Goal: Information Seeking & Learning: Learn about a topic

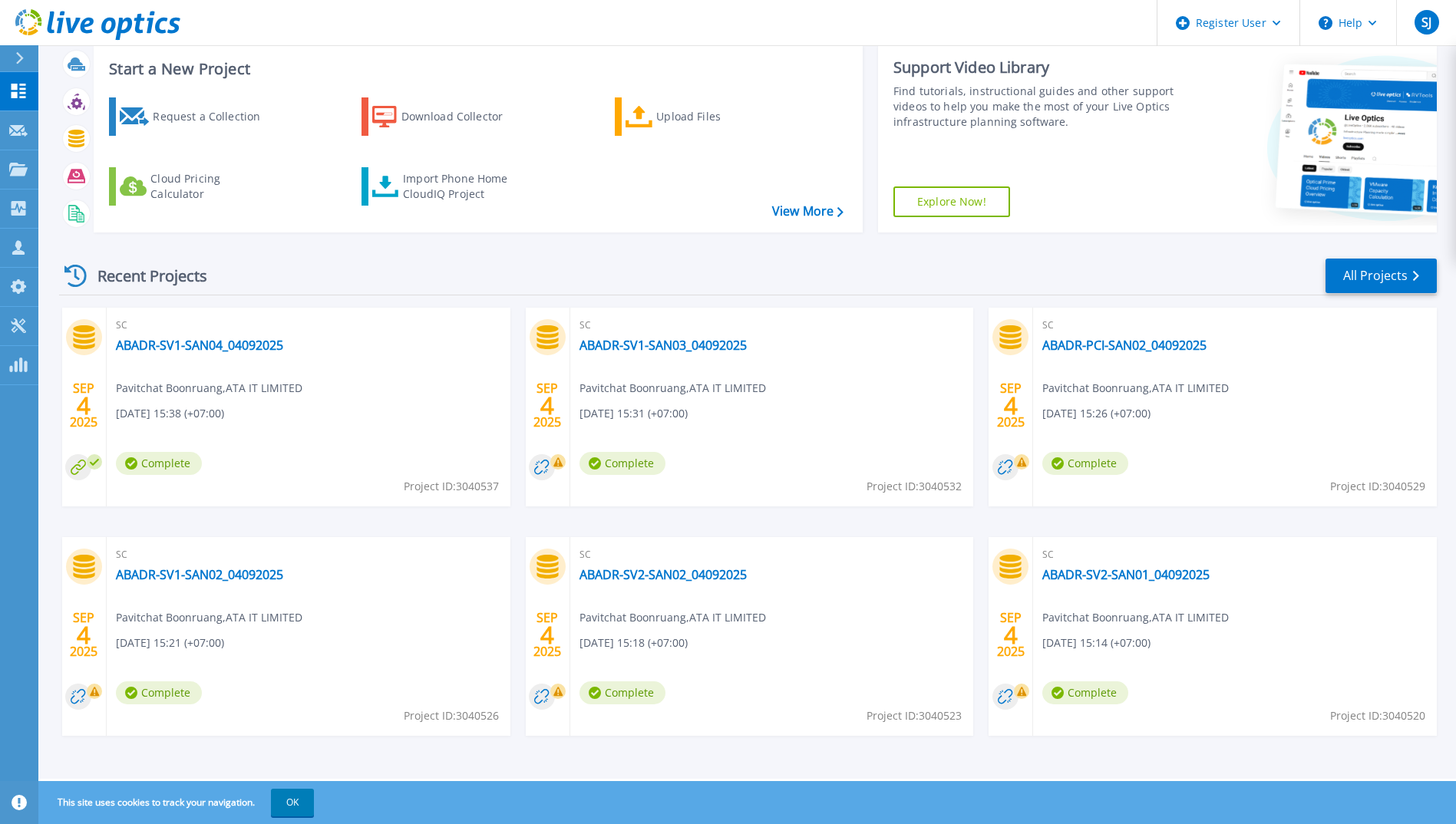
scroll to position [91, 0]
click at [1125, 574] on link "ABADR-SV2-SAN01_04092025" at bounding box center [1126, 573] width 167 height 15
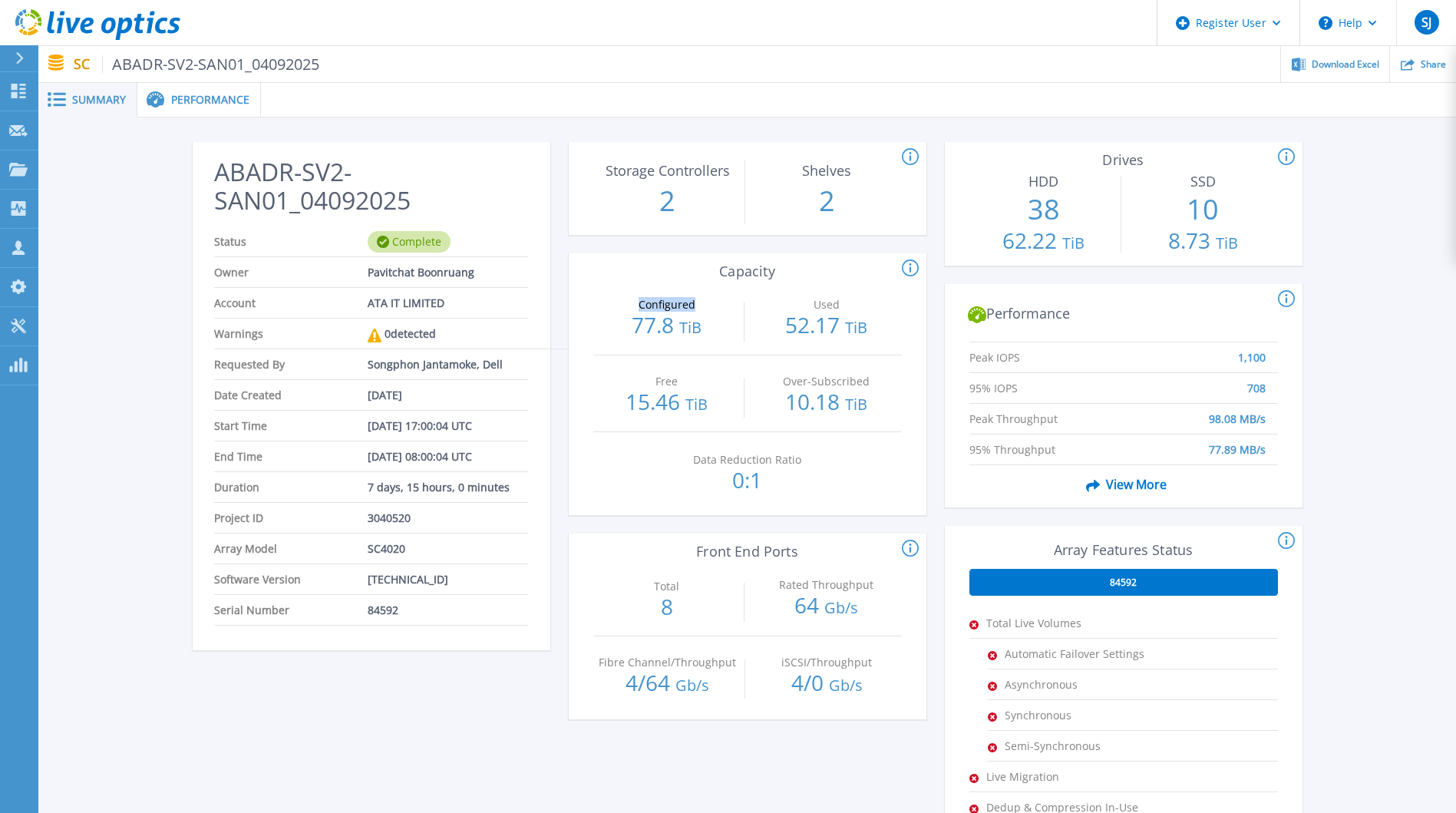
drag, startPoint x: 633, startPoint y: 305, endPoint x: 694, endPoint y: 305, distance: 61.0
click at [694, 305] on p "Configured" at bounding box center [667, 304] width 140 height 10
drag, startPoint x: 694, startPoint y: 305, endPoint x: 711, endPoint y: 310, distance: 17.7
click at [711, 310] on div "Configured 77.8 TiB" at bounding box center [667, 316] width 148 height 76
drag, startPoint x: 639, startPoint y: 391, endPoint x: 693, endPoint y: 391, distance: 54.0
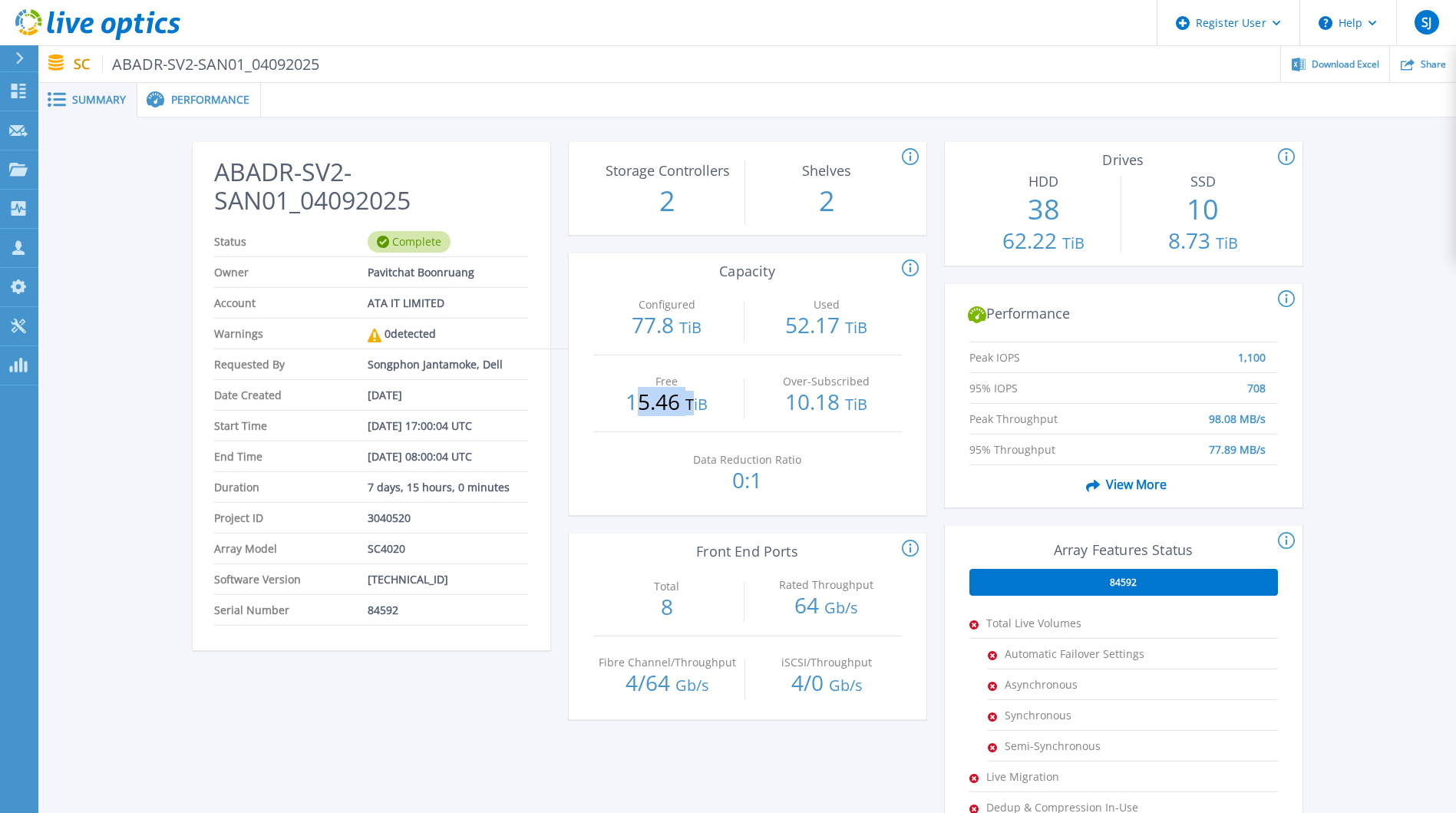
click at [693, 391] on p "15.46 TiB" at bounding box center [667, 403] width 148 height 25
drag, startPoint x: 693, startPoint y: 391, endPoint x: 729, endPoint y: 401, distance: 37.4
click at [729, 401] on p "15.46 TiB" at bounding box center [667, 403] width 148 height 25
drag, startPoint x: 644, startPoint y: 308, endPoint x: 689, endPoint y: 308, distance: 45.0
click at [689, 308] on p "Configured" at bounding box center [667, 304] width 140 height 10
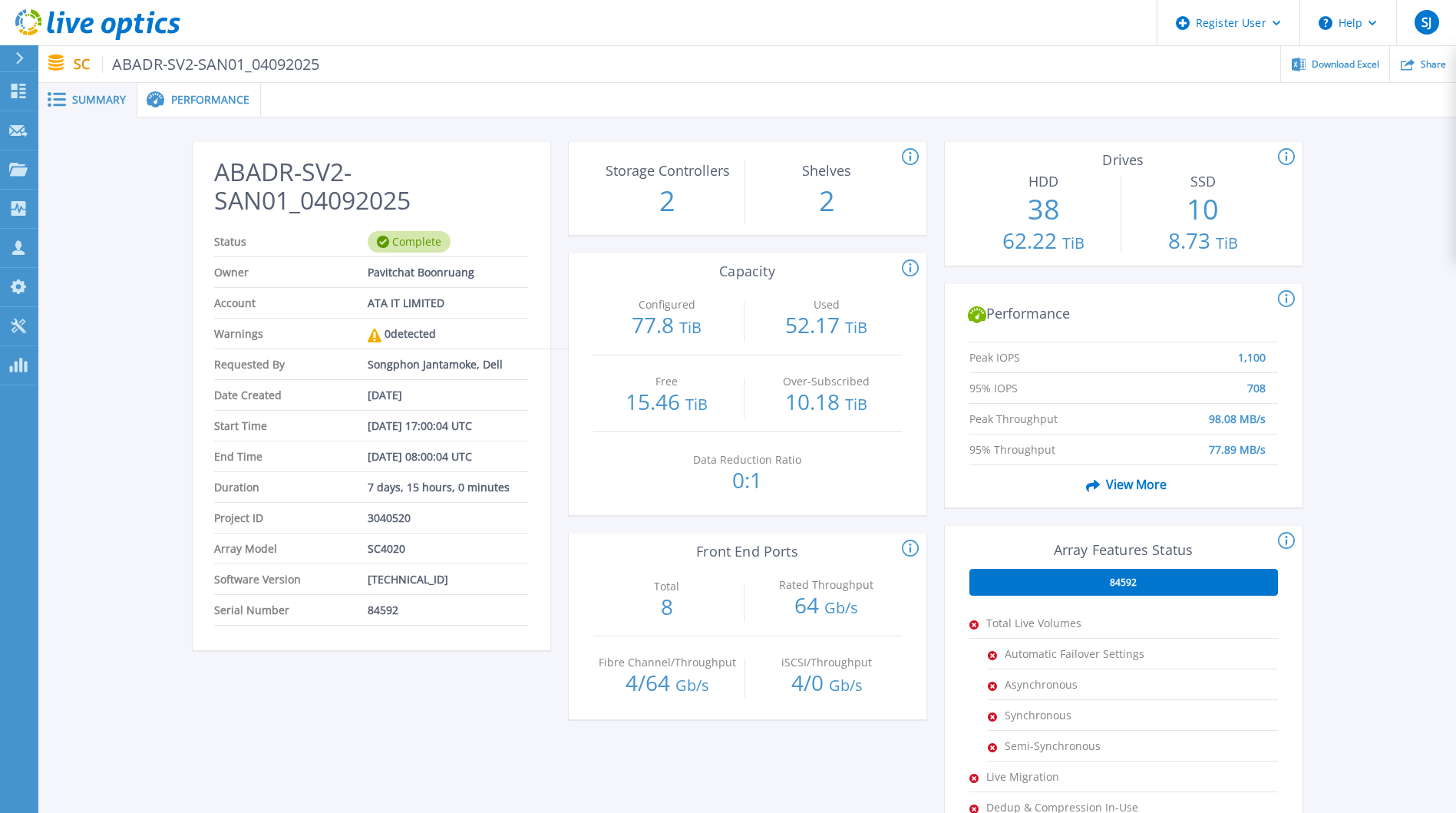
drag, startPoint x: 689, startPoint y: 308, endPoint x: 711, endPoint y: 317, distance: 23.8
click at [711, 317] on p "77.8 TiB" at bounding box center [667, 326] width 148 height 25
drag, startPoint x: 645, startPoint y: 306, endPoint x: 711, endPoint y: 304, distance: 66.0
click at [711, 304] on p "Configured" at bounding box center [667, 304] width 140 height 10
drag, startPoint x: 711, startPoint y: 304, endPoint x: 720, endPoint y: 316, distance: 15.0
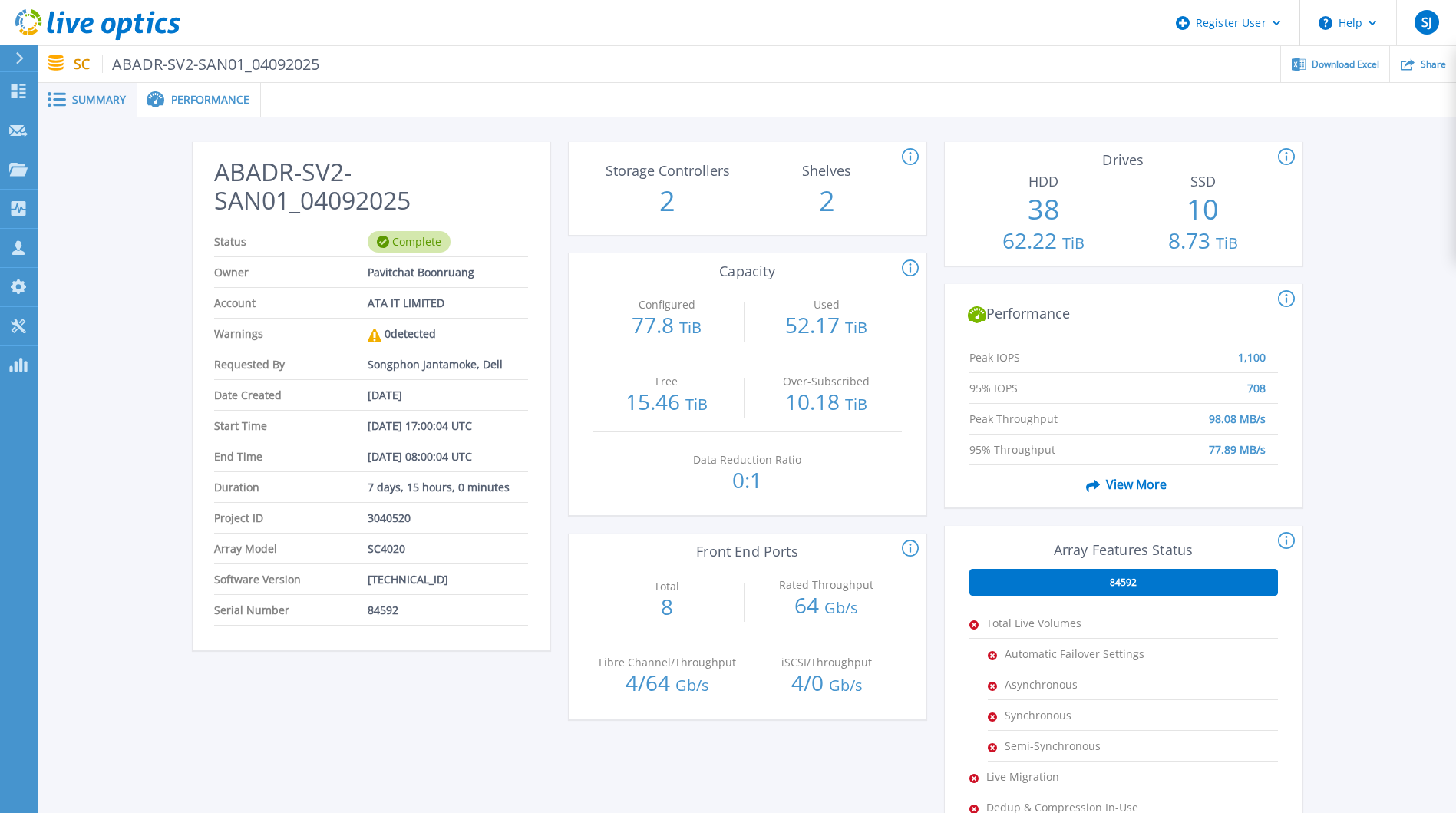
click at [720, 316] on p "77.8 TiB" at bounding box center [667, 326] width 148 height 25
drag, startPoint x: 638, startPoint y: 304, endPoint x: 710, endPoint y: 303, distance: 72.0
click at [710, 303] on p "Configured" at bounding box center [667, 304] width 140 height 10
drag, startPoint x: 710, startPoint y: 303, endPoint x: 710, endPoint y: 314, distance: 11.0
click at [710, 314] on p "77.8 TiB" at bounding box center [667, 326] width 148 height 25
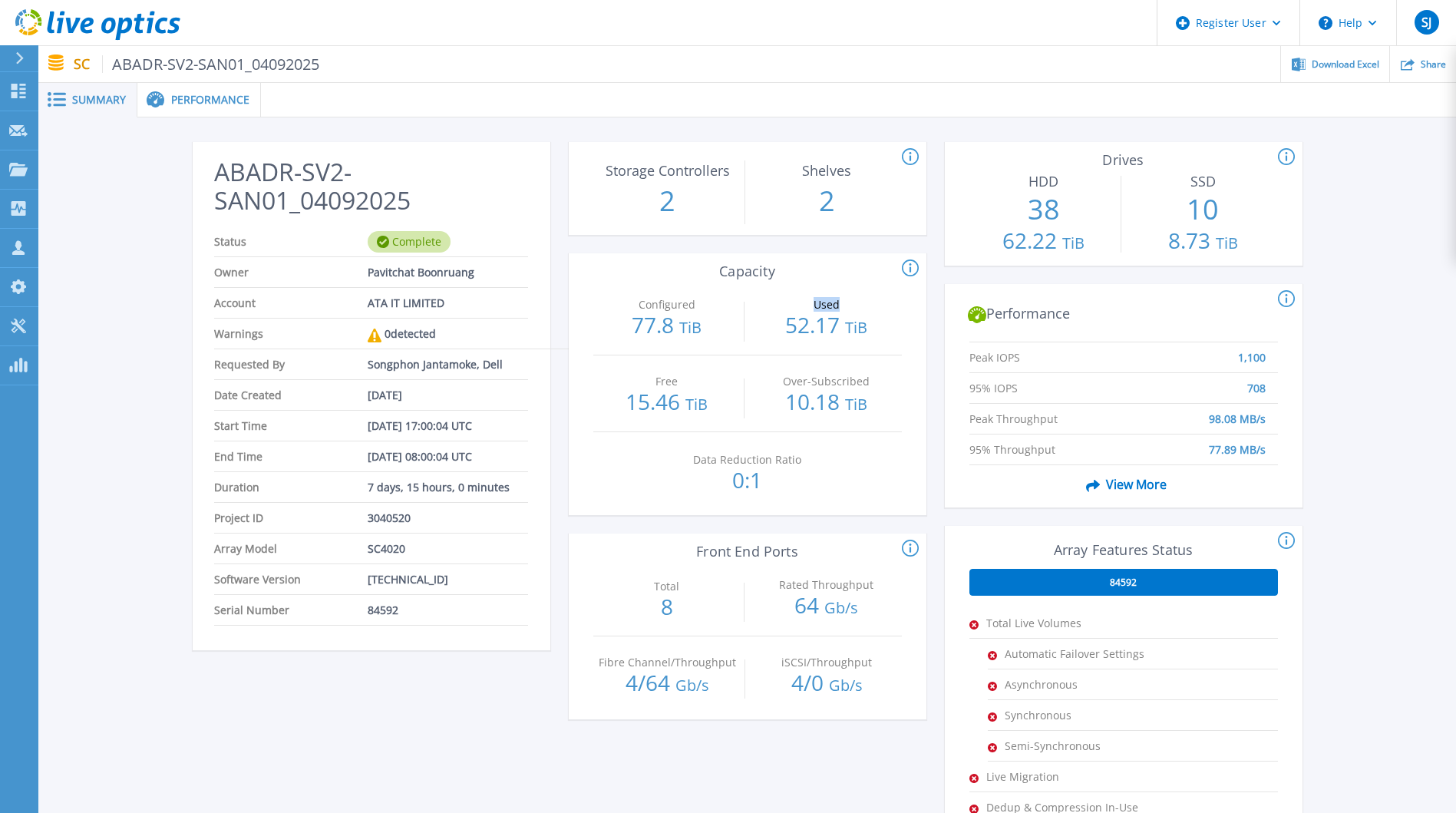
drag, startPoint x: 804, startPoint y: 301, endPoint x: 849, endPoint y: 300, distance: 45.0
click at [849, 300] on p "Used" at bounding box center [826, 304] width 140 height 10
drag, startPoint x: 849, startPoint y: 300, endPoint x: 759, endPoint y: 308, distance: 90.4
click at [759, 308] on p "Used" at bounding box center [826, 304] width 140 height 10
click at [759, 307] on p "Used" at bounding box center [826, 304] width 140 height 10
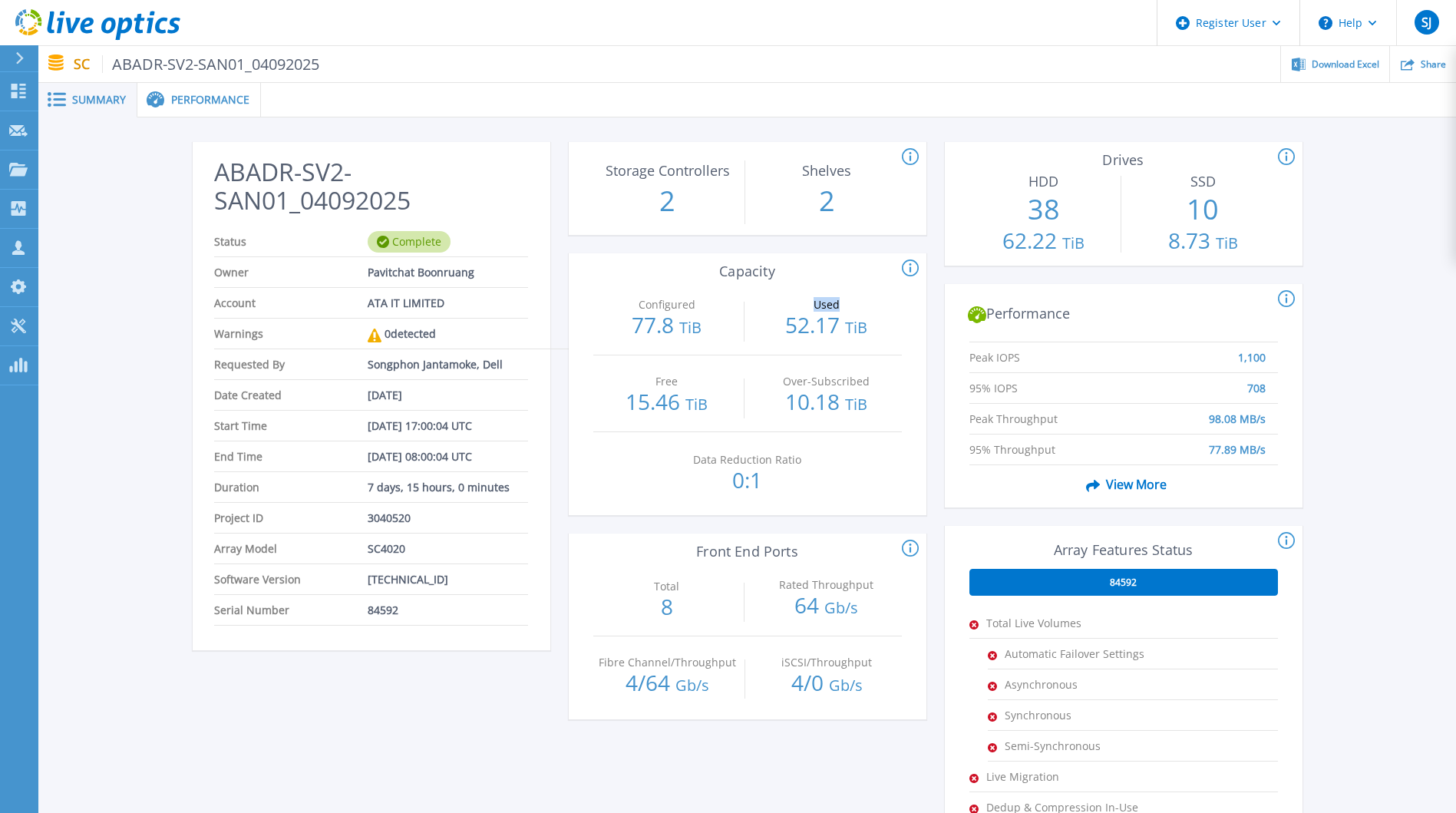
click at [759, 307] on p "Used" at bounding box center [826, 304] width 140 height 10
drag, startPoint x: 759, startPoint y: 307, endPoint x: 636, endPoint y: 310, distance: 123.0
click at [636, 314] on p "77.8 TiB" at bounding box center [667, 326] width 148 height 25
click at [640, 307] on p "Configured" at bounding box center [667, 304] width 140 height 10
drag, startPoint x: 640, startPoint y: 307, endPoint x: 712, endPoint y: 305, distance: 72.0
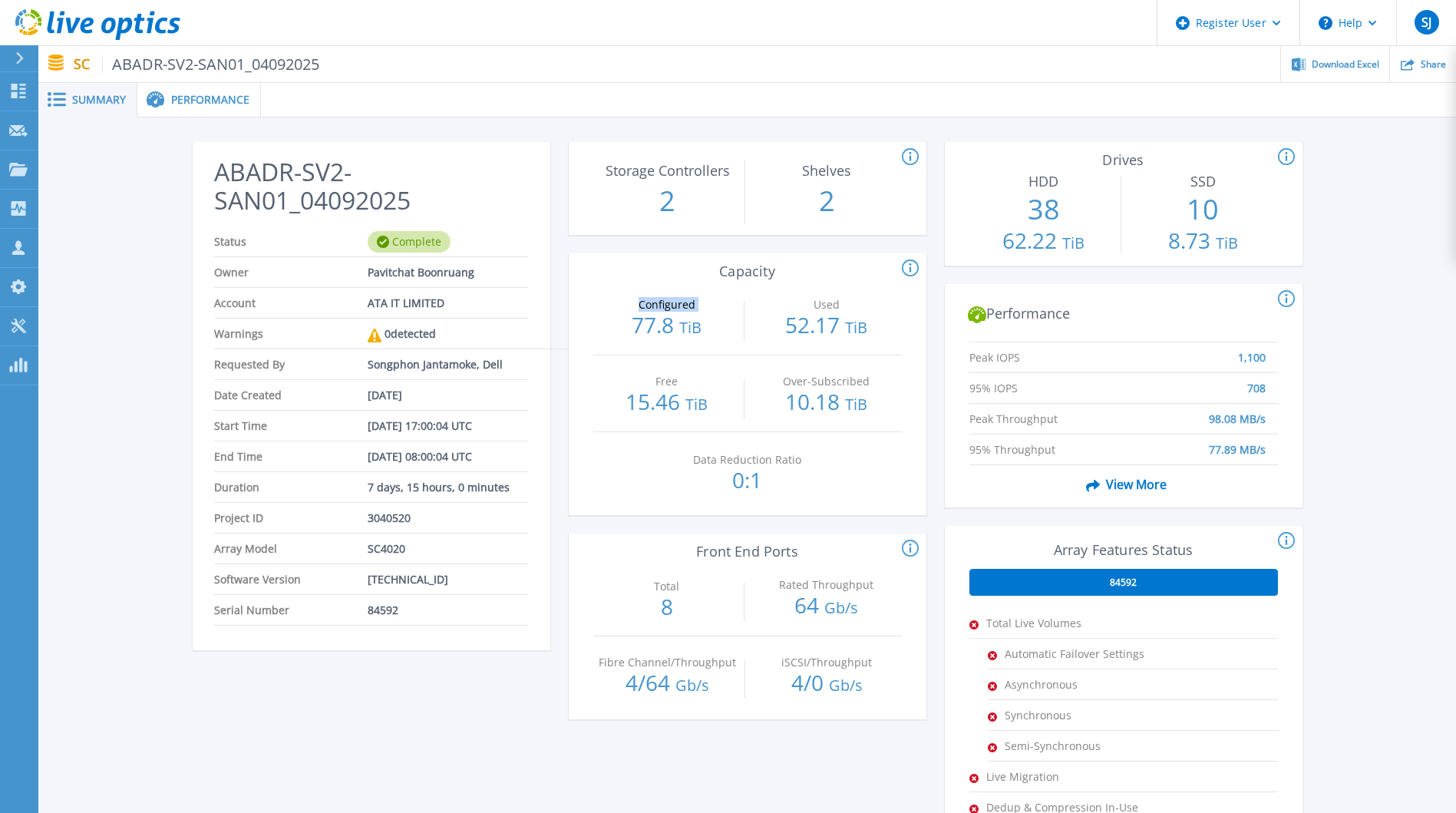
click at [712, 305] on p "Configured" at bounding box center [667, 304] width 140 height 10
drag, startPoint x: 712, startPoint y: 305, endPoint x: 699, endPoint y: 308, distance: 13.3
click at [699, 308] on p "Configured" at bounding box center [667, 304] width 140 height 10
drag, startPoint x: 635, startPoint y: 307, endPoint x: 709, endPoint y: 307, distance: 74.0
click at [709, 307] on p "Configured" at bounding box center [667, 304] width 140 height 10
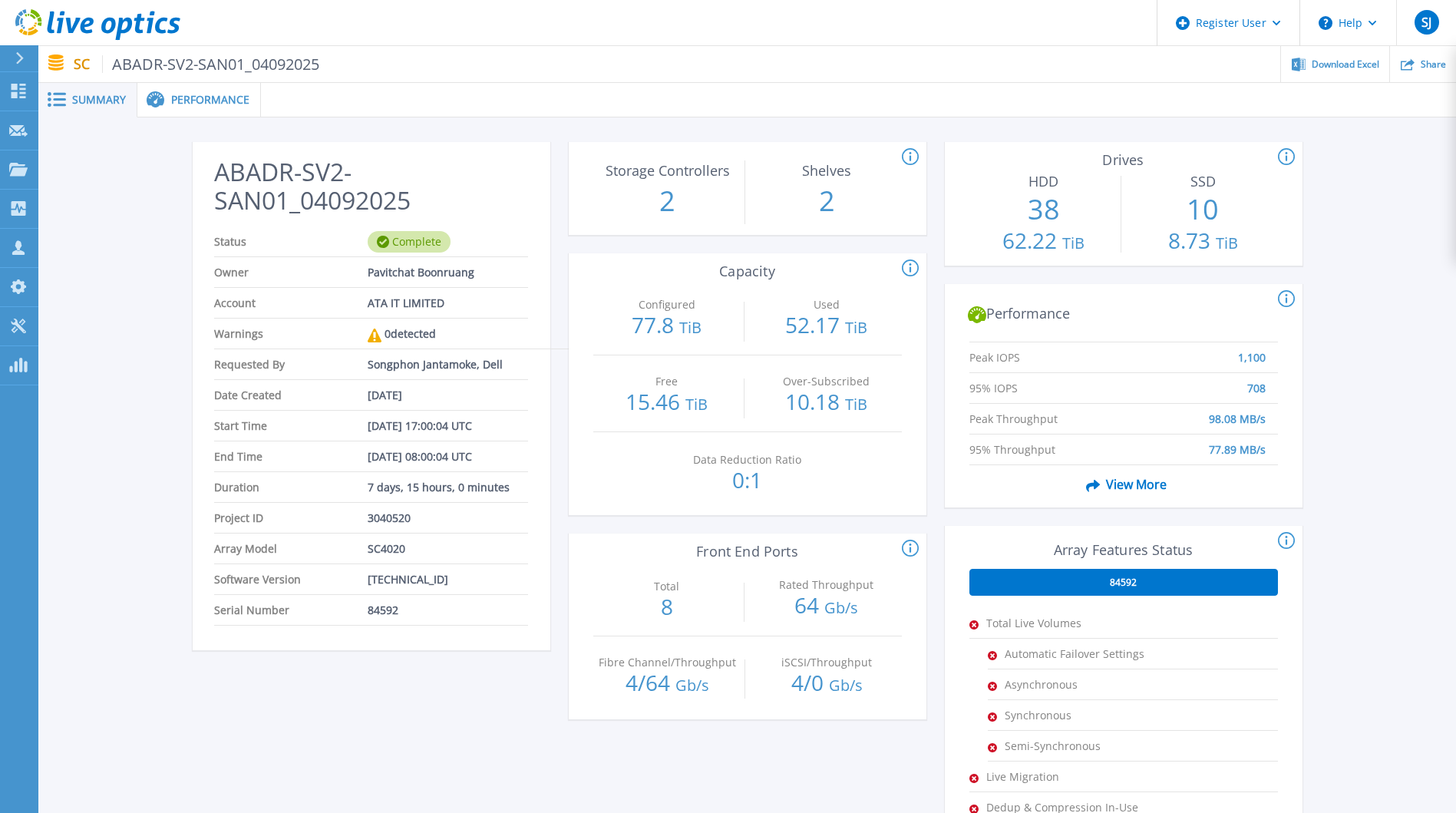
drag, startPoint x: 709, startPoint y: 307, endPoint x: 673, endPoint y: 322, distance: 39.0
click at [673, 322] on p "77.8 TiB" at bounding box center [667, 326] width 148 height 25
drag, startPoint x: 639, startPoint y: 310, endPoint x: 675, endPoint y: 307, distance: 36.1
click at [675, 307] on div "Configured 77.8 TiB" at bounding box center [667, 316] width 148 height 76
drag, startPoint x: 675, startPoint y: 307, endPoint x: 691, endPoint y: 321, distance: 21.3
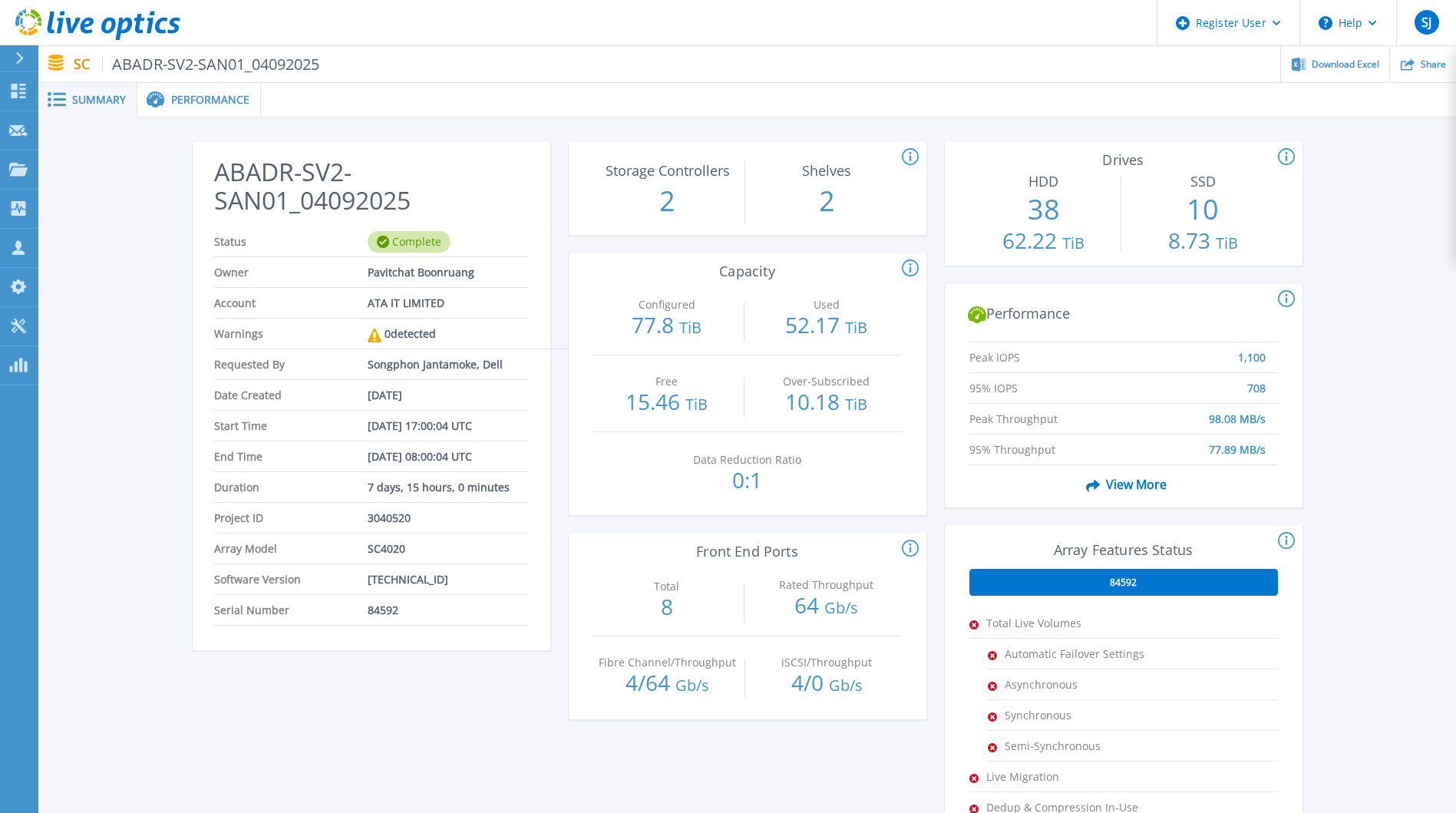
click at [691, 321] on span "TiB" at bounding box center [691, 327] width 22 height 21
drag, startPoint x: 632, startPoint y: 304, endPoint x: 695, endPoint y: 303, distance: 63.0
click at [695, 303] on p "Configured" at bounding box center [667, 304] width 140 height 10
drag, startPoint x: 695, startPoint y: 303, endPoint x: 706, endPoint y: 314, distance: 15.6
click at [706, 314] on p "77.8 TiB" at bounding box center [667, 326] width 148 height 25
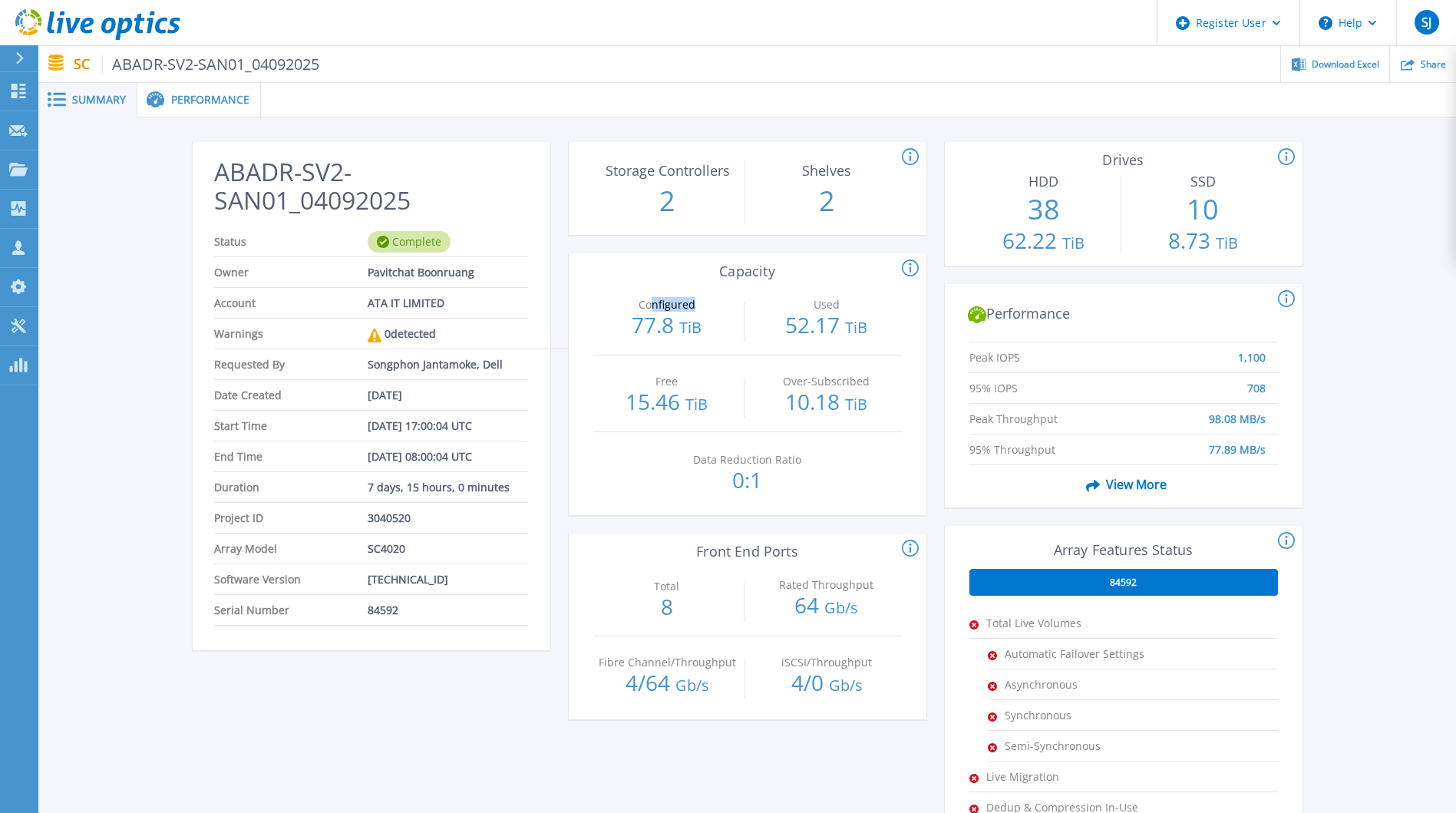
drag, startPoint x: 650, startPoint y: 307, endPoint x: 707, endPoint y: 305, distance: 57.0
click at [707, 305] on p "Configured" at bounding box center [667, 304] width 140 height 10
drag, startPoint x: 707, startPoint y: 305, endPoint x: 714, endPoint y: 312, distance: 9.9
click at [714, 312] on div "Configured 77.8 TiB" at bounding box center [667, 316] width 148 height 76
drag, startPoint x: 636, startPoint y: 303, endPoint x: 679, endPoint y: 303, distance: 43.0
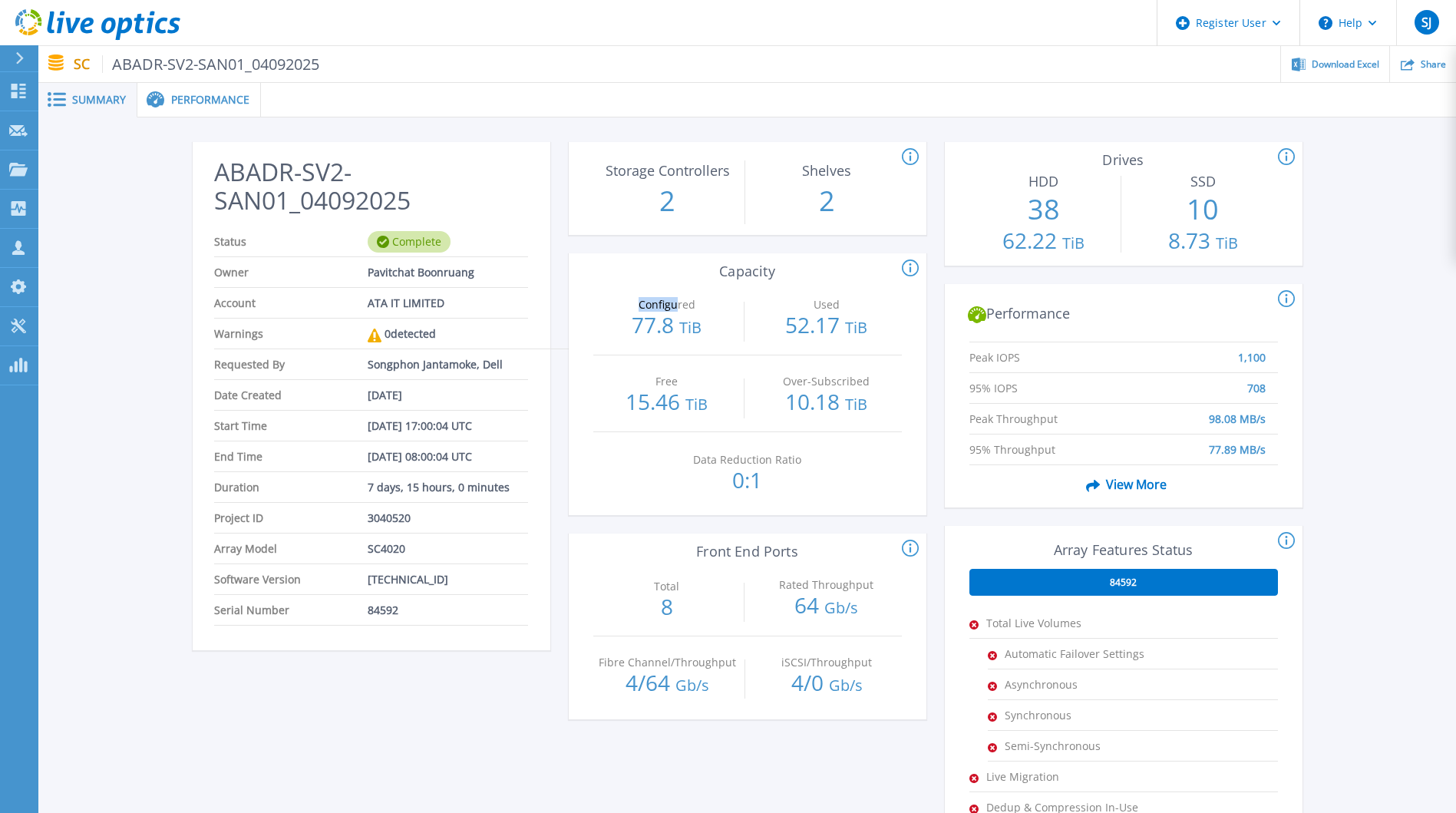
click at [679, 303] on p "Configured" at bounding box center [667, 304] width 140 height 10
drag, startPoint x: 679, startPoint y: 303, endPoint x: 703, endPoint y: 315, distance: 26.8
click at [703, 315] on p "77.8 TiB" at bounding box center [667, 326] width 148 height 25
drag, startPoint x: 640, startPoint y: 309, endPoint x: 693, endPoint y: 308, distance: 53.0
click at [693, 308] on p "Configured" at bounding box center [667, 304] width 140 height 10
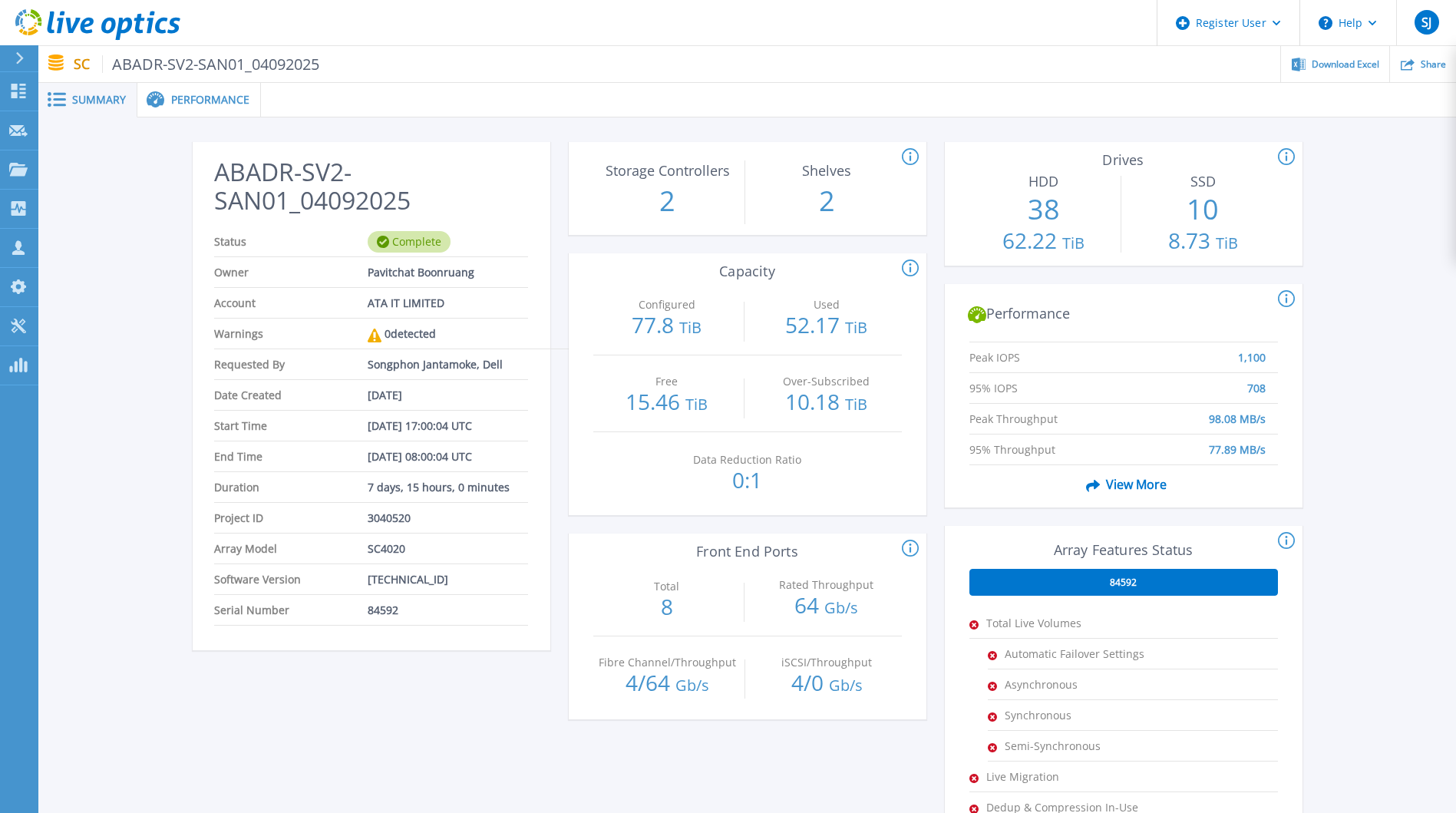
drag, startPoint x: 693, startPoint y: 308, endPoint x: 817, endPoint y: 319, distance: 124.5
click at [817, 319] on p "52.17 TiB" at bounding box center [827, 326] width 148 height 25
drag, startPoint x: 811, startPoint y: 304, endPoint x: 841, endPoint y: 305, distance: 30.0
click at [841, 305] on p "Used" at bounding box center [826, 304] width 140 height 10
drag, startPoint x: 841, startPoint y: 305, endPoint x: 734, endPoint y: 343, distance: 113.5
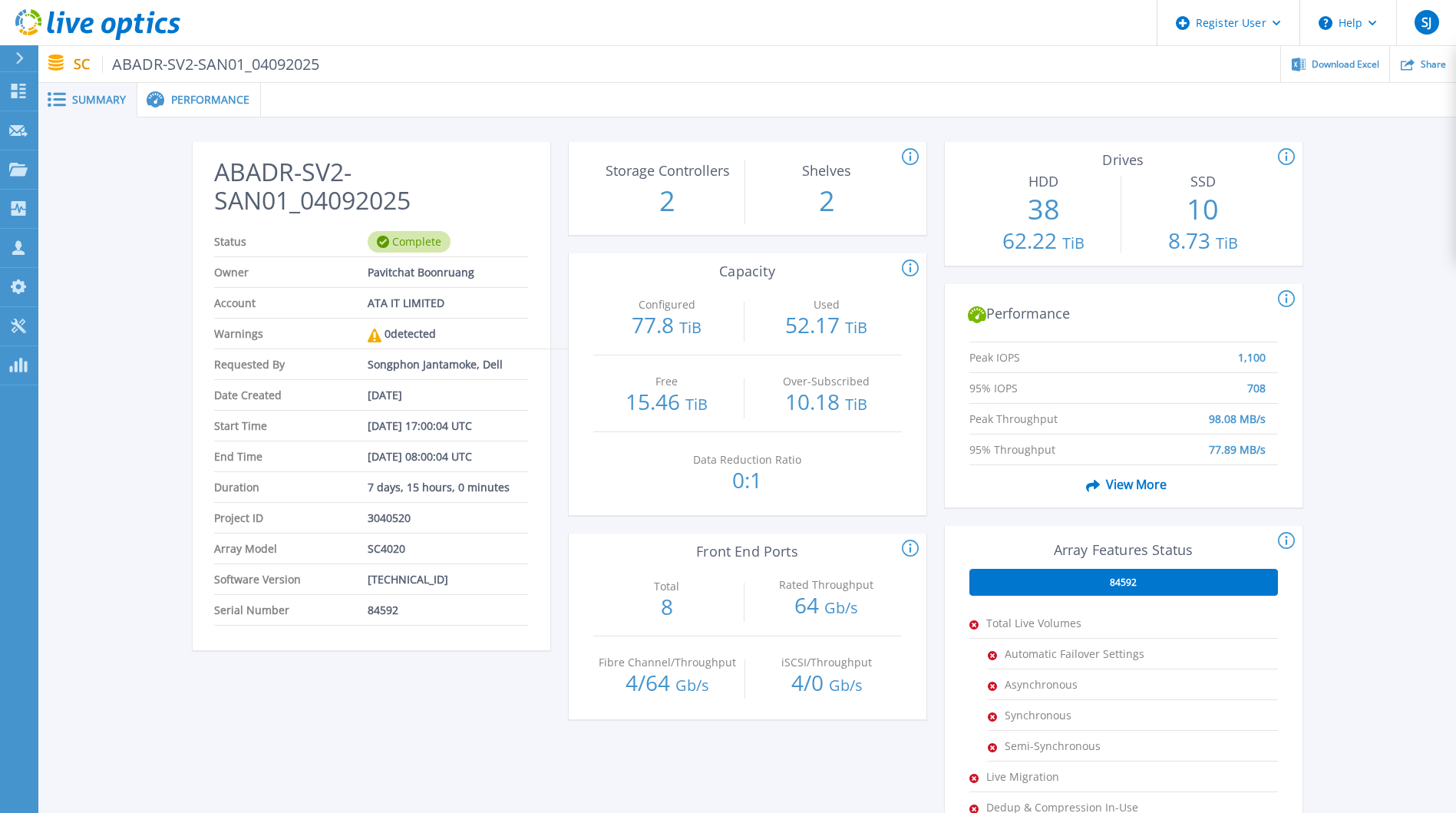
click at [734, 344] on div "Configured 77.8 TiB" at bounding box center [667, 316] width 148 height 76
drag, startPoint x: 796, startPoint y: 305, endPoint x: 840, endPoint y: 303, distance: 44.0
click at [840, 303] on p "Used" at bounding box center [826, 304] width 140 height 10
drag
click at [773, 305] on p "Used" at bounding box center [826, 304] width 140 height 10
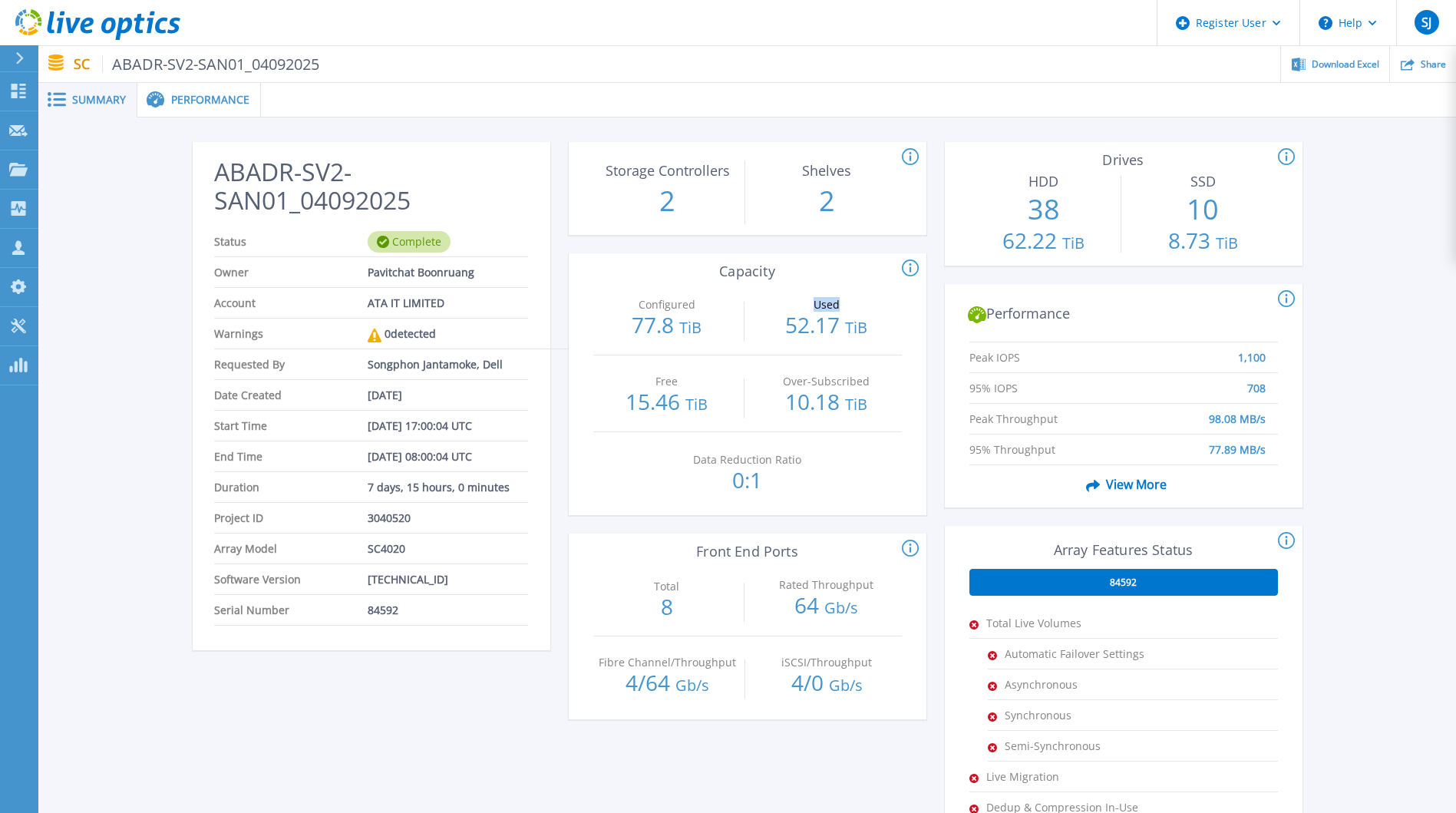
click at [860, 302] on p "Used" at bounding box center [826, 304] width 140 height 10
click at [773, 300] on p "Used" at bounding box center [826, 304] width 140 height 10
click at [836, 302] on p "Used" at bounding box center [826, 304] width 140 height 10
click at [836, 302] on p "Used" at bounding box center [826, 304] width 140 height 10
click at [852, 302] on p "Used" at bounding box center [826, 304] width 140 height 10
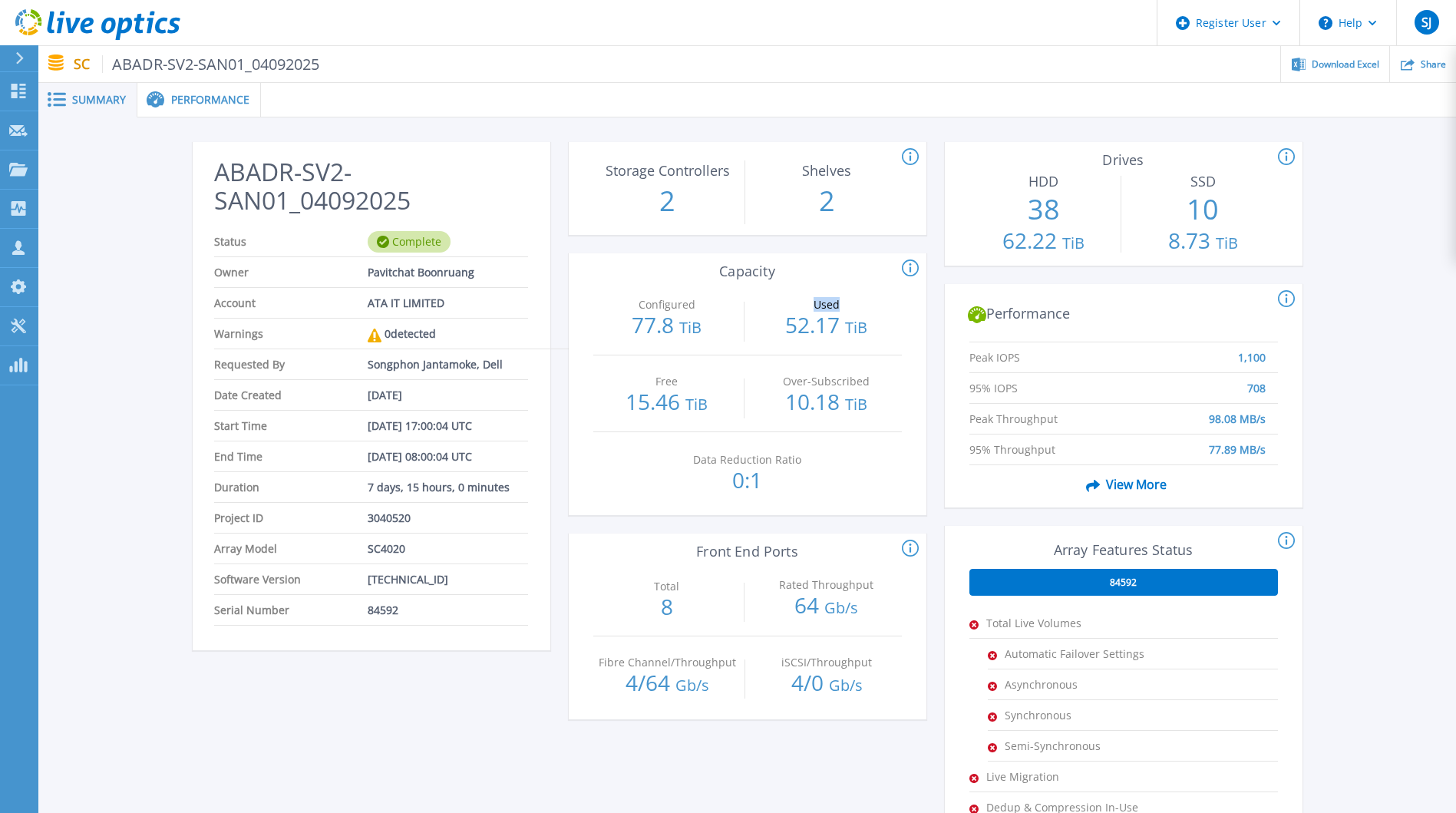
click at [765, 296] on div "Used 52.17 TiB" at bounding box center [827, 316] width 148 height 76
click at [701, 322] on div "Configured 77.8 TiB" at bounding box center [667, 316] width 148 height 76
click at [671, 342] on div "Configured 77.8 TiB" at bounding box center [667, 316] width 148 height 76
click at [684, 324] on div "Configured 77.8 TiB" at bounding box center [667, 316] width 148 height 76
click at [678, 334] on p "77.8 TiB" at bounding box center [667, 326] width 148 height 25
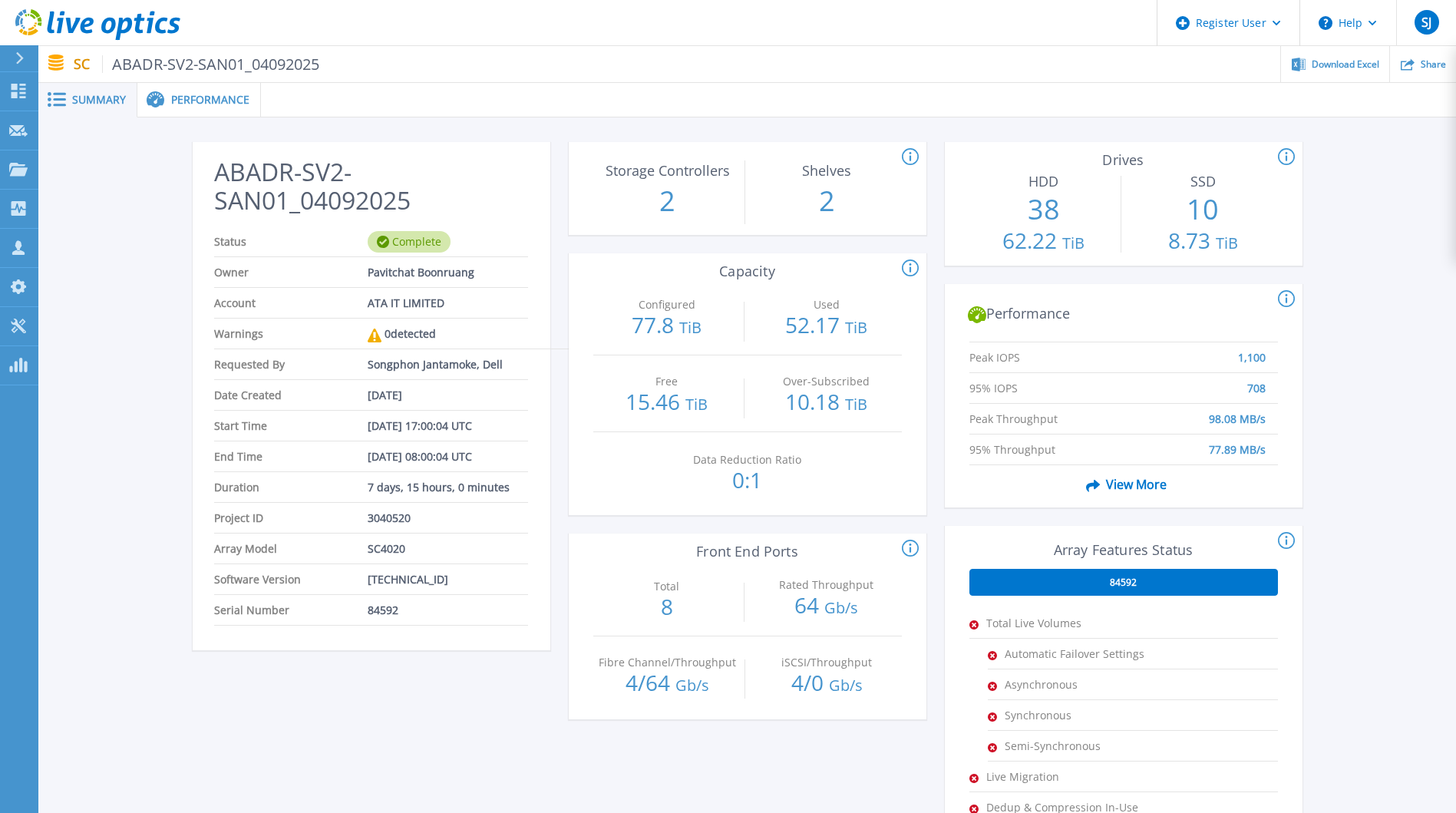
click at [910, 269] on icon at bounding box center [910, 268] width 17 height 18
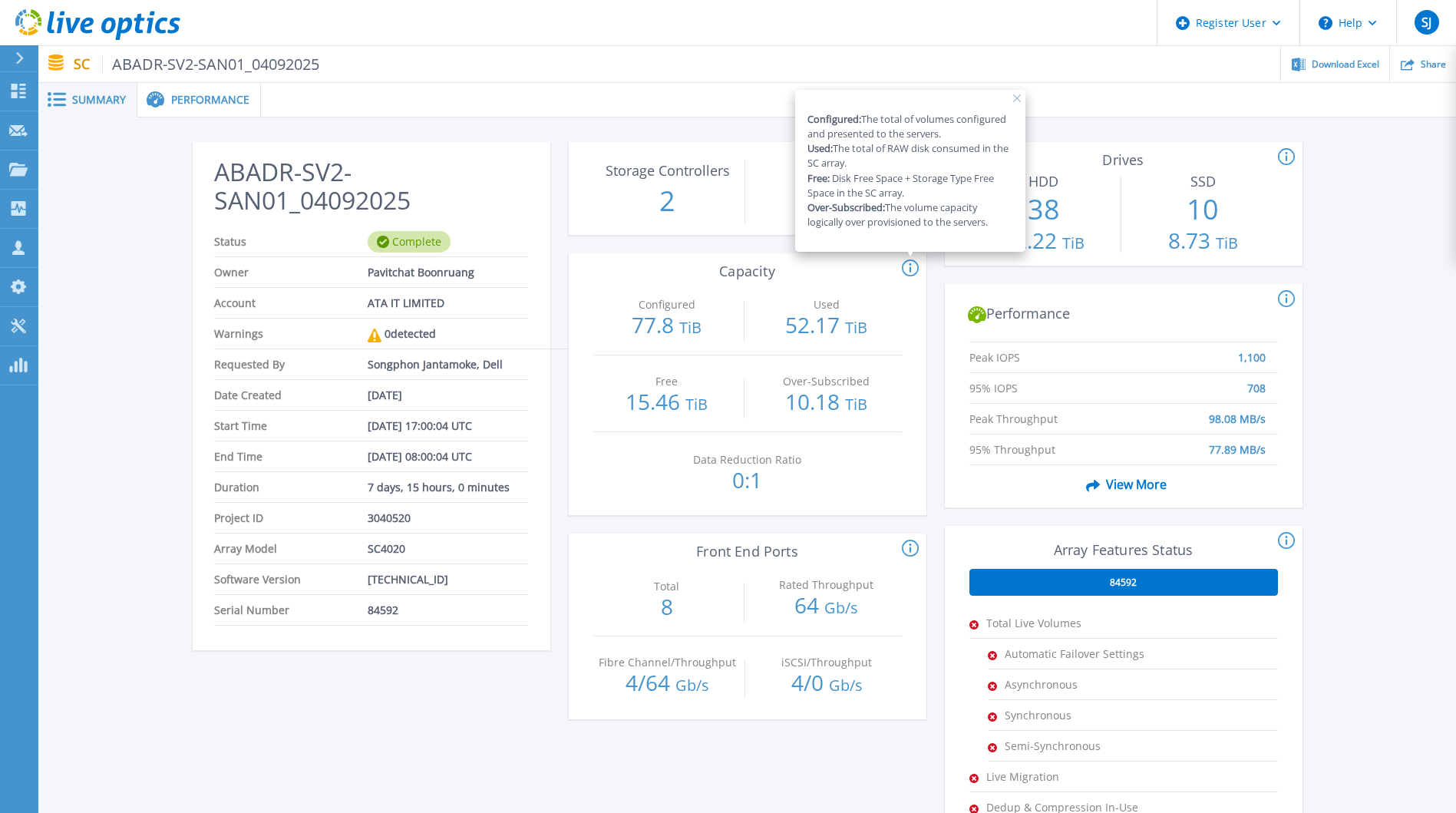
click at [912, 307] on div "Configured 77.8 TiB Used 52.17 TiB Free 15.46 TiB Over-Subscribed 10.18 TiB Dat…" at bounding box center [747, 397] width 358 height 236
click at [837, 287] on div "Used 52.17 TiB" at bounding box center [827, 316] width 148 height 76
click at [1016, 99] on icon at bounding box center [1017, 99] width 8 height 8
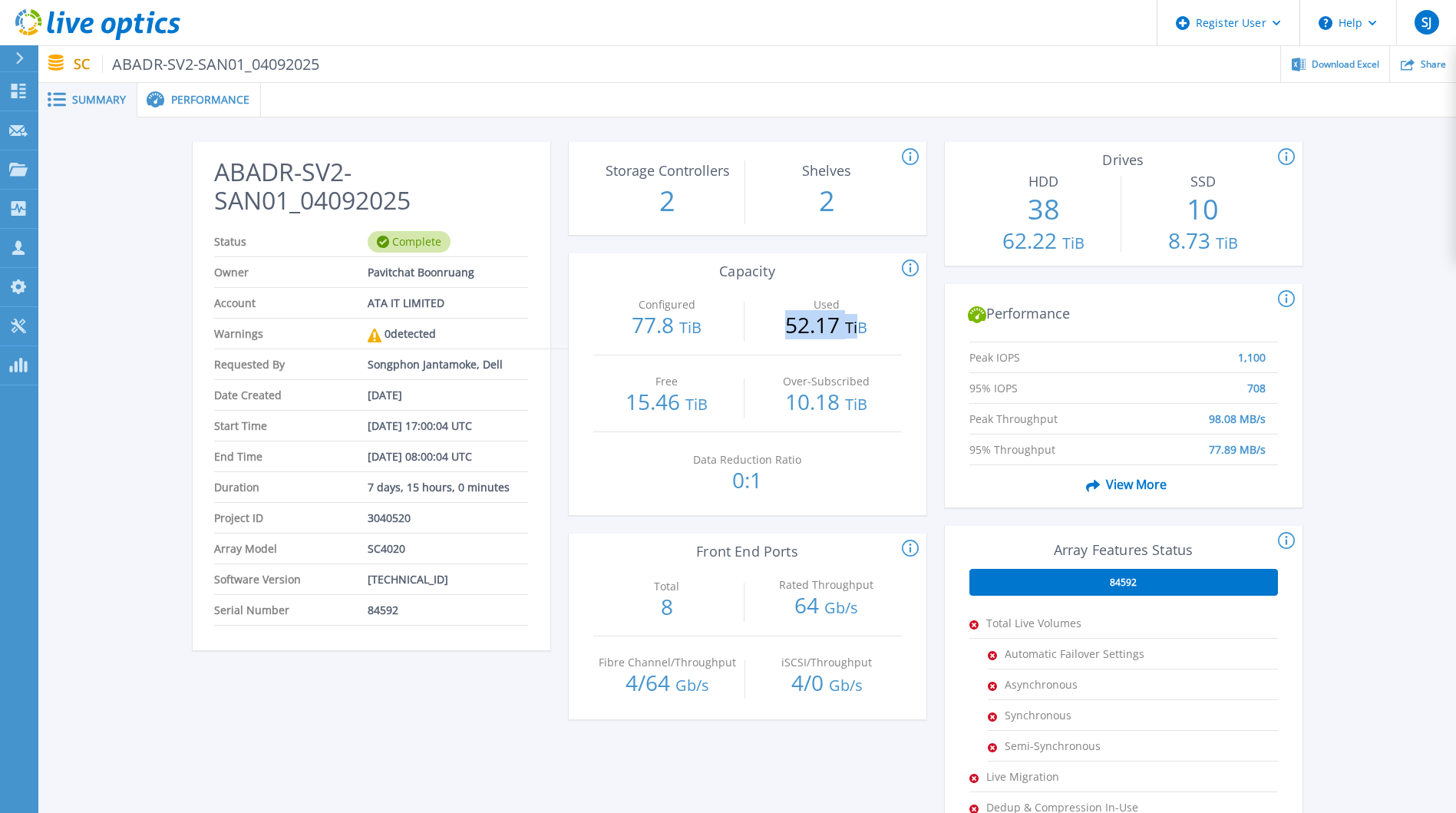
drag, startPoint x: 781, startPoint y: 324, endPoint x: 861, endPoint y: 324, distance: 80.0
click at [861, 324] on p "52.17 TiB" at bounding box center [827, 326] width 148 height 25
drag, startPoint x: 861, startPoint y: 324, endPoint x: 785, endPoint y: 287, distance: 84.5
click at [785, 287] on div "Used 52.17 TiB" at bounding box center [827, 316] width 148 height 76
drag, startPoint x: 788, startPoint y: 326, endPoint x: 875, endPoint y: 329, distance: 87.1
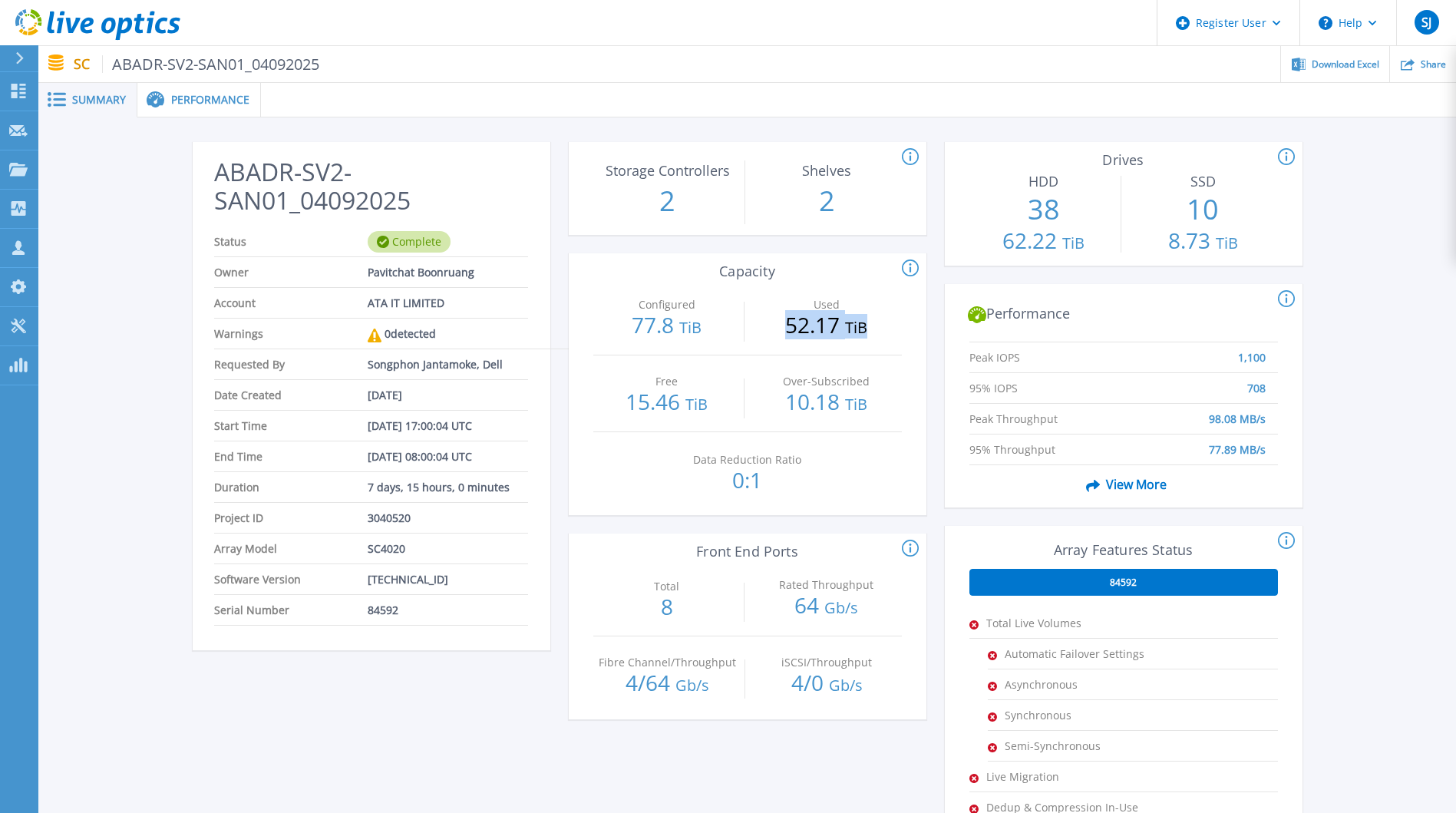
click at [875, 329] on p "52.17 TiB" at bounding box center [827, 326] width 148 height 25
drag, startPoint x: 875, startPoint y: 329, endPoint x: 793, endPoint y: 285, distance: 93.1
click at [793, 285] on div "Used 52.17 TiB" at bounding box center [827, 316] width 148 height 76
click at [200, 105] on span "Performance" at bounding box center [210, 100] width 78 height 10
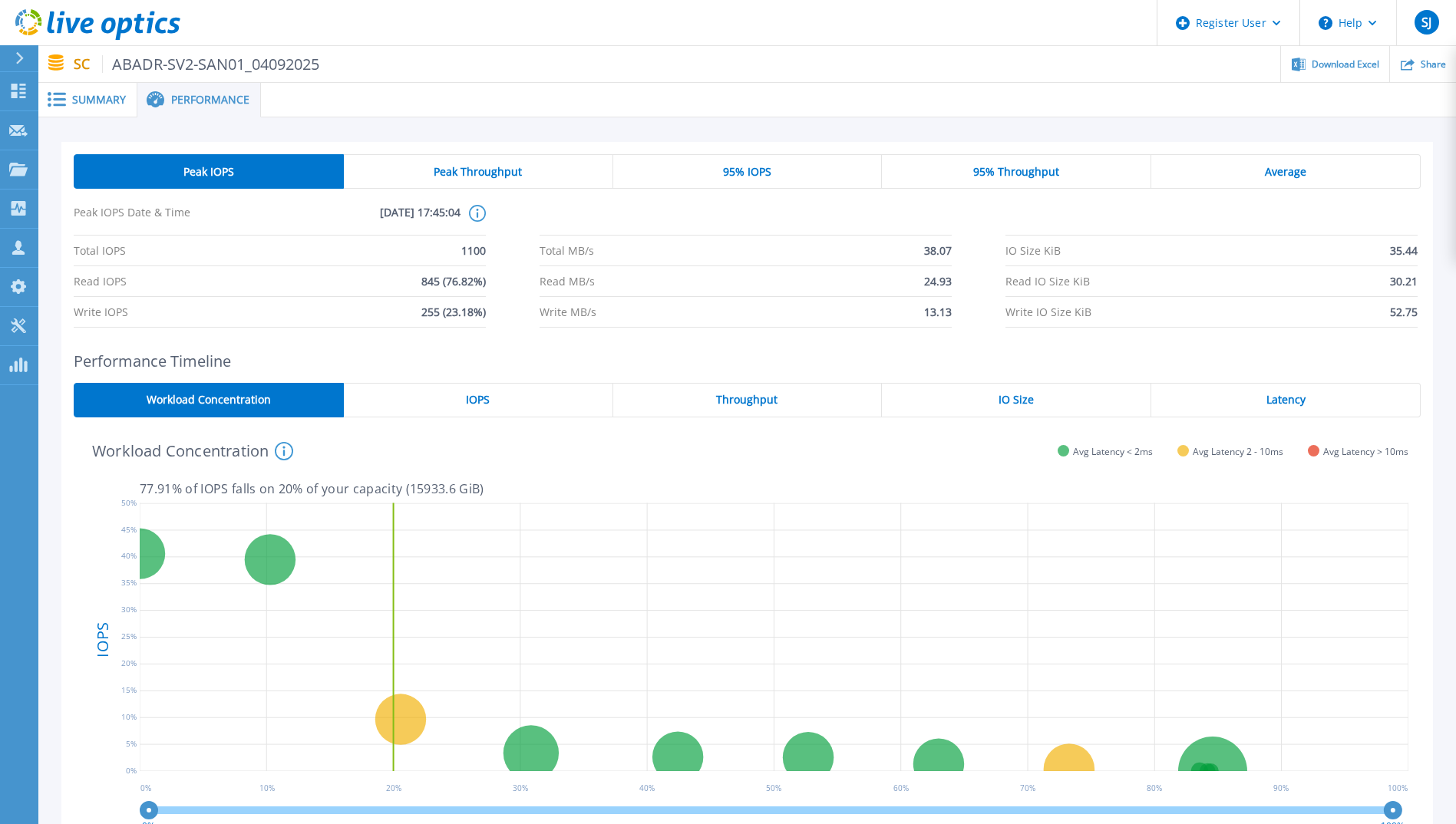
click at [94, 100] on span "Summary" at bounding box center [99, 100] width 53 height 10
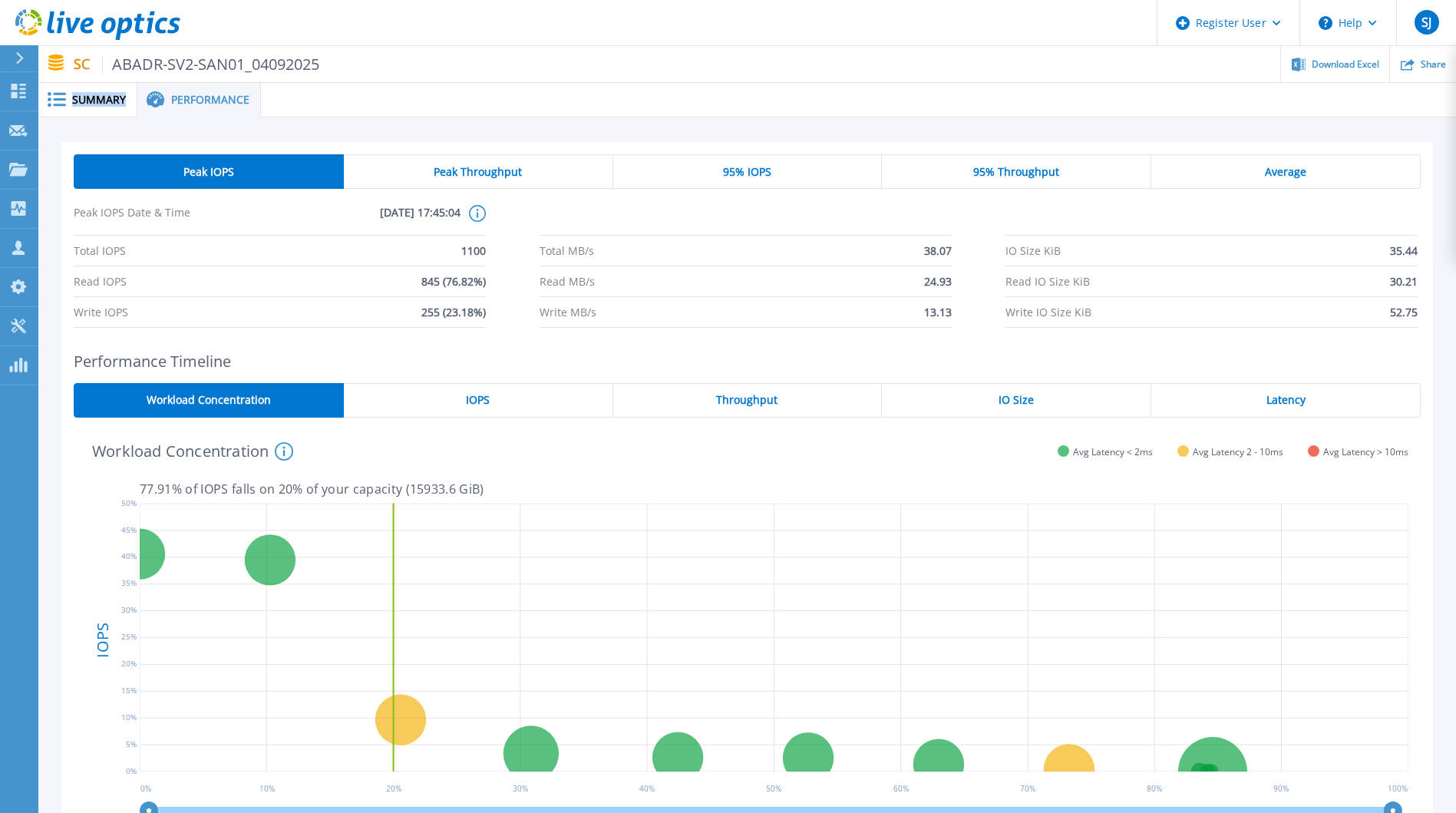
click at [94, 100] on span "Summary" at bounding box center [99, 100] width 53 height 10
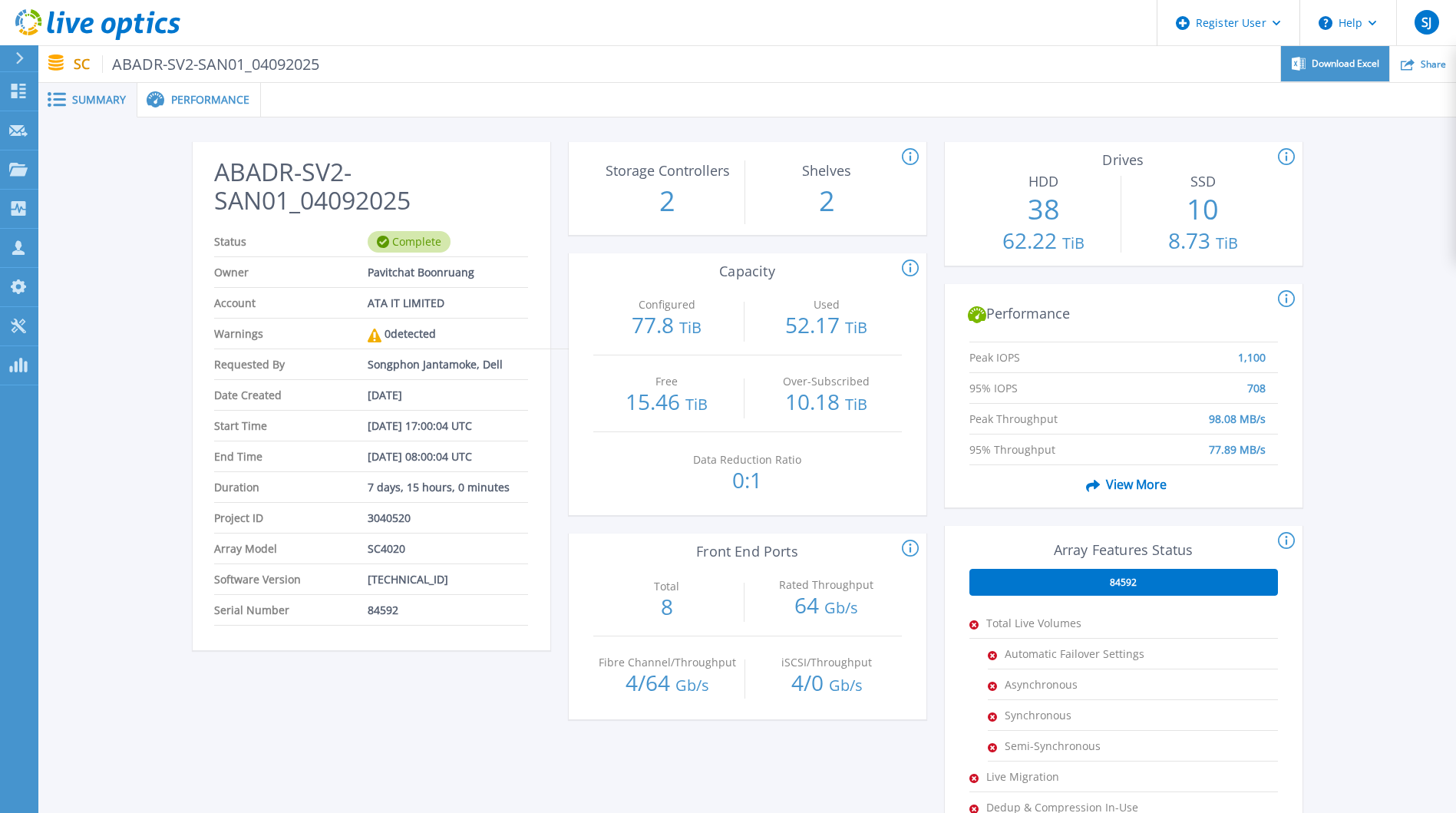
click at [1350, 72] on div "Download Excel" at bounding box center [1336, 64] width 108 height 36
click at [69, 96] on p "Dashboard" at bounding box center [68, 92] width 57 height 40
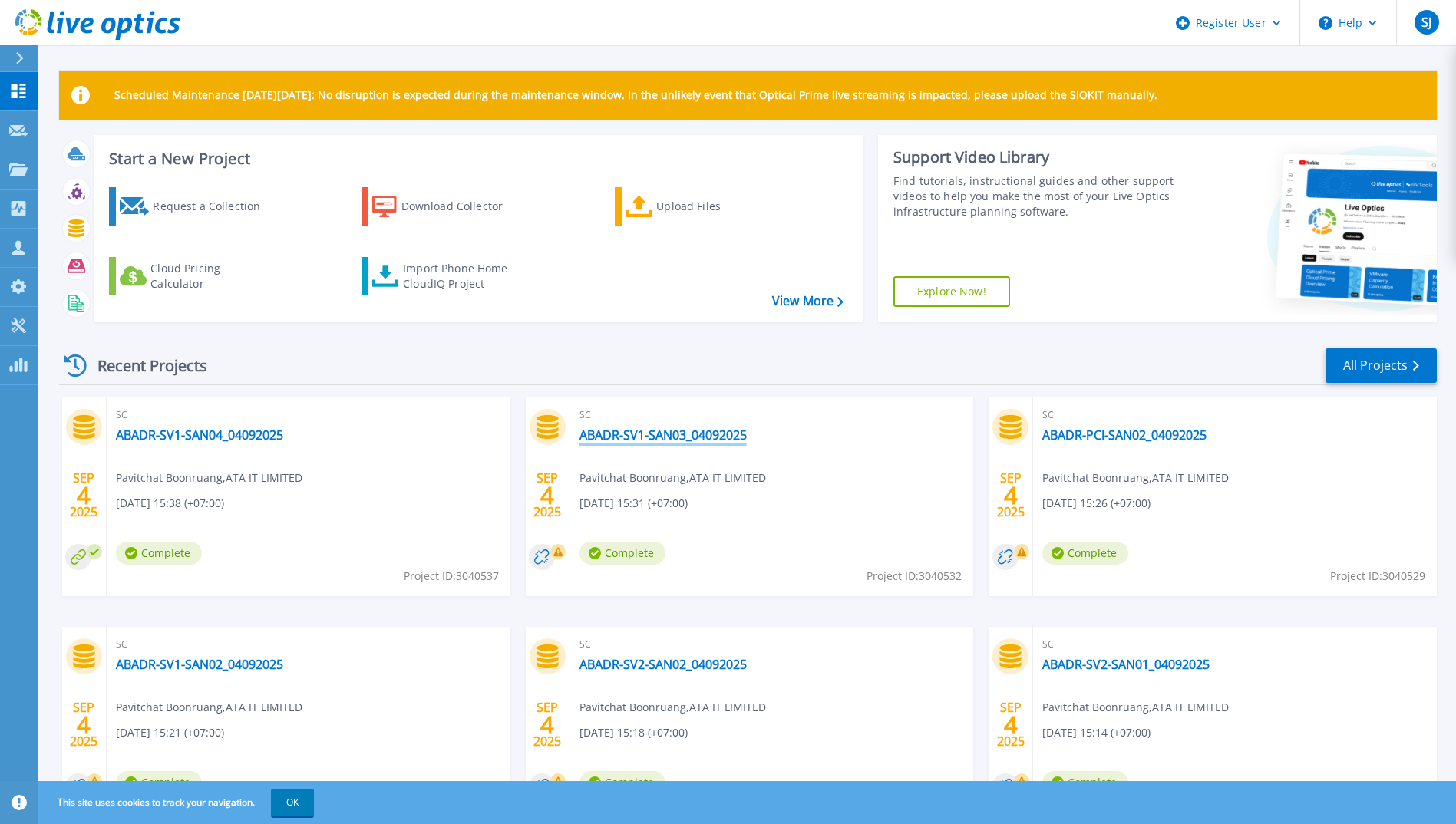
click at [696, 433] on link "ABADR-SV1-SAN03_04092025" at bounding box center [663, 435] width 167 height 15
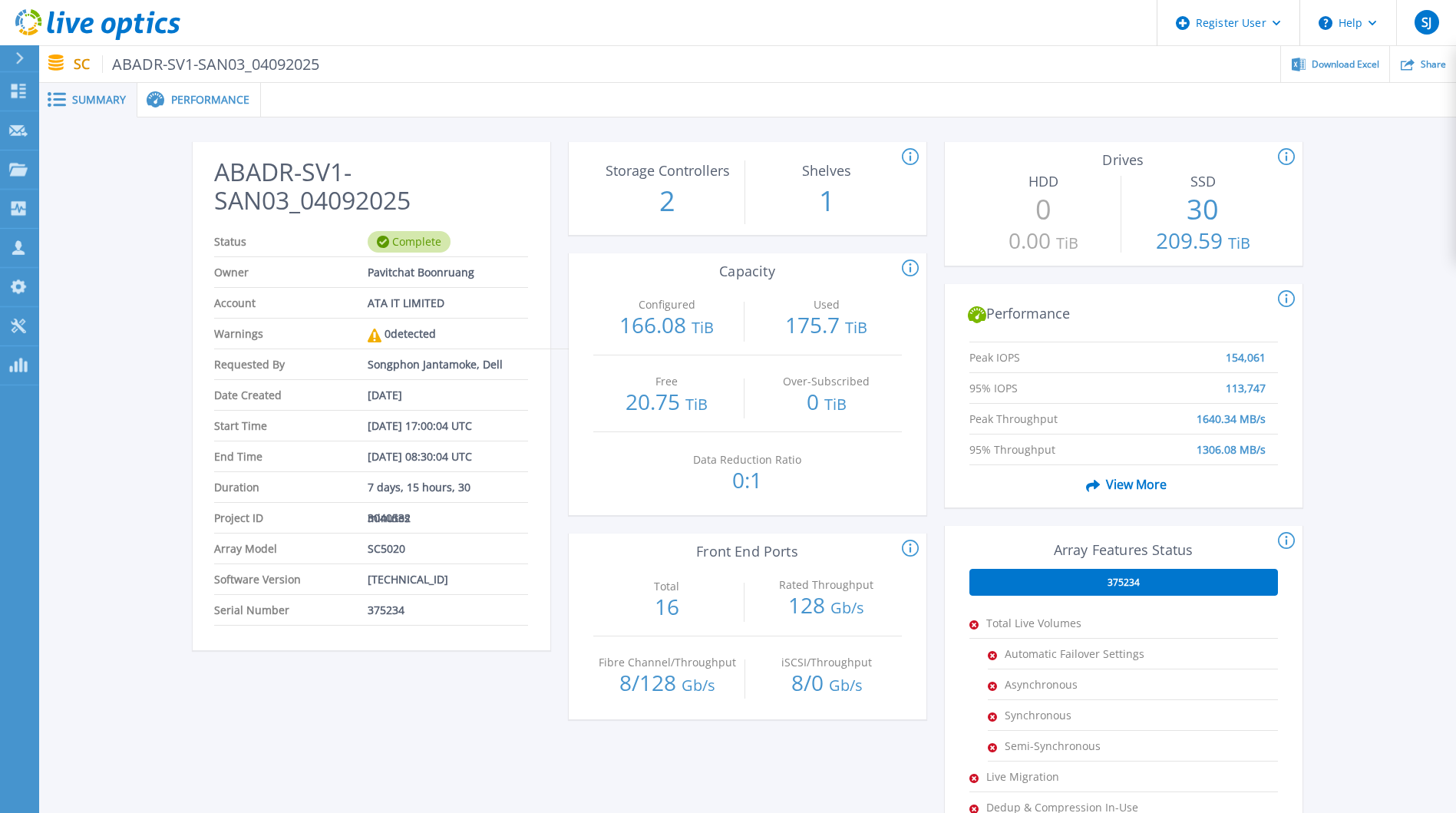
click at [67, 60] on icon at bounding box center [57, 64] width 20 height 20
click at [32, 57] on div at bounding box center [25, 58] width 25 height 26
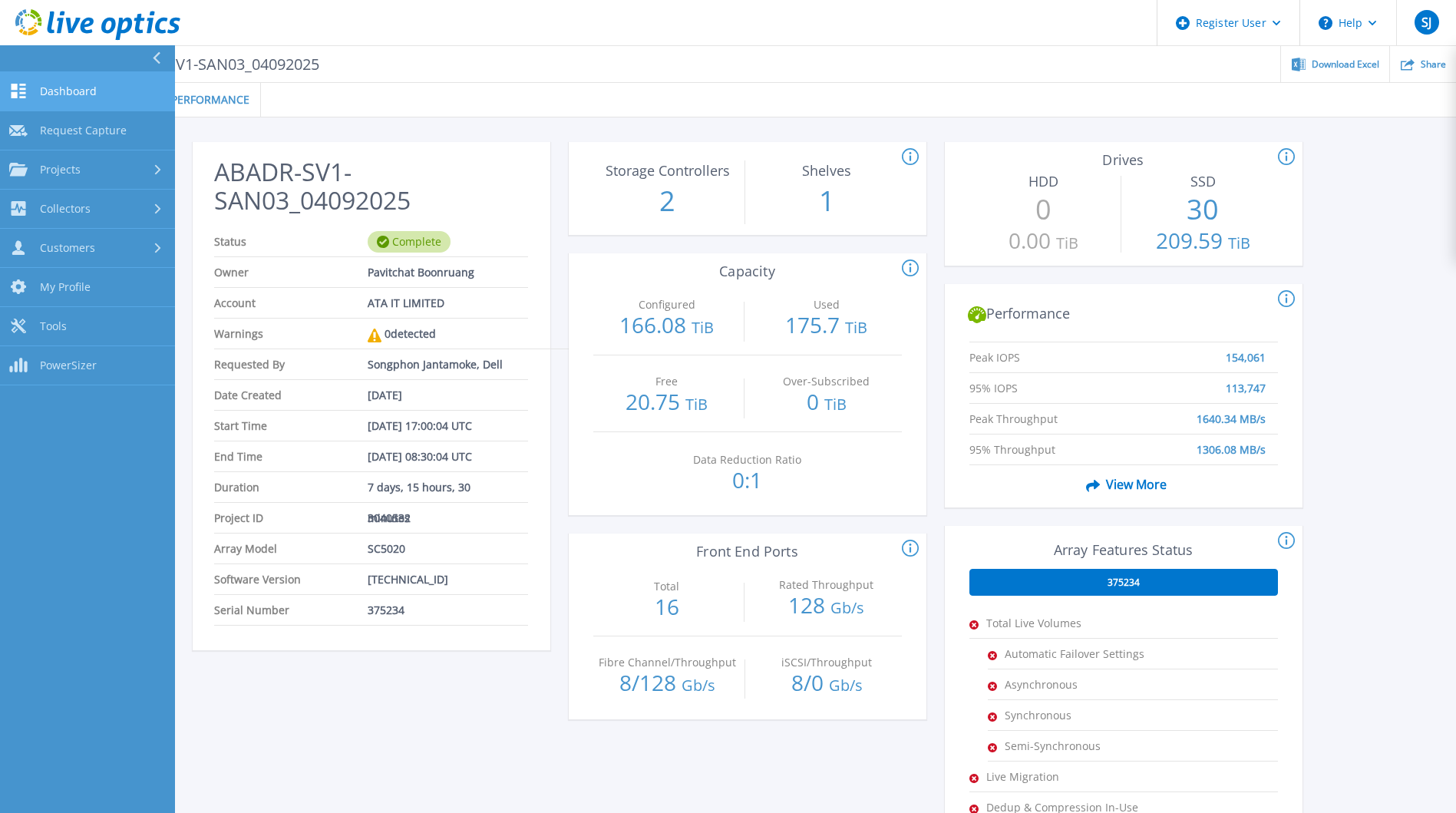
click at [59, 88] on span "Dashboard" at bounding box center [68, 91] width 57 height 14
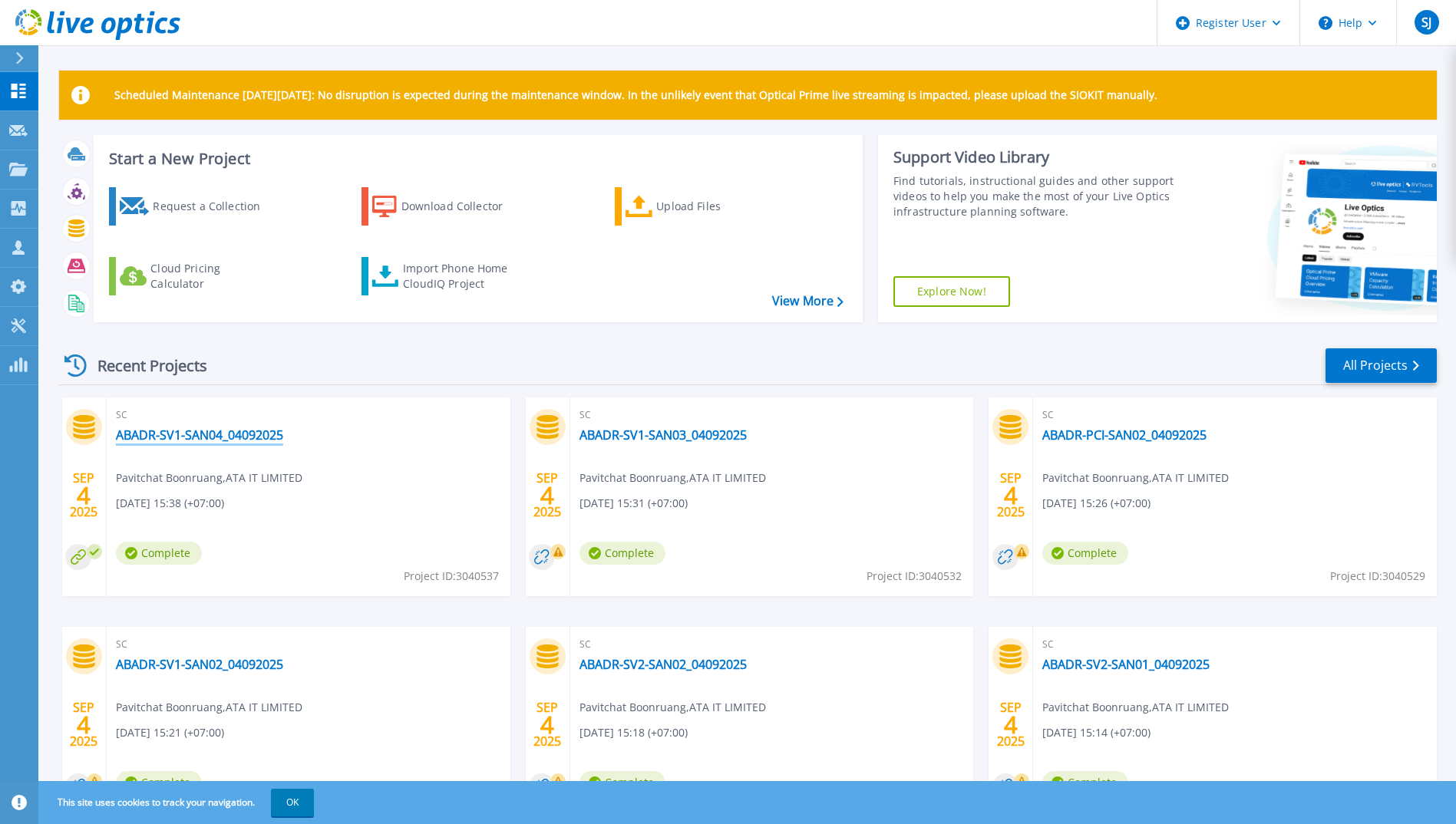
click at [235, 435] on link "ABADR-SV1-SAN04_04092025" at bounding box center [200, 435] width 167 height 15
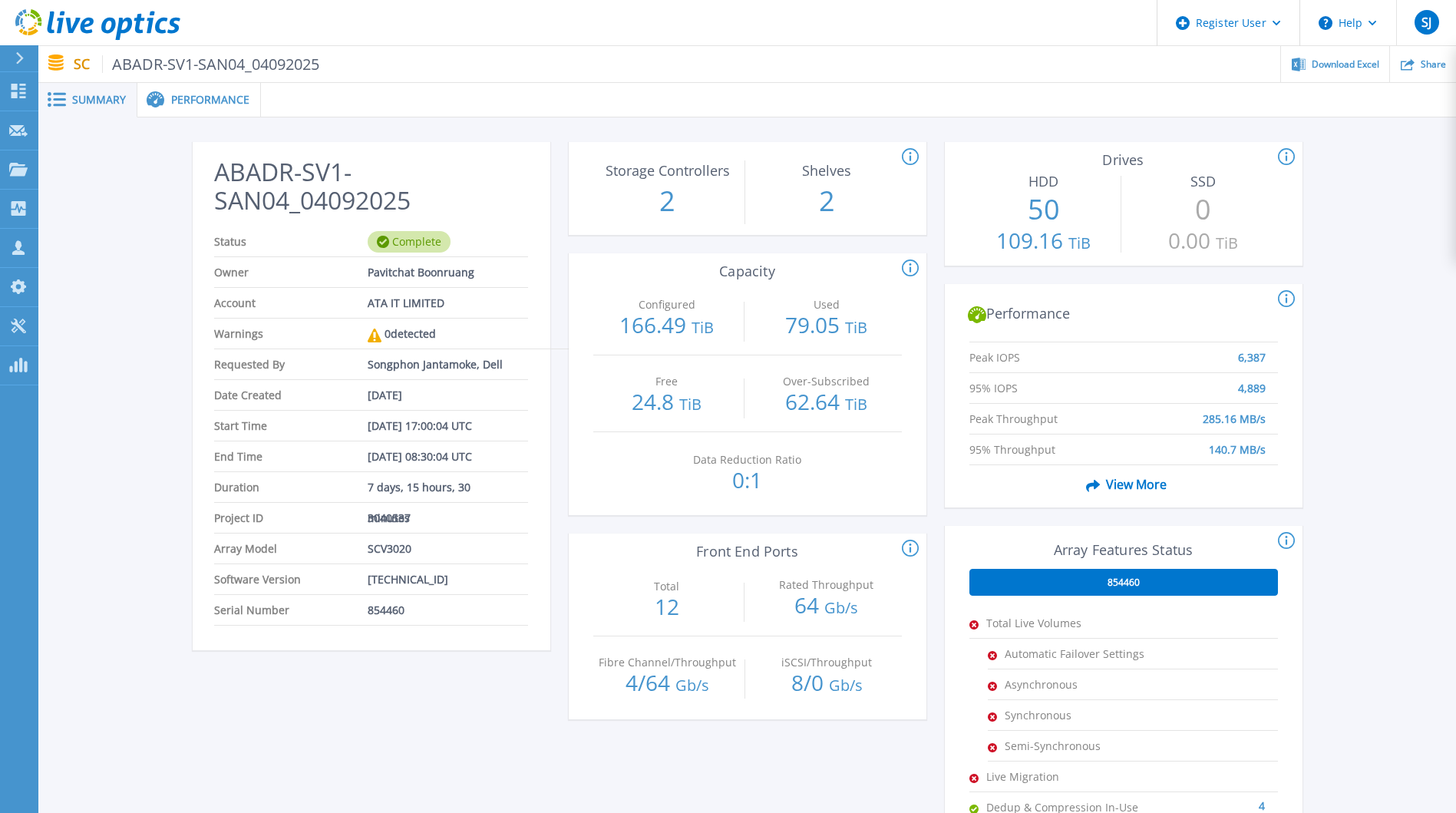
click at [11, 57] on button at bounding box center [19, 59] width 38 height 27
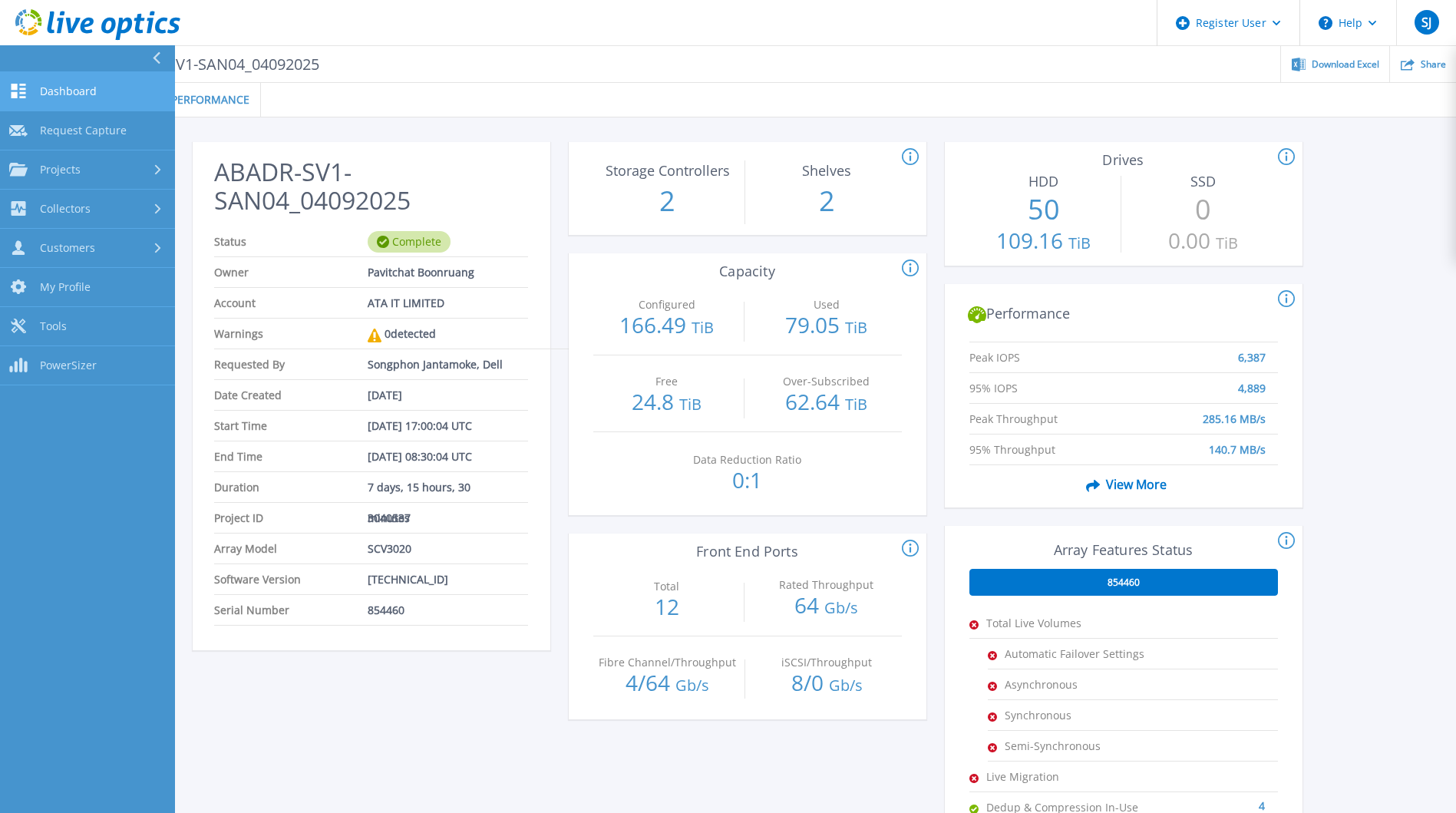
click at [22, 88] on icon at bounding box center [18, 91] width 14 height 14
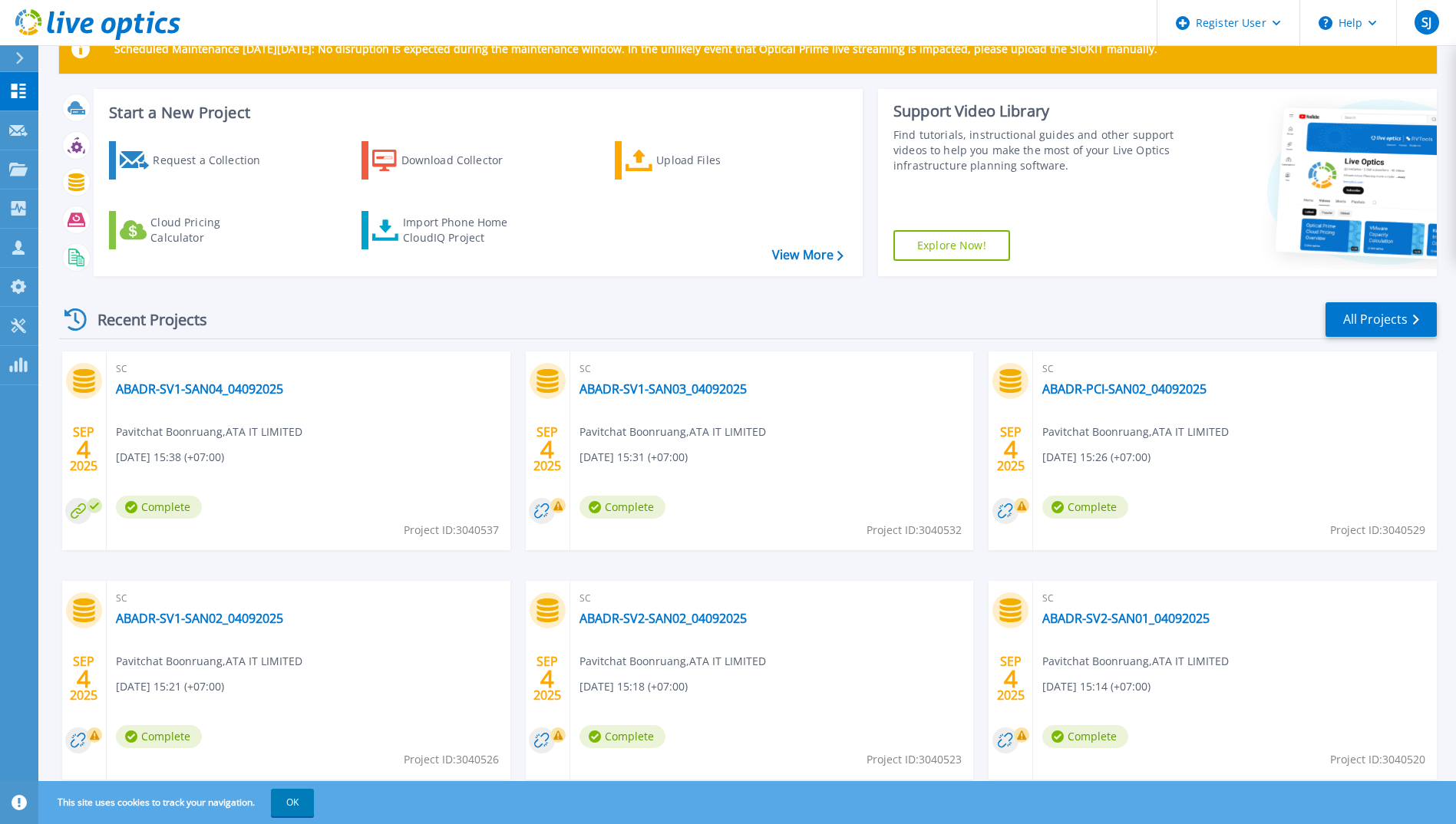
scroll to position [91, 0]
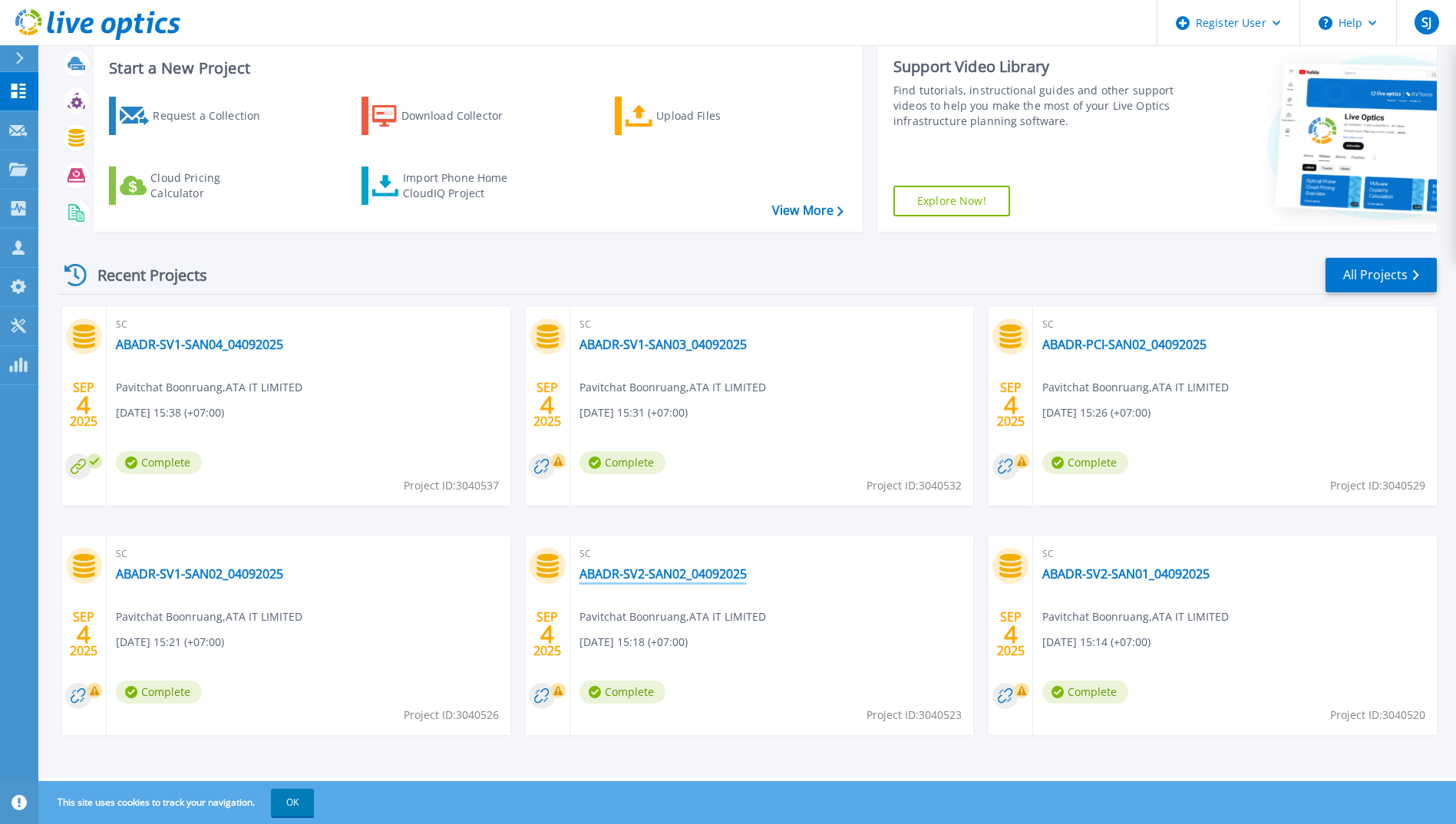
click at [635, 582] on link "ABADR-SV2-SAN02_04092025" at bounding box center [663, 573] width 167 height 15
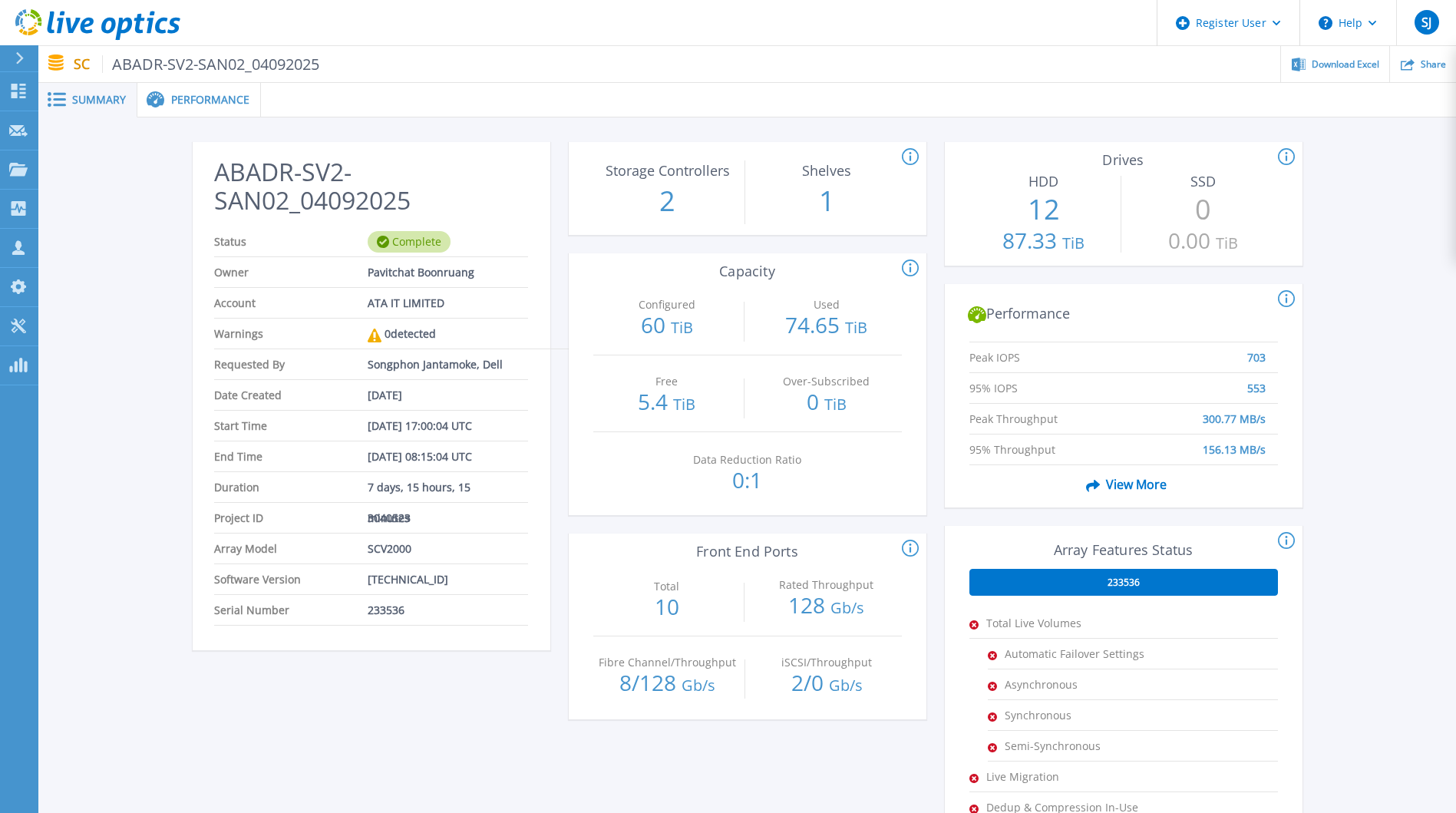
click at [387, 549] on span "SCV2000" at bounding box center [389, 549] width 44 height 30
click at [525, 214] on h2 "ABADR-SV2-SAN02_04092025" at bounding box center [370, 186] width 313 height 57
click at [12, 94] on icon at bounding box center [18, 91] width 14 height 14
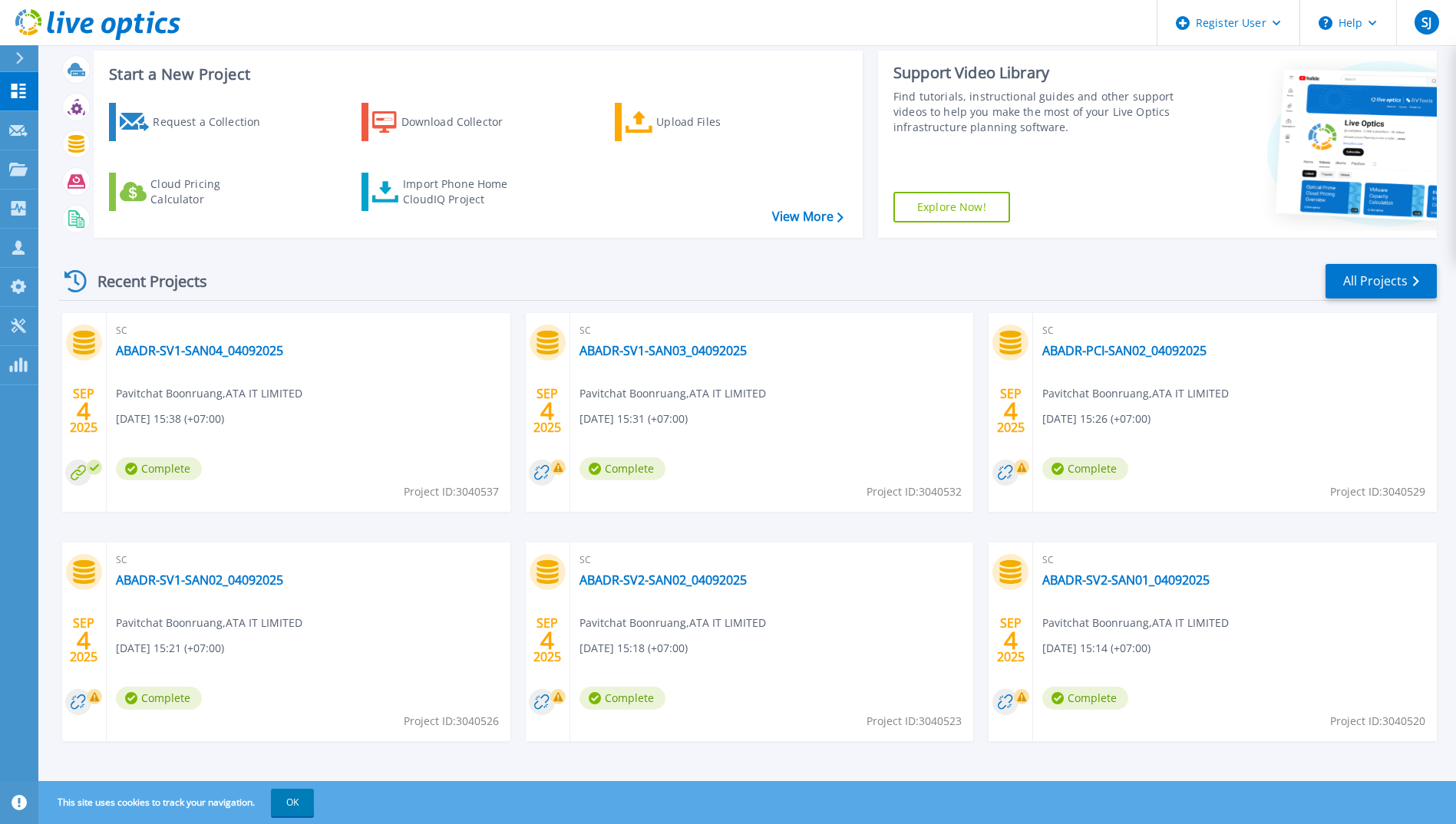
scroll to position [91, 0]
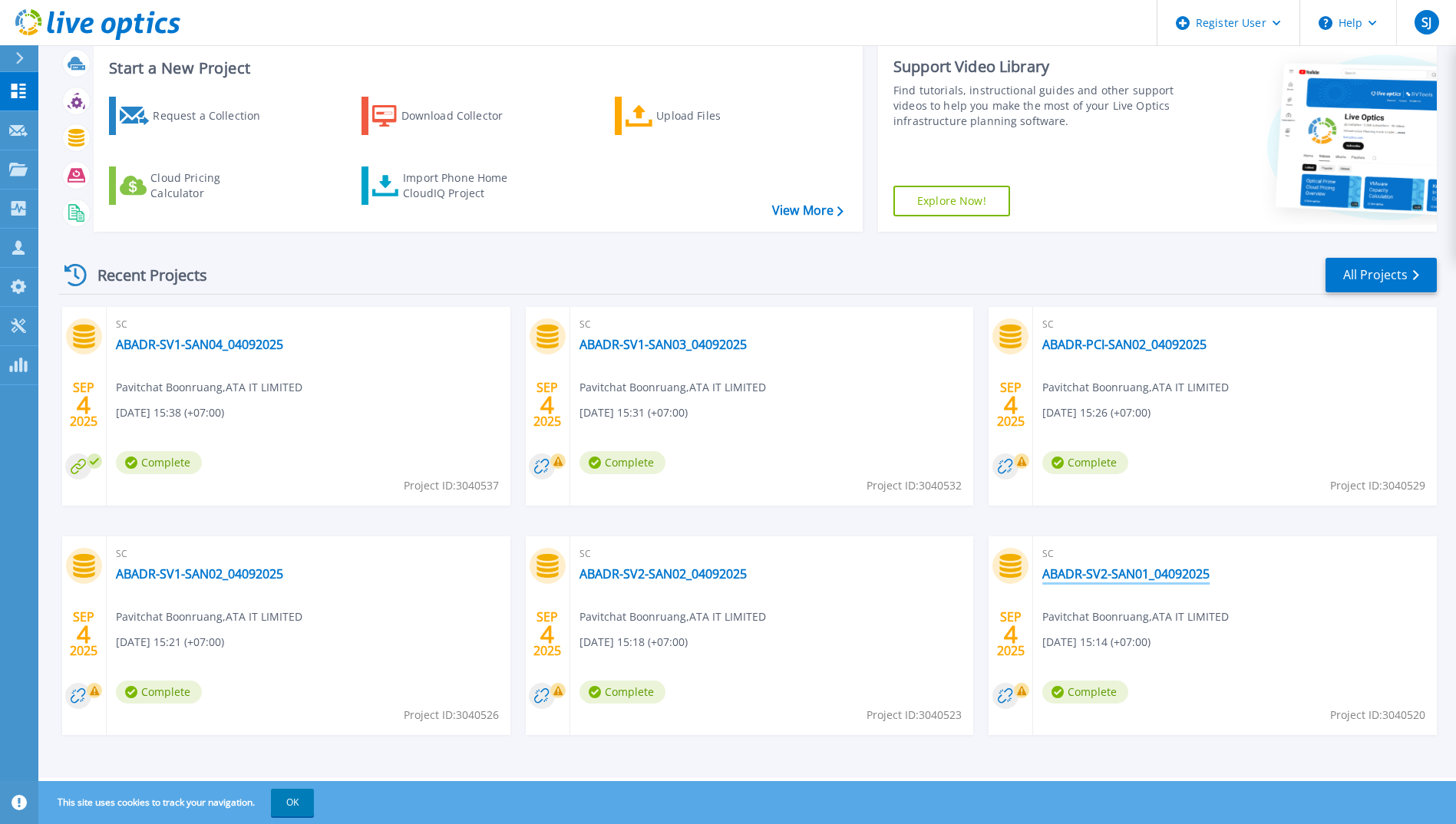
click at [1136, 573] on link "ABADR-SV2-SAN01_04092025" at bounding box center [1126, 573] width 167 height 15
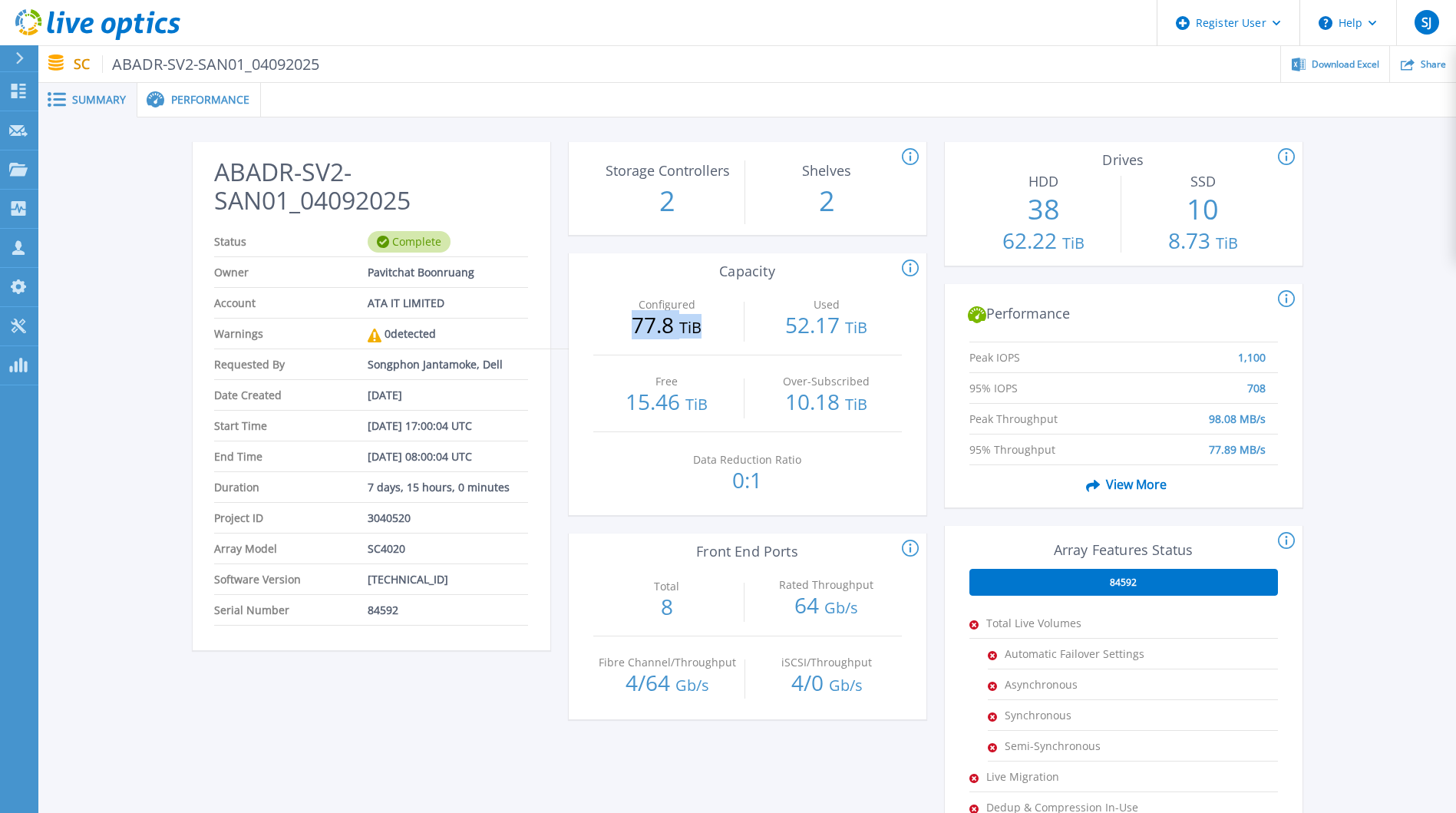
drag, startPoint x: 624, startPoint y: 326, endPoint x: 709, endPoint y: 328, distance: 85.0
click at [709, 328] on p "77.8 TiB" at bounding box center [667, 326] width 148 height 25
click at [446, 164] on h2 "ABADR-SV2-SAN01_04092025" at bounding box center [370, 186] width 313 height 57
click at [72, 97] on p "Dashboard" at bounding box center [68, 92] width 57 height 40
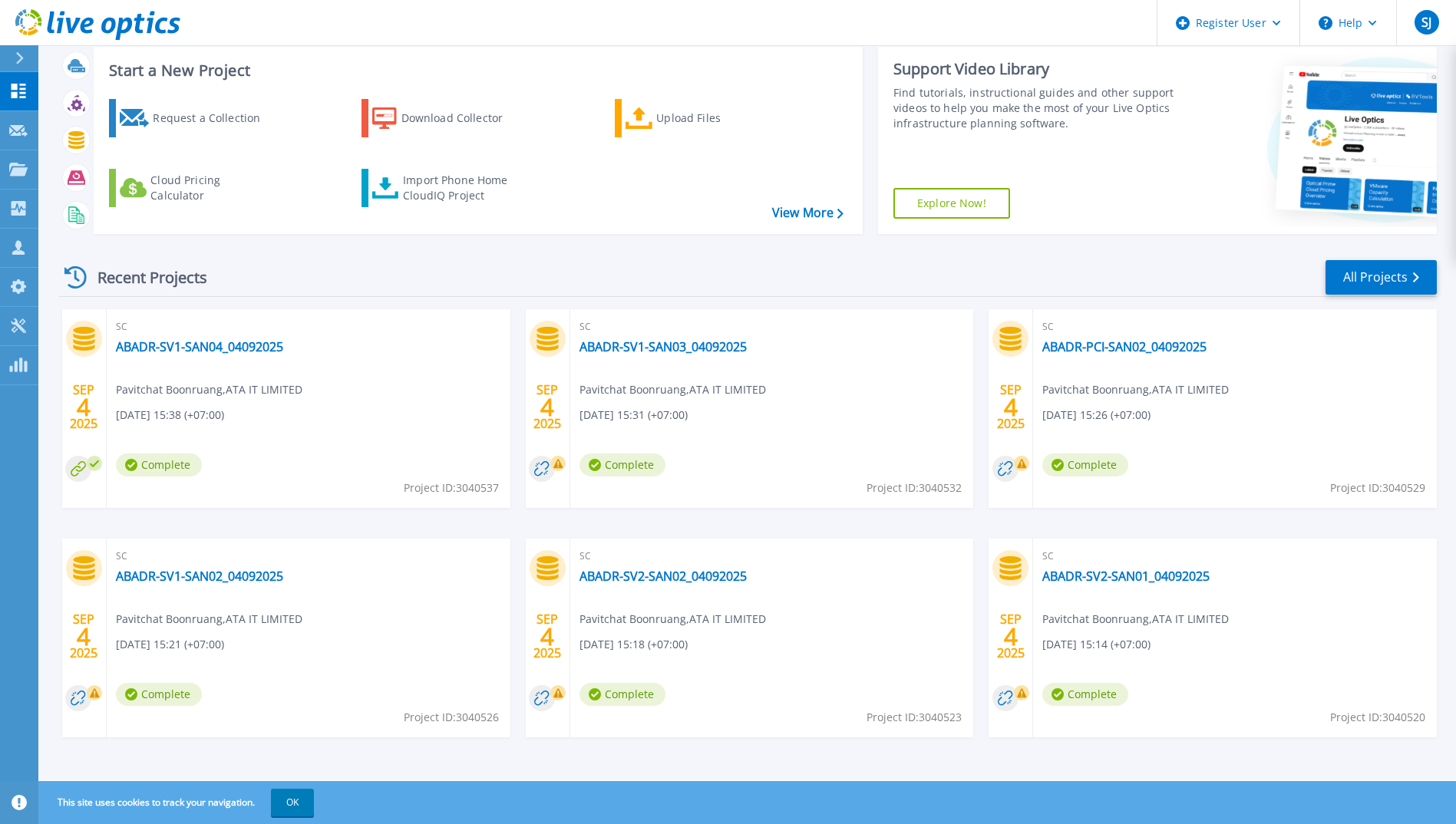
scroll to position [91, 0]
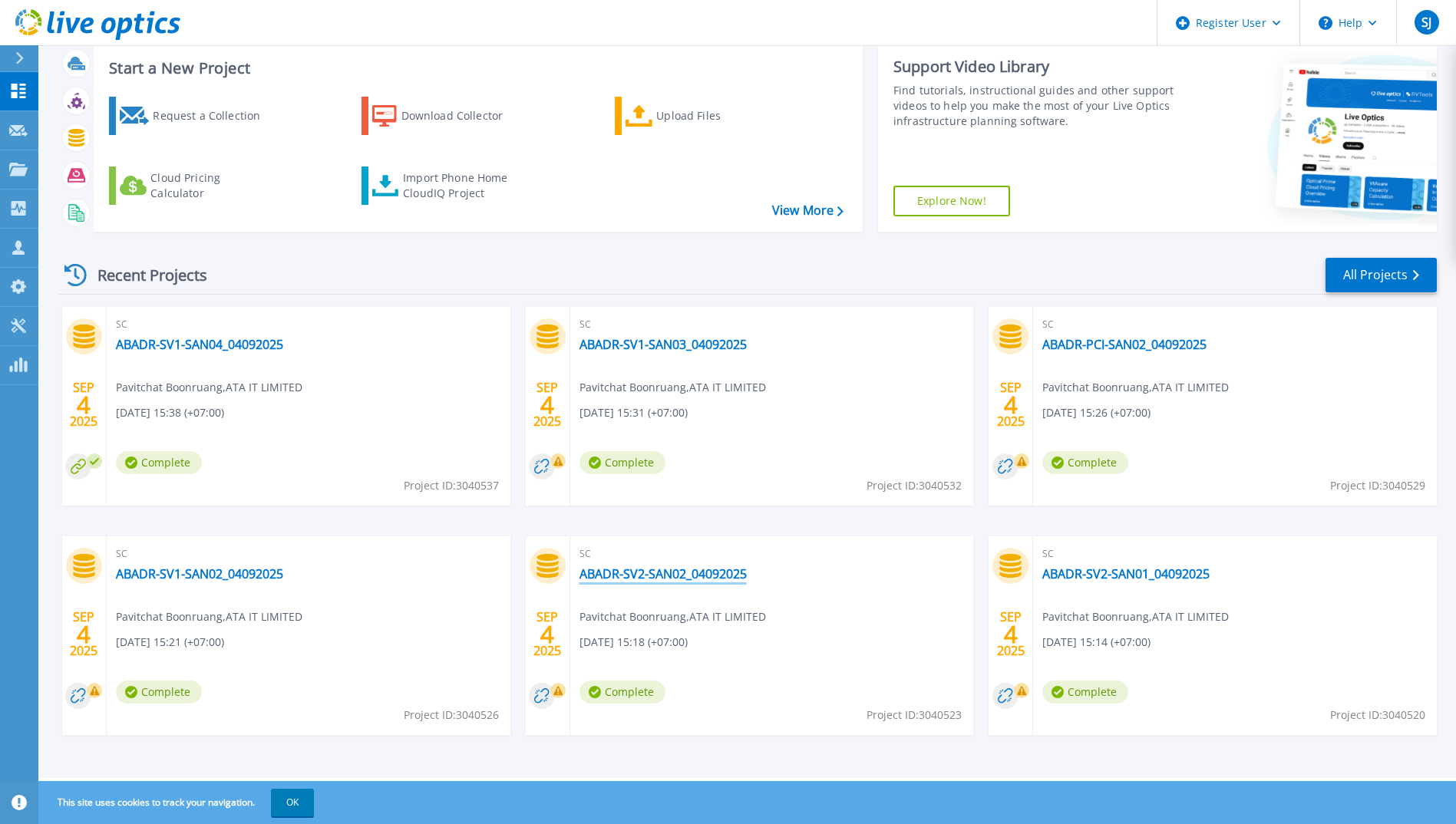
click at [699, 569] on link "ABADR-SV2-SAN02_04092025" at bounding box center [663, 573] width 167 height 15
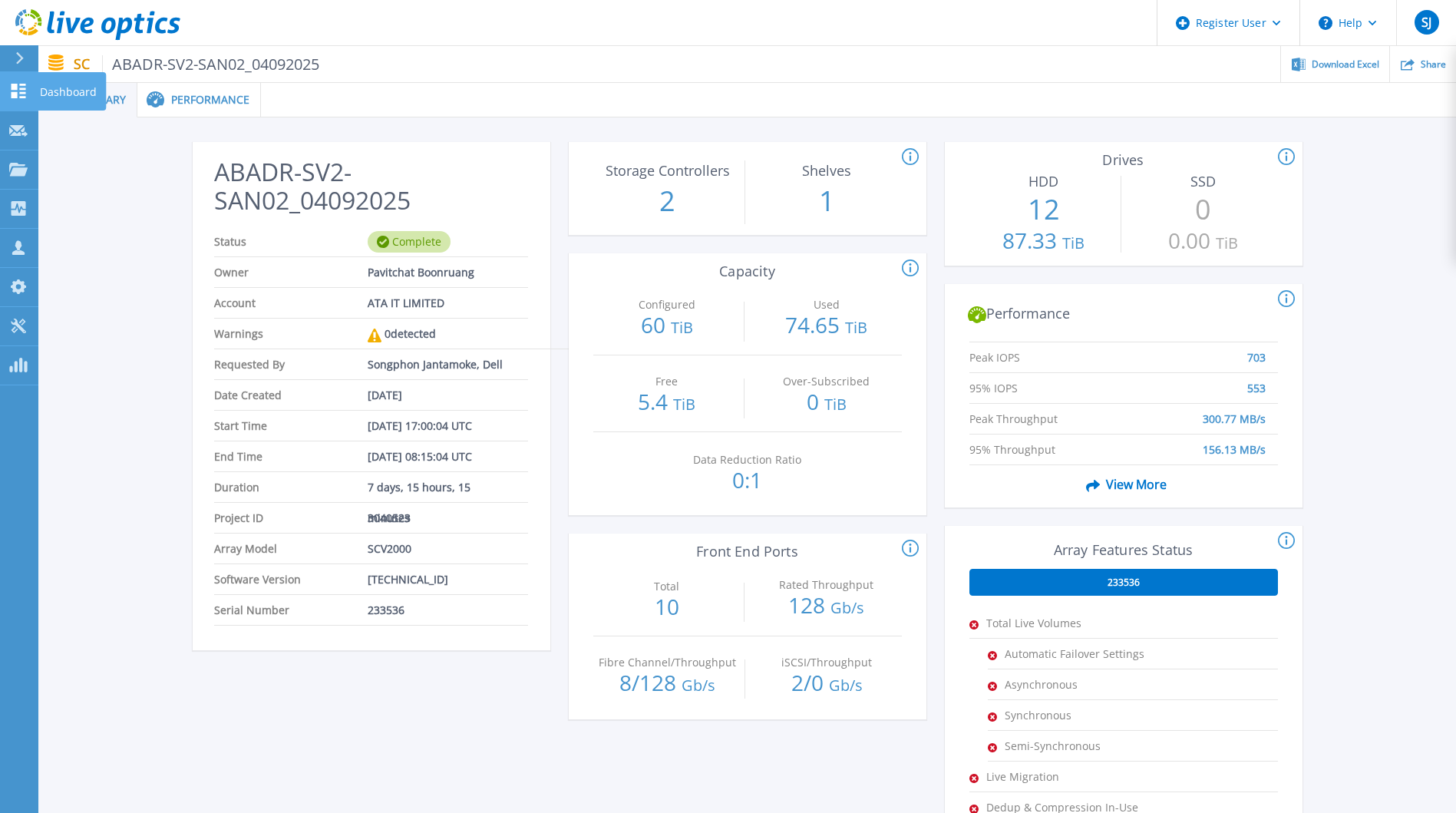
click at [20, 84] on icon at bounding box center [18, 91] width 14 height 14
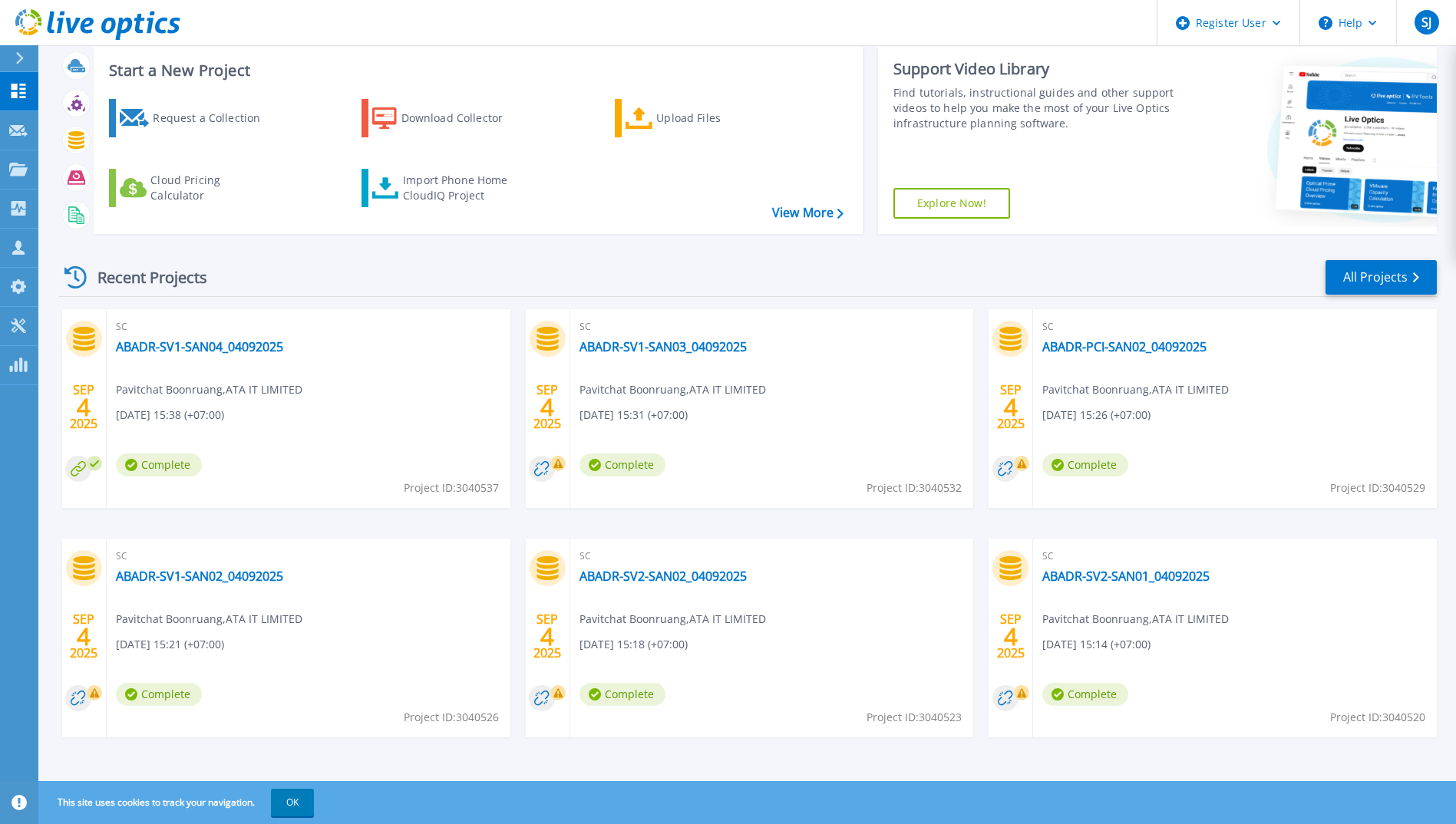
scroll to position [91, 0]
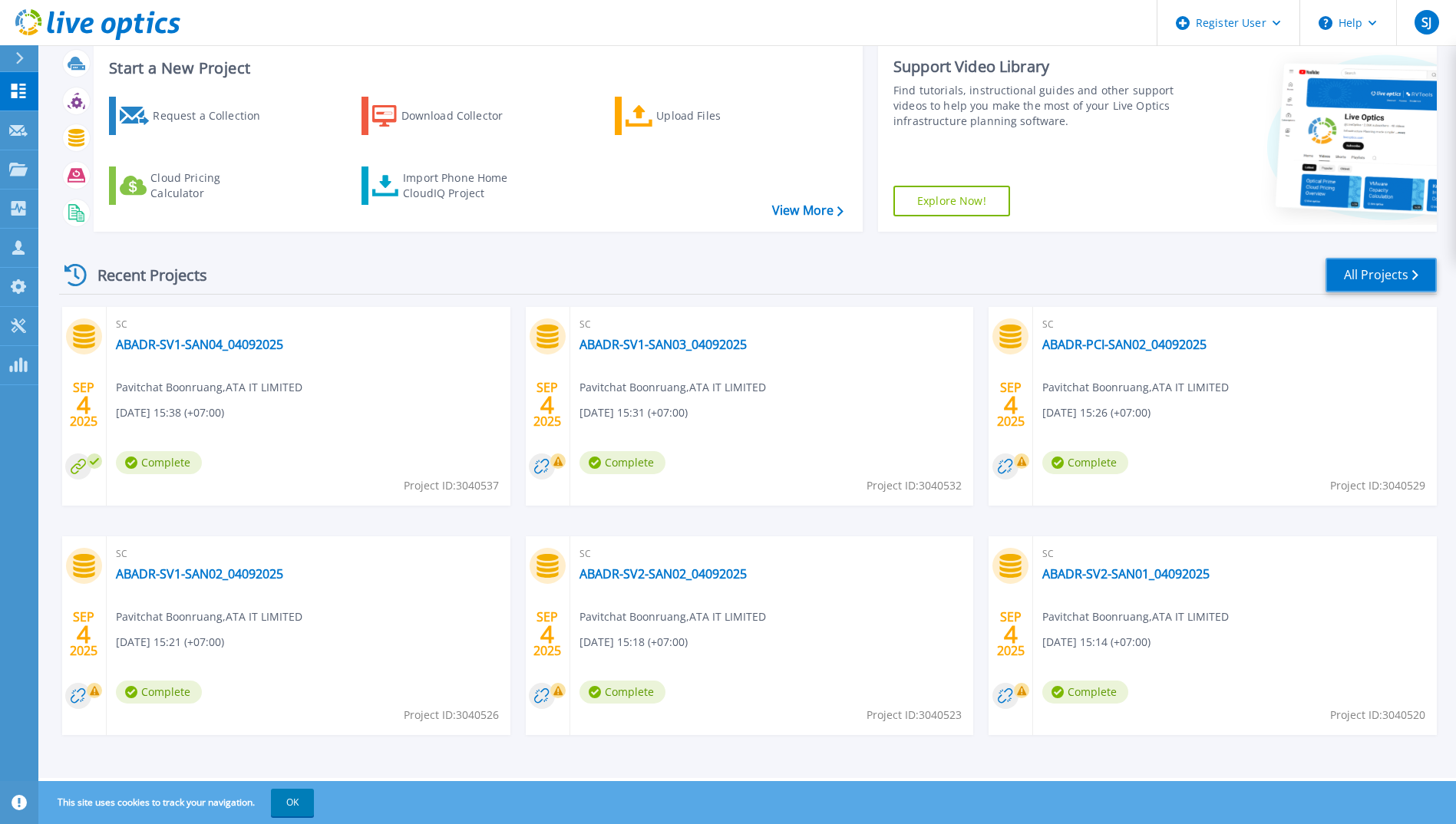
click at [1369, 272] on link "All Projects" at bounding box center [1382, 275] width 112 height 34
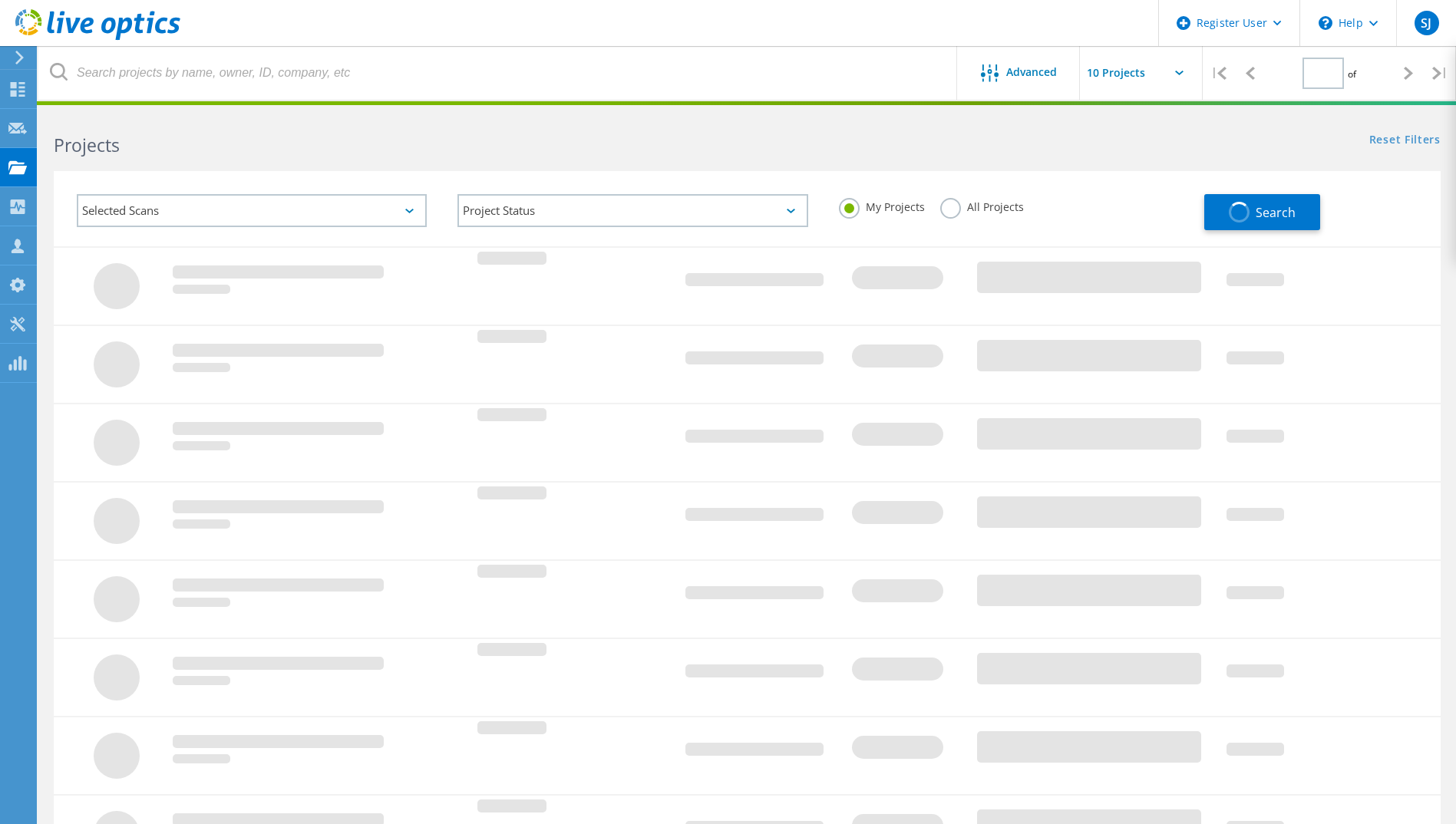
type input "1"
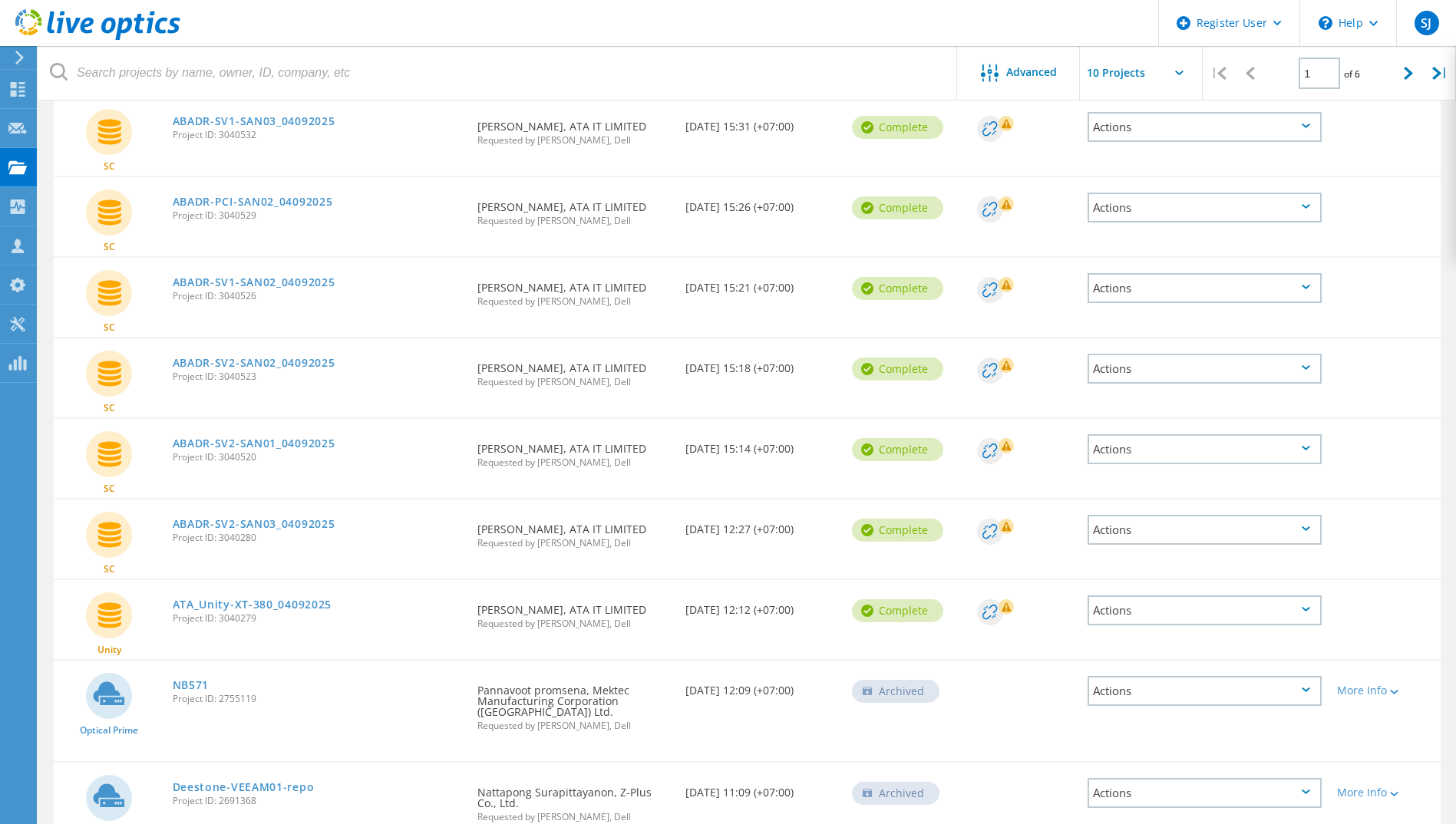
scroll to position [307, 0]
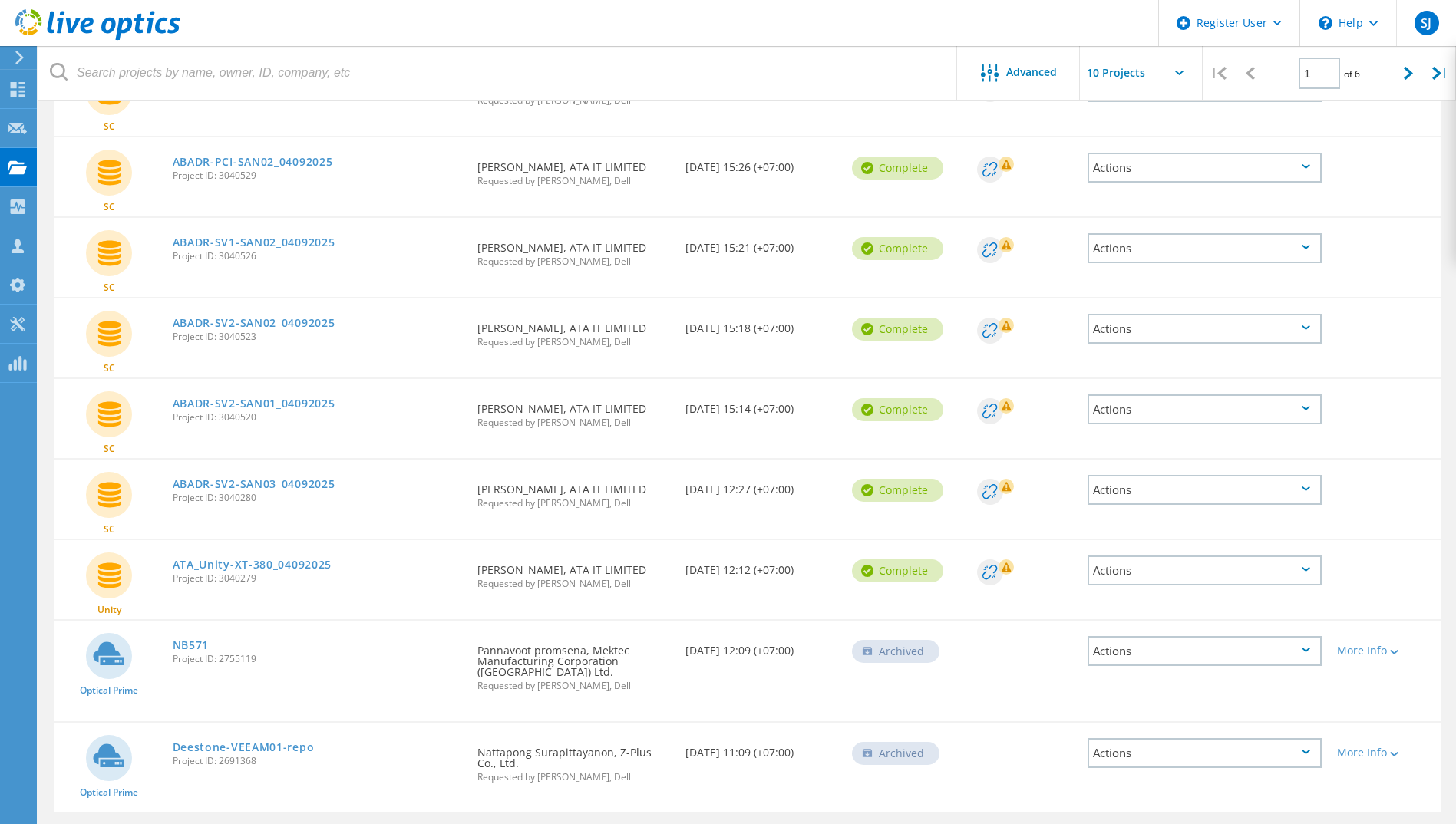
click at [284, 482] on link "ABADR-SV2-SAN03_04092025" at bounding box center [254, 483] width 162 height 10
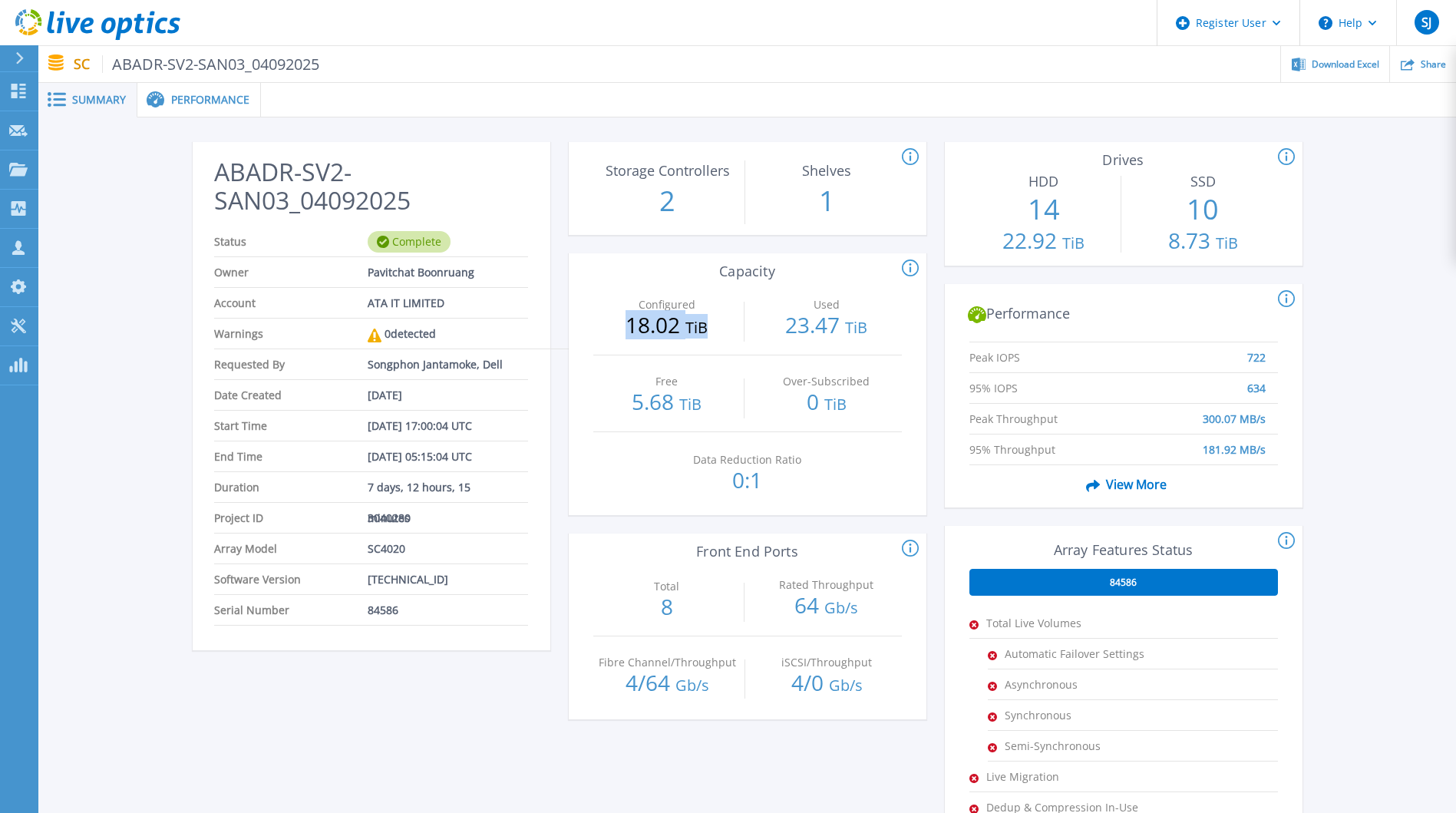
drag, startPoint x: 618, startPoint y: 325, endPoint x: 718, endPoint y: 328, distance: 100.0
click at [718, 328] on p "18.02 TiB" at bounding box center [667, 326] width 148 height 25
drag, startPoint x: 718, startPoint y: 328, endPoint x: 722, endPoint y: 351, distance: 23.3
click at [722, 354] on div "Configured 18.02 TiB" at bounding box center [667, 316] width 148 height 76
click at [736, 334] on p "18.02 TiB" at bounding box center [667, 326] width 148 height 25
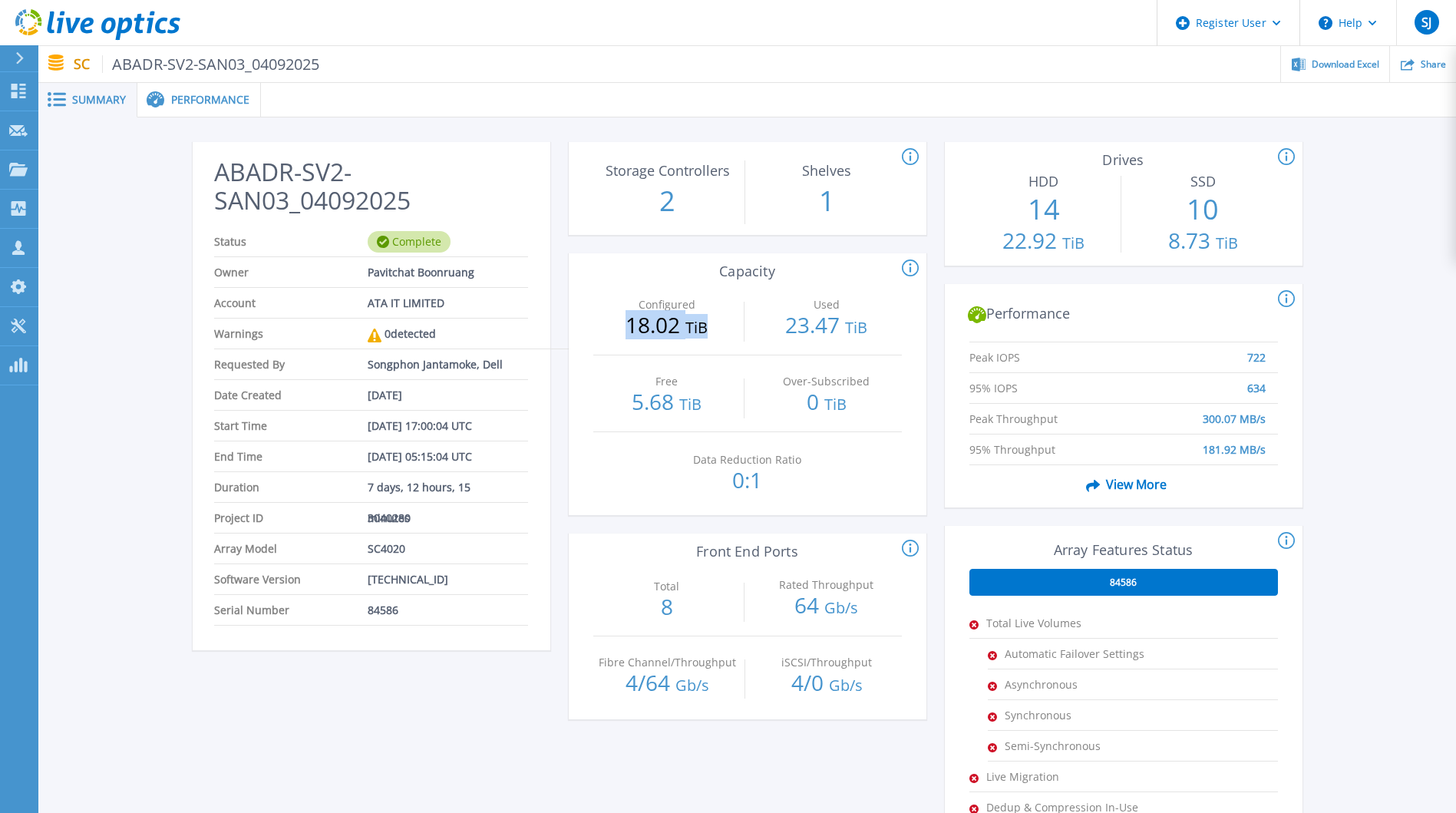
drag, startPoint x: 732, startPoint y: 329, endPoint x: 625, endPoint y: 330, distance: 107.0
click at [625, 330] on p "18.02 TiB" at bounding box center [667, 326] width 148 height 25
drag, startPoint x: 625, startPoint y: 330, endPoint x: 723, endPoint y: 333, distance: 98.0
click at [723, 333] on p "18.02 TiB" at bounding box center [667, 326] width 148 height 25
click at [639, 332] on p "18.02 TiB" at bounding box center [667, 326] width 148 height 25
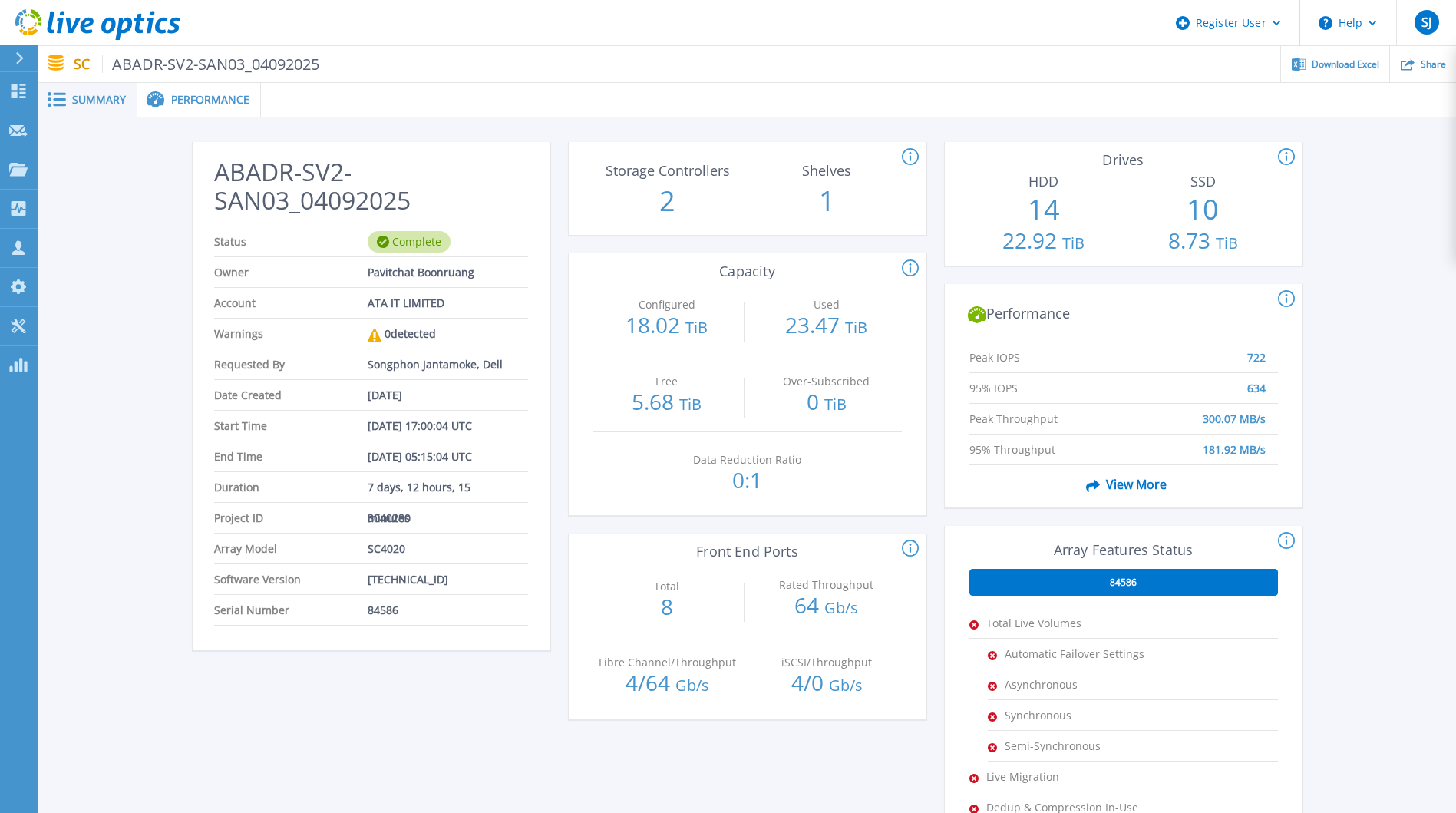
click at [731, 321] on p "18.02 TiB" at bounding box center [667, 326] width 148 height 25
click at [1333, 67] on span "Download Excel" at bounding box center [1345, 64] width 68 height 10
click at [1349, 213] on div "ABADR-SV2-SAN03_04092025 Status Complete Owner Pavitchat Boonruang Account ATA …" at bounding box center [747, 574] width 1418 height 914
drag, startPoint x: 781, startPoint y: 329, endPoint x: 889, endPoint y: 327, distance: 108.0
click at [889, 327] on p "23.47 TiB" at bounding box center [827, 326] width 148 height 25
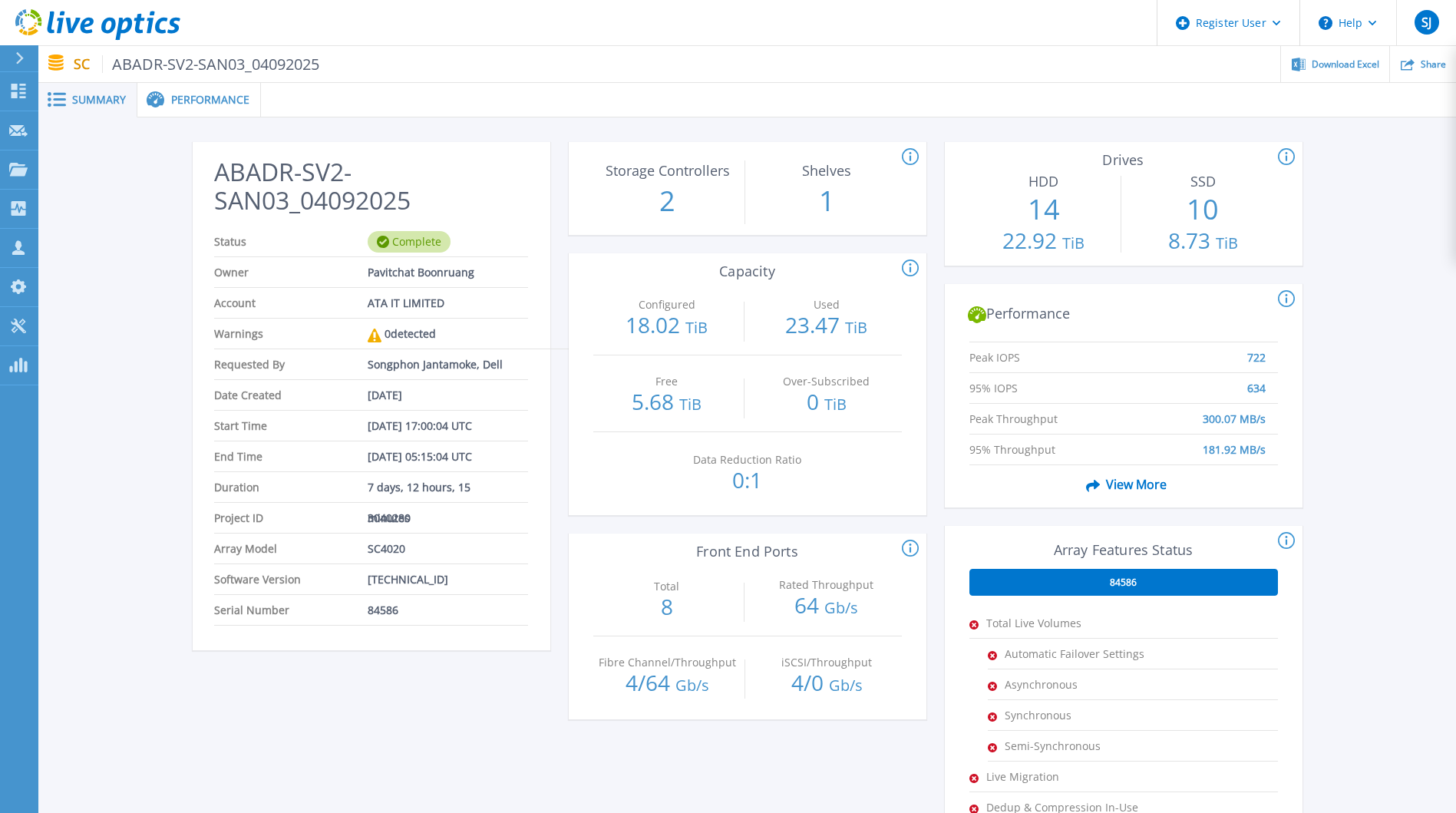
click at [881, 282] on div "Used 23.47 TiB" at bounding box center [827, 316] width 148 height 76
click at [902, 267] on circle at bounding box center [910, 268] width 15 height 15
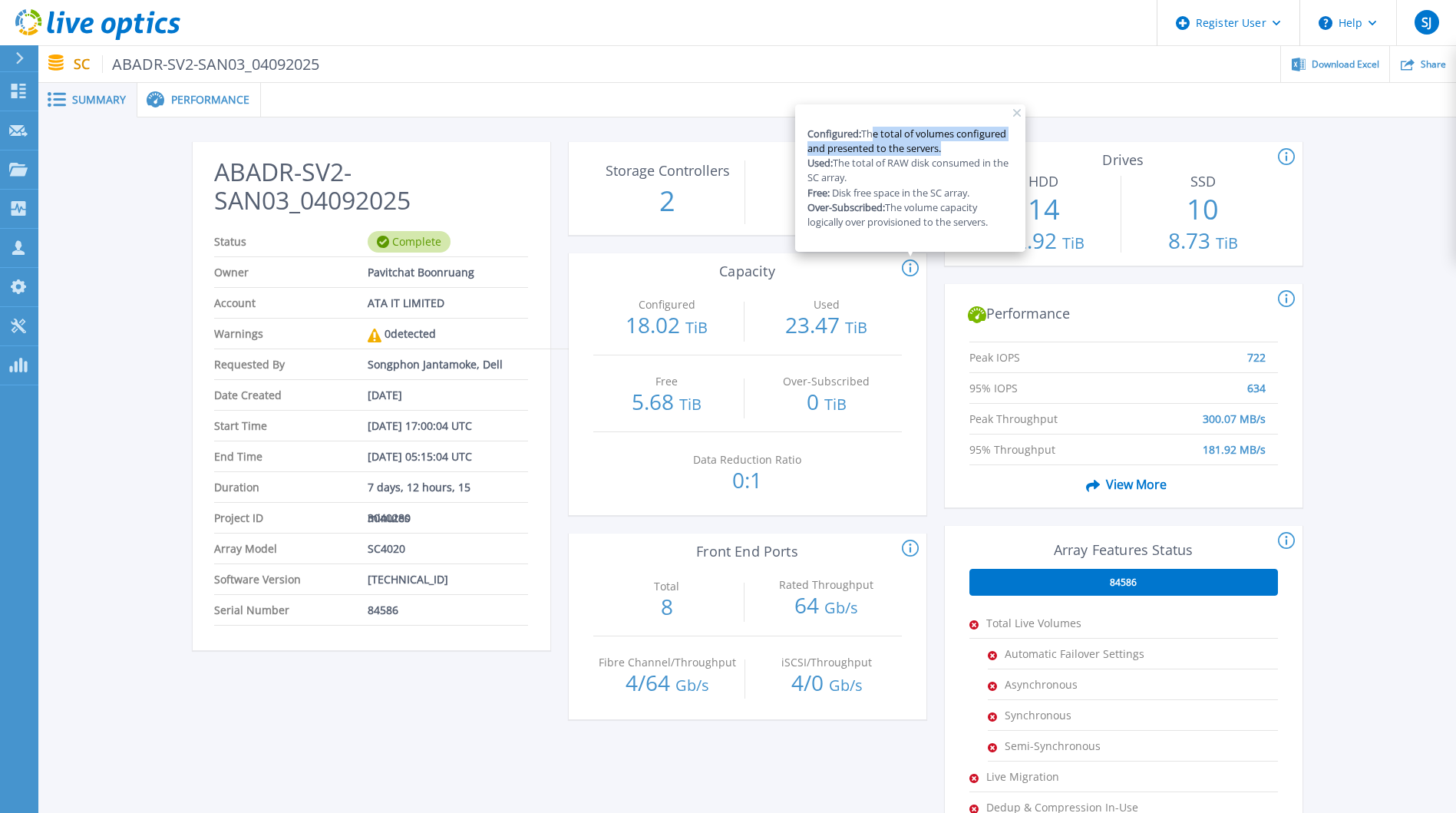
drag, startPoint x: 869, startPoint y: 130, endPoint x: 941, endPoint y: 147, distance: 74.0
click at [941, 147] on p "Configured: The total of volumes configured and presented to the servers. Used:…" at bounding box center [910, 178] width 205 height 103
drag, startPoint x: 941, startPoint y: 147, endPoint x: 867, endPoint y: 159, distance: 75.0
click at [867, 159] on p "Configured: The total of volumes configured and presented to the servers. Used:…" at bounding box center [910, 178] width 205 height 103
drag, startPoint x: 835, startPoint y: 161, endPoint x: 975, endPoint y: 179, distance: 141.2
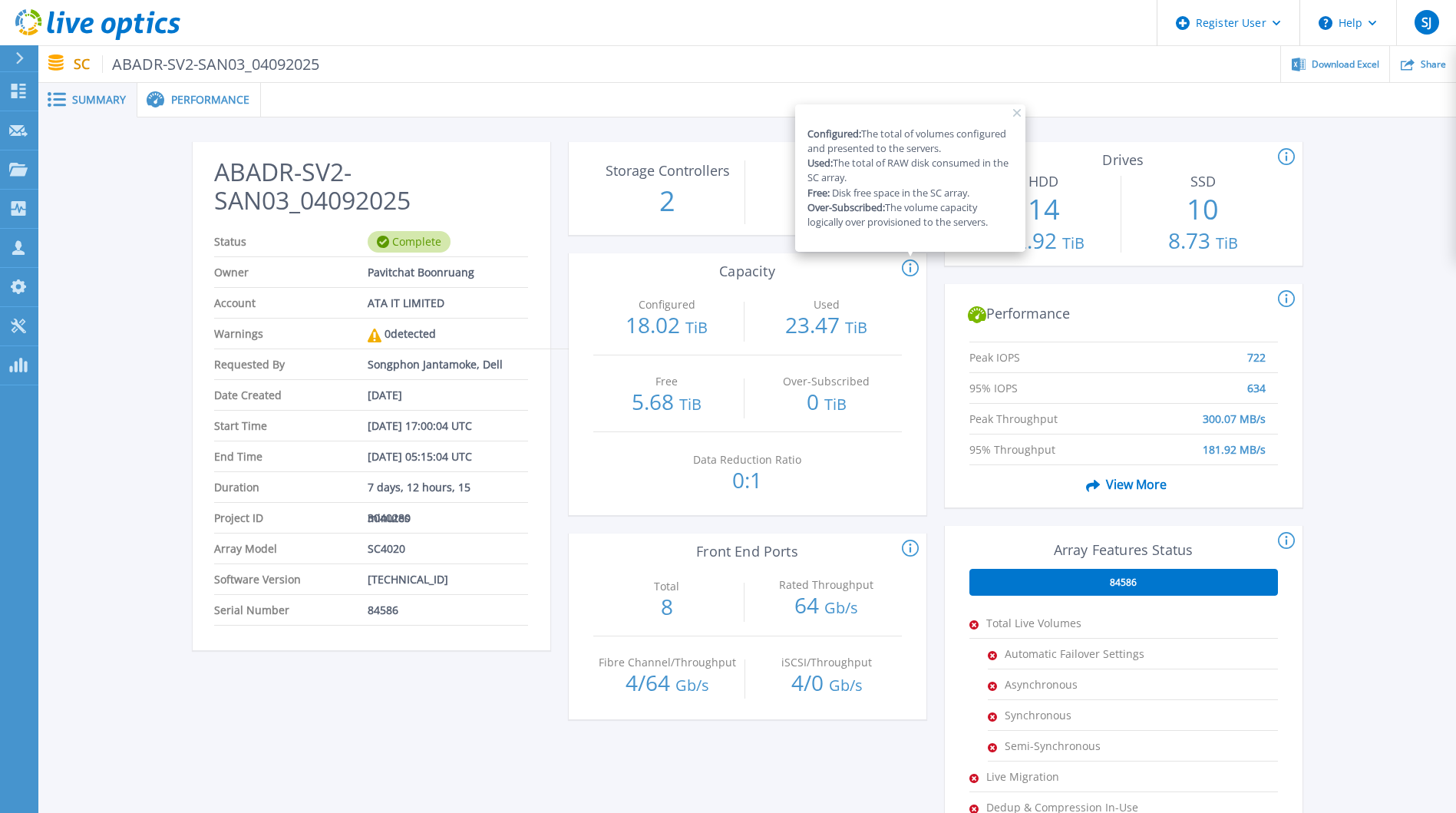
click at [975, 179] on p "Configured: The total of volumes configured and presented to the servers. Used:…" at bounding box center [910, 178] width 205 height 103
drag, startPoint x: 975, startPoint y: 179, endPoint x: 868, endPoint y: 174, distance: 107.1
click at [868, 174] on p "Configured: The total of volumes configured and presented to the servers. Used:…" at bounding box center [910, 178] width 205 height 103
drag, startPoint x: 837, startPoint y: 159, endPoint x: 876, endPoint y: 179, distance: 43.8
click at [876, 179] on p "Configured: The total of volumes configured and presented to the servers. Used:…" at bounding box center [910, 178] width 205 height 103
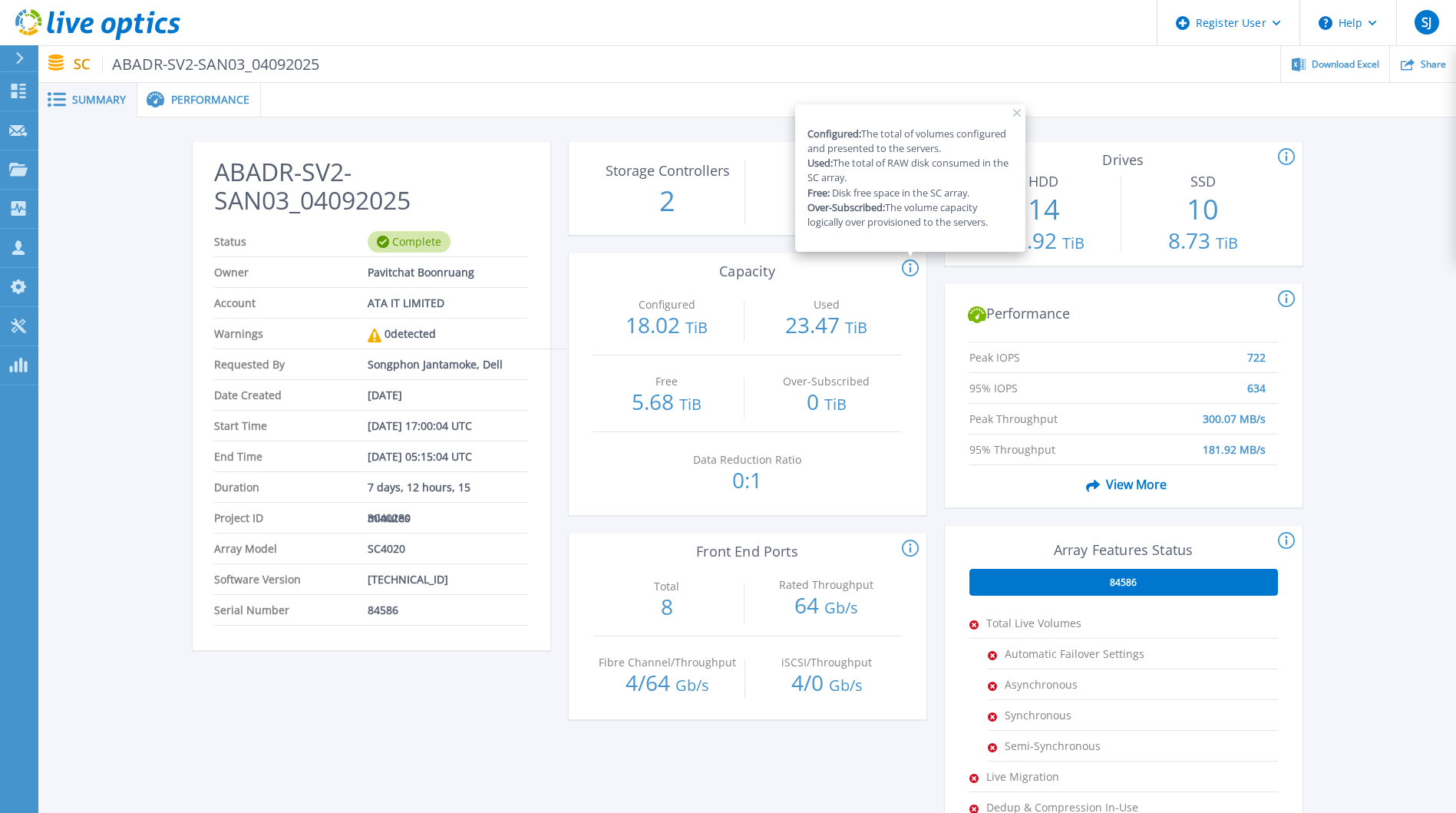
drag, startPoint x: 876, startPoint y: 179, endPoint x: 840, endPoint y: 170, distance: 37.1
click at [846, 175] on p "Configured: The total of volumes configured and presented to the servers. Used:…" at bounding box center [910, 178] width 205 height 103
drag, startPoint x: 837, startPoint y: 158, endPoint x: 860, endPoint y: 178, distance: 30.5
click at [860, 178] on p "Configured: The total of volumes configured and presented to the servers. Used:…" at bounding box center [910, 178] width 205 height 103
click at [863, 183] on p "Configured: The total of volumes configured and presented to the servers. Used:…" at bounding box center [910, 178] width 205 height 103
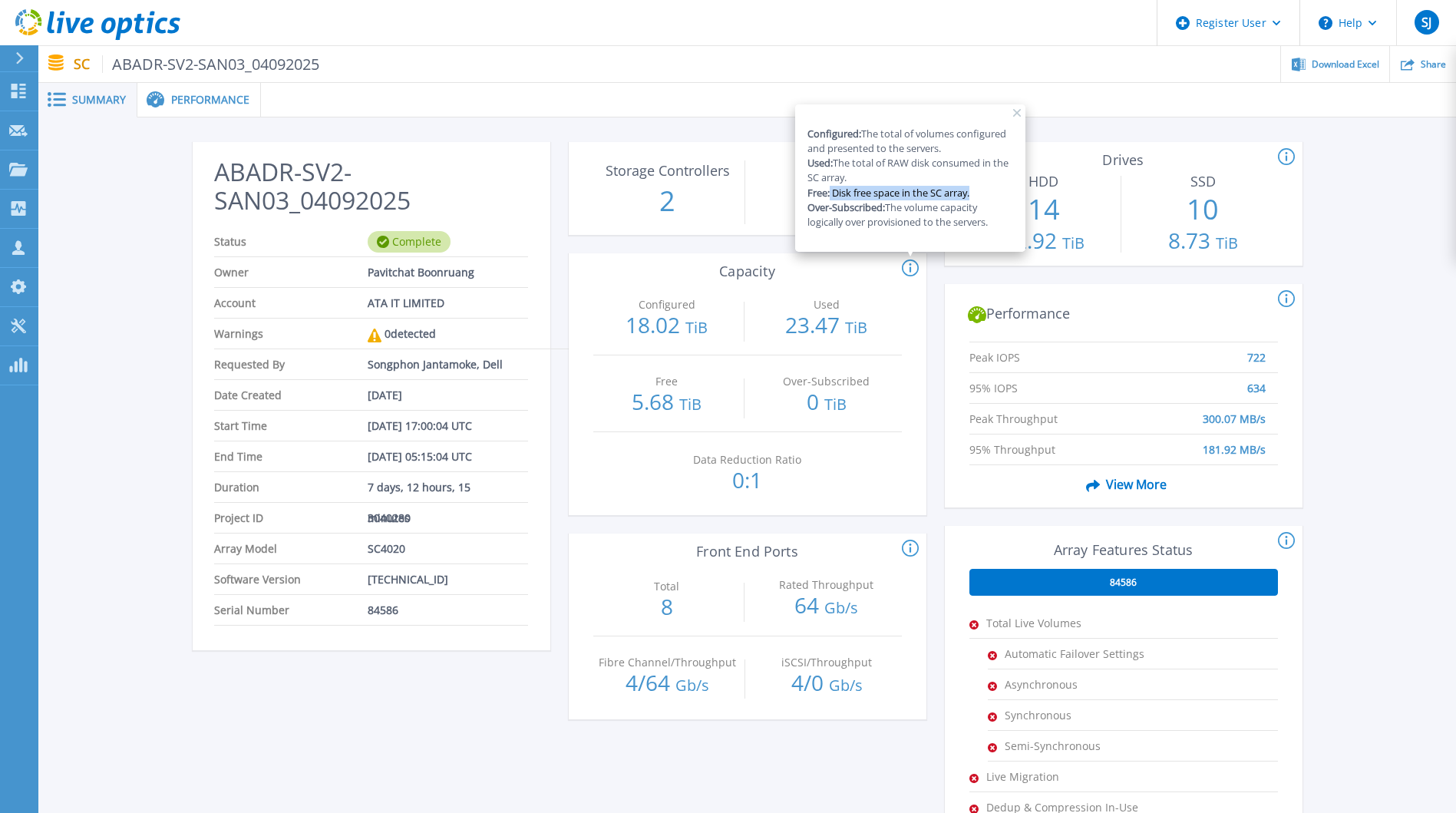
drag, startPoint x: 832, startPoint y: 191, endPoint x: 982, endPoint y: 194, distance: 150.0
click at [982, 194] on p "Configured: The total of volumes configured and presented to the servers. Used:…" at bounding box center [910, 178] width 205 height 103
drag, startPoint x: 982, startPoint y: 194, endPoint x: 919, endPoint y: 175, distance: 65.8
click at [919, 175] on p "Configured: The total of volumes configured and presented to the servers. Used:…" at bounding box center [910, 178] width 205 height 103
click at [710, 268] on div "Configured: The total of volumes configured and presented to the servers. Used:…" at bounding box center [741, 268] width 358 height 18
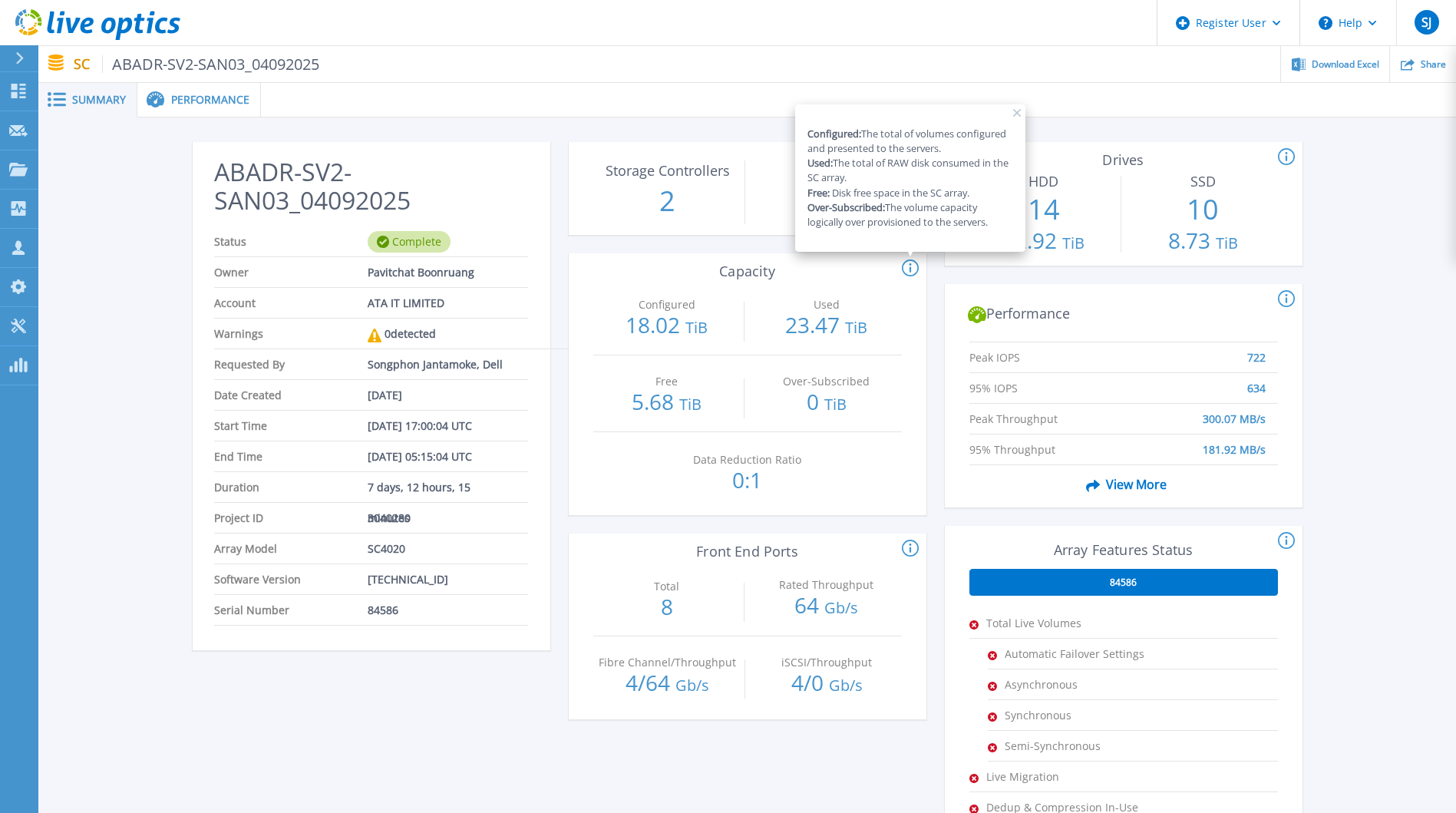
click at [214, 97] on span "Performance" at bounding box center [210, 100] width 78 height 10
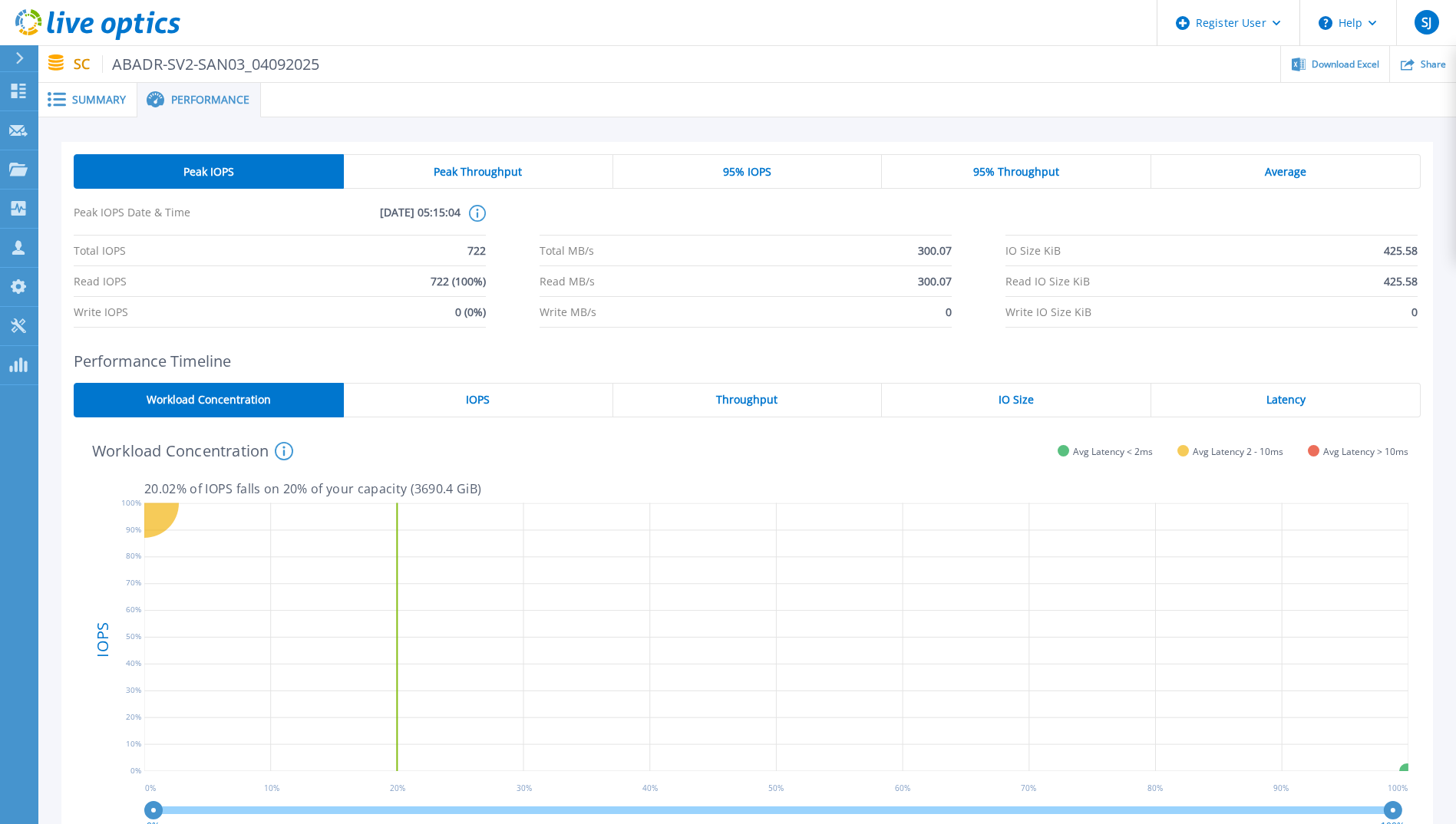
click at [82, 100] on span "Summary" at bounding box center [99, 100] width 53 height 10
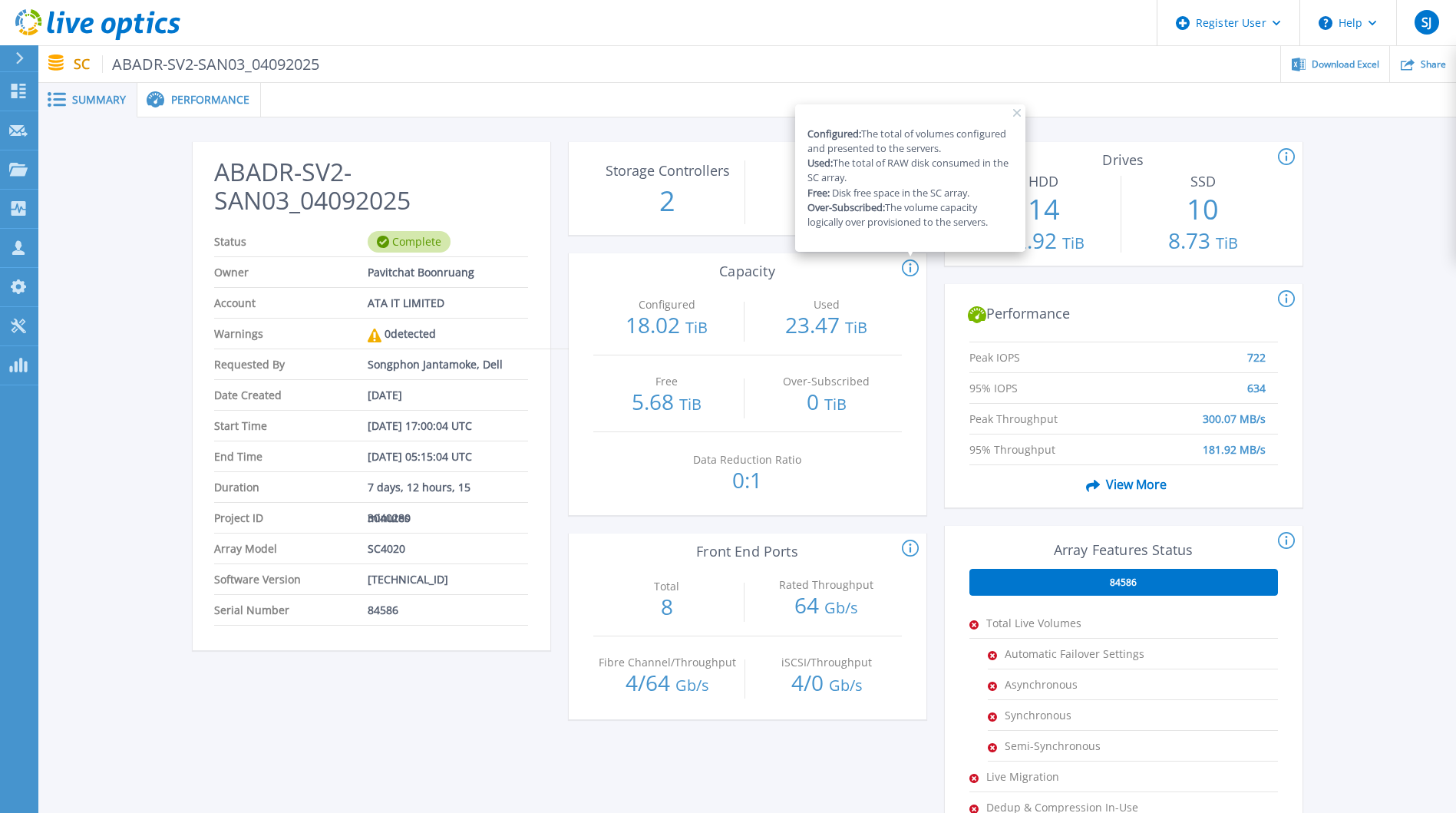
click at [906, 267] on icon at bounding box center [910, 268] width 17 height 18
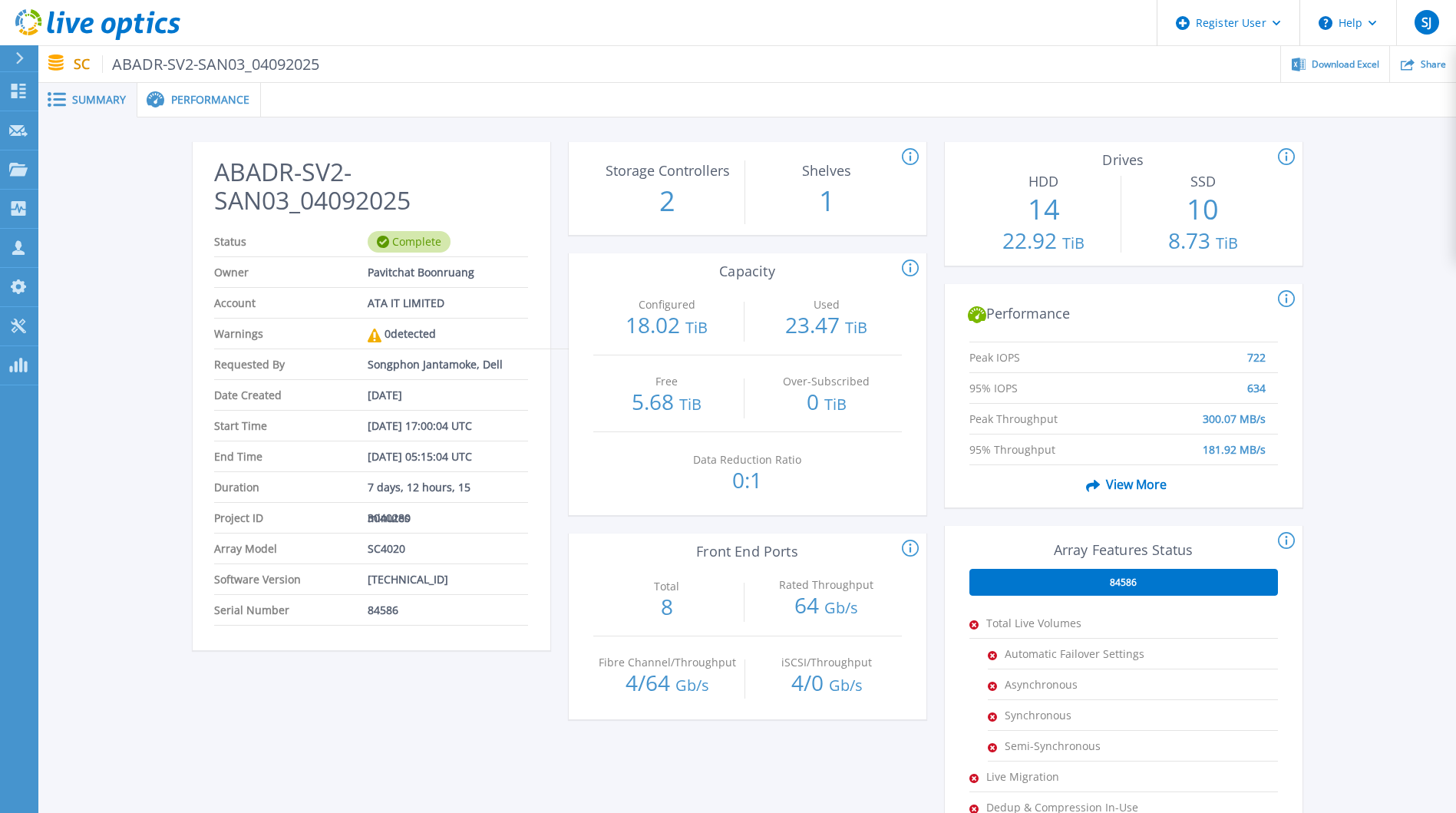
click at [906, 265] on icon at bounding box center [910, 268] width 17 height 18
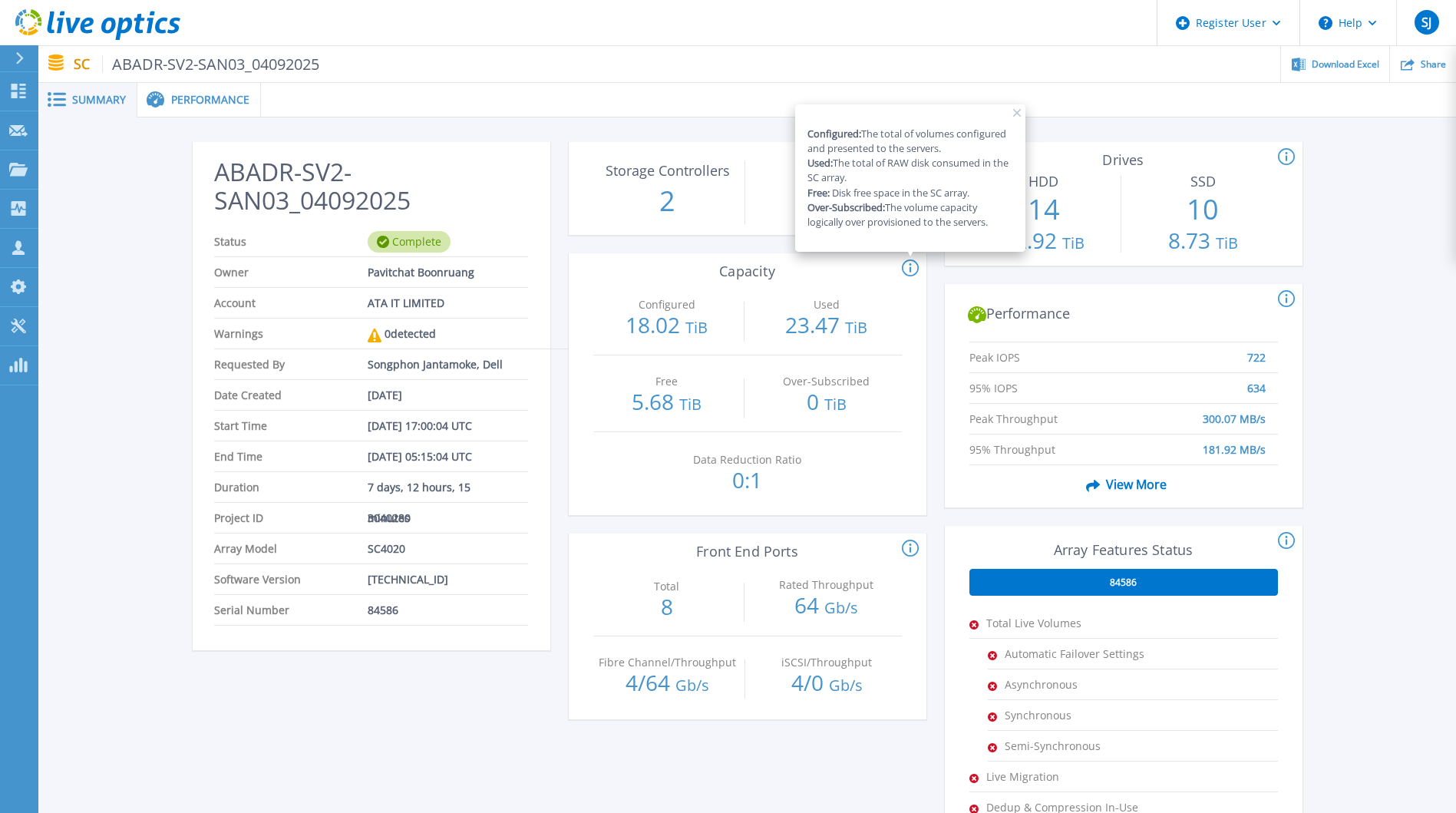
click at [909, 265] on icon at bounding box center [910, 268] width 17 height 18
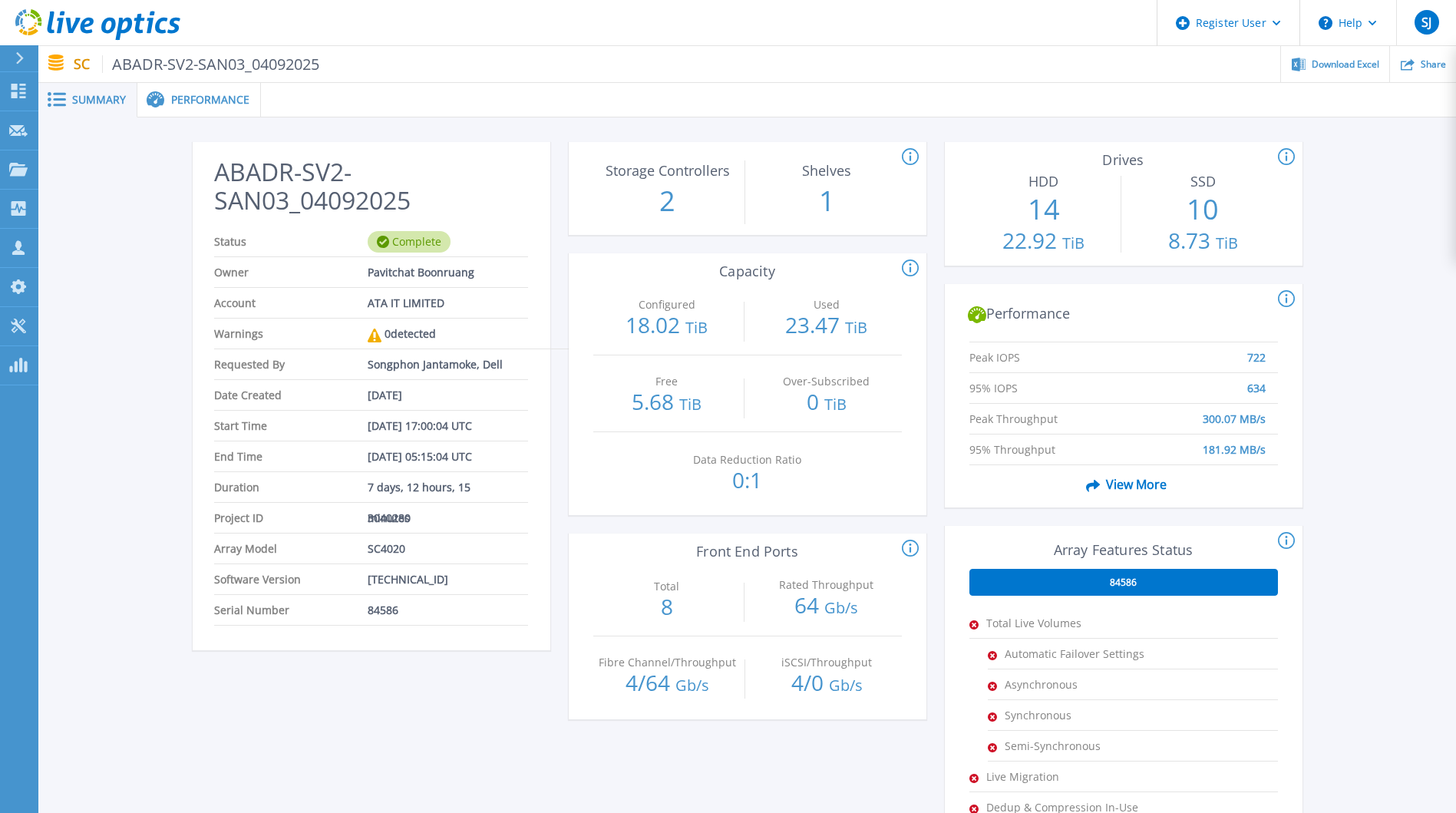
click at [910, 267] on icon at bounding box center [910, 268] width 17 height 18
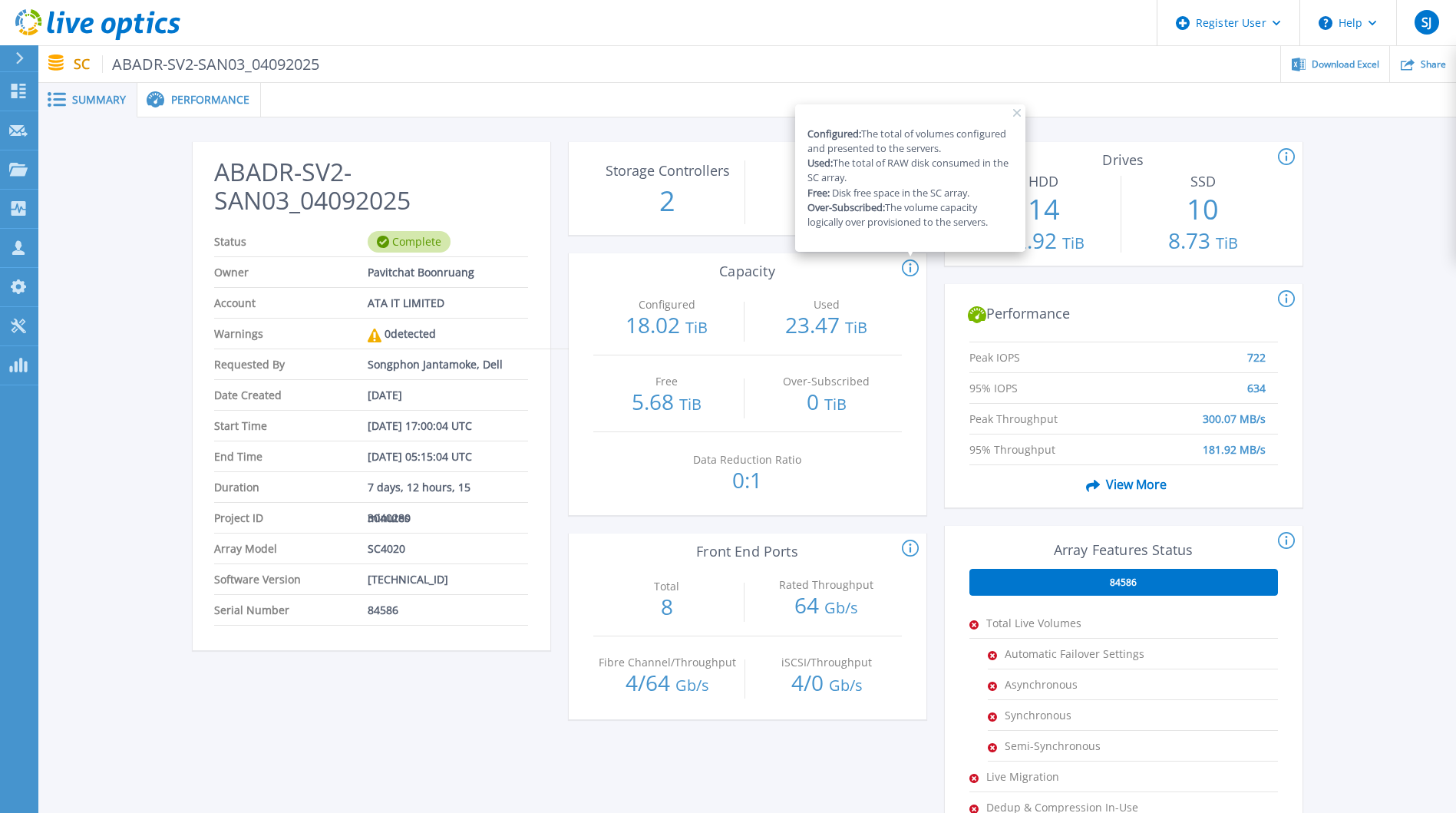
click at [910, 267] on icon at bounding box center [910, 268] width 17 height 18
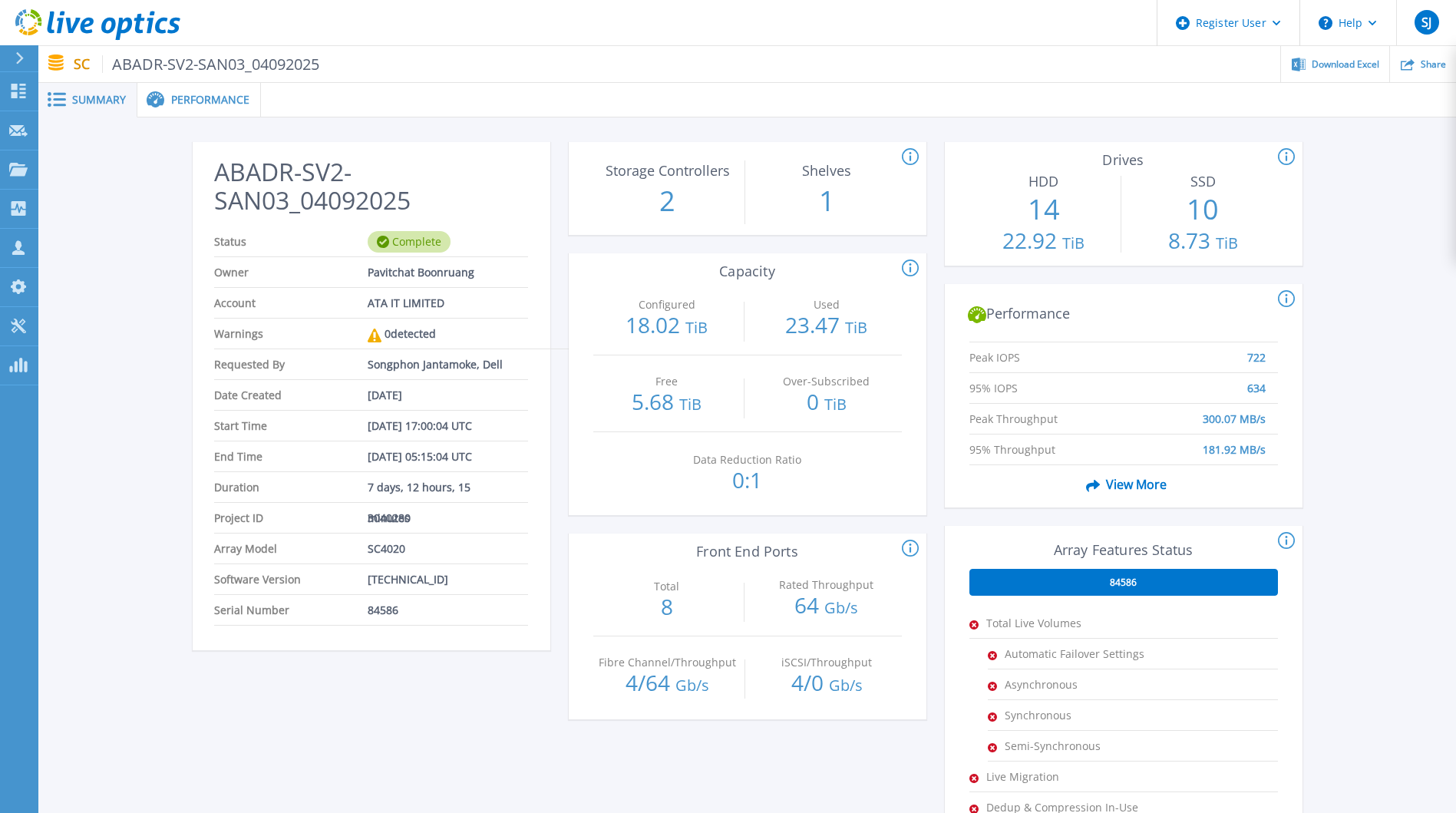
click at [910, 267] on icon at bounding box center [910, 268] width 17 height 18
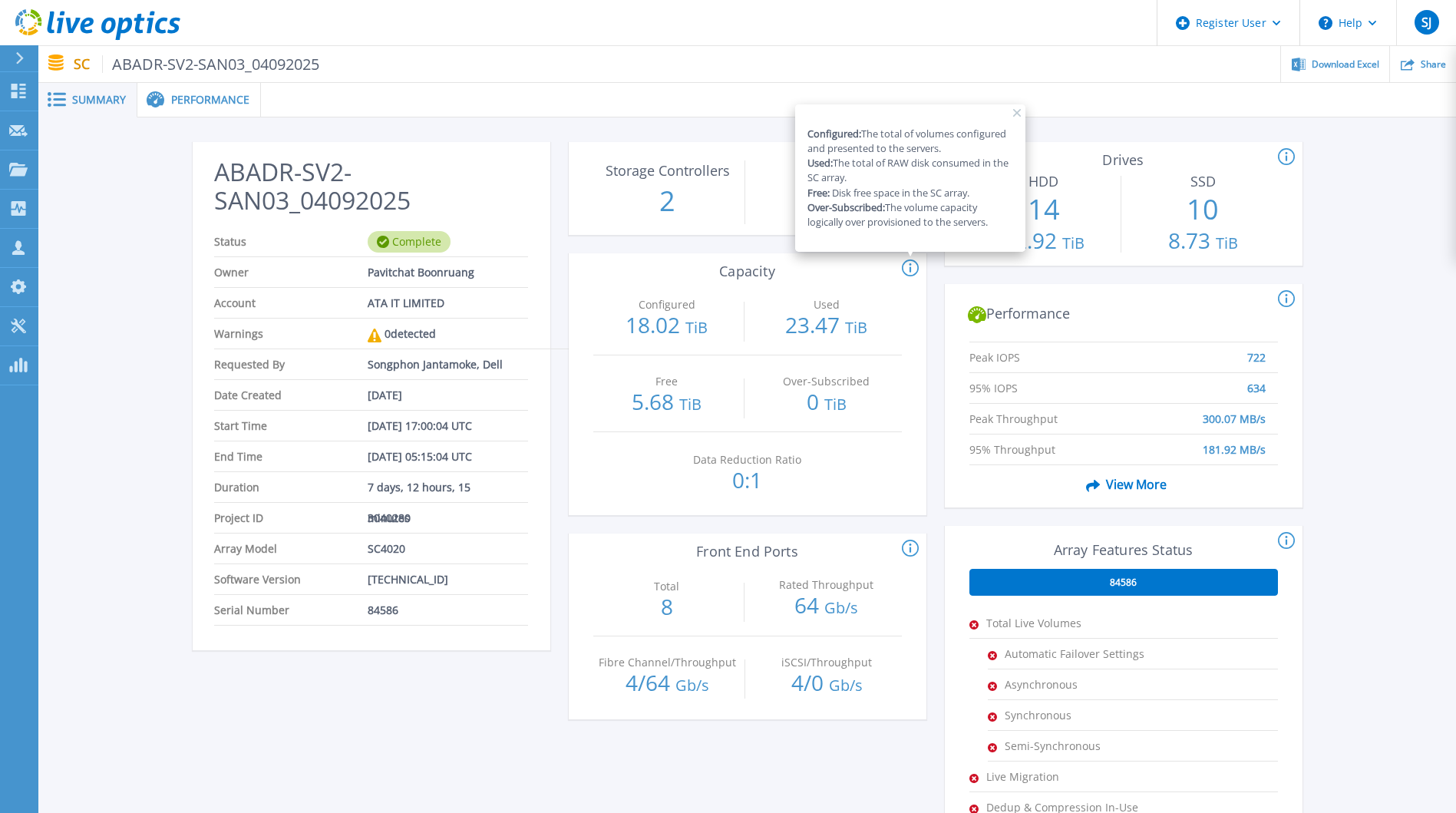
click at [910, 267] on icon at bounding box center [910, 268] width 17 height 18
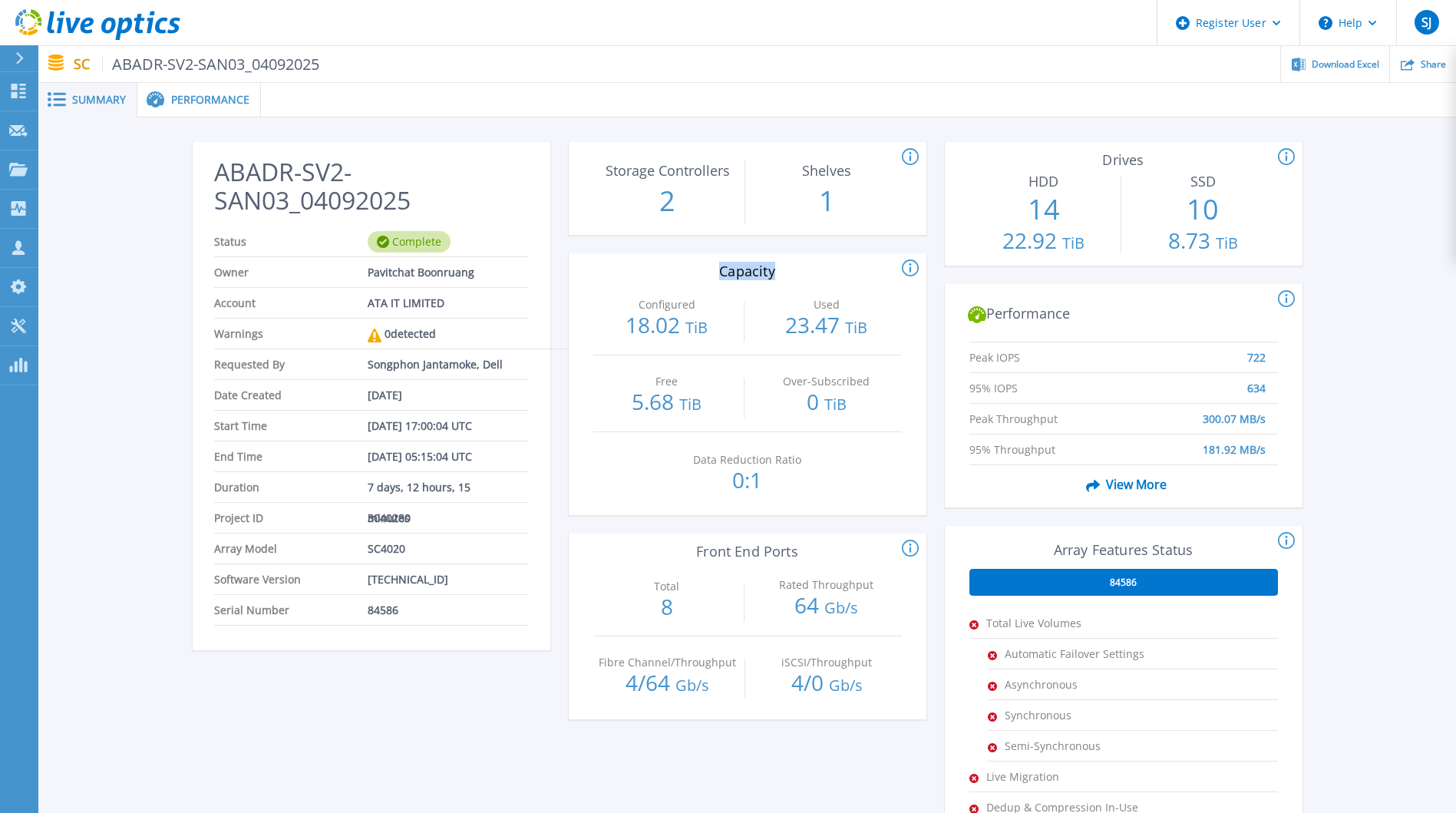
click at [910, 267] on icon at bounding box center [910, 268] width 17 height 18
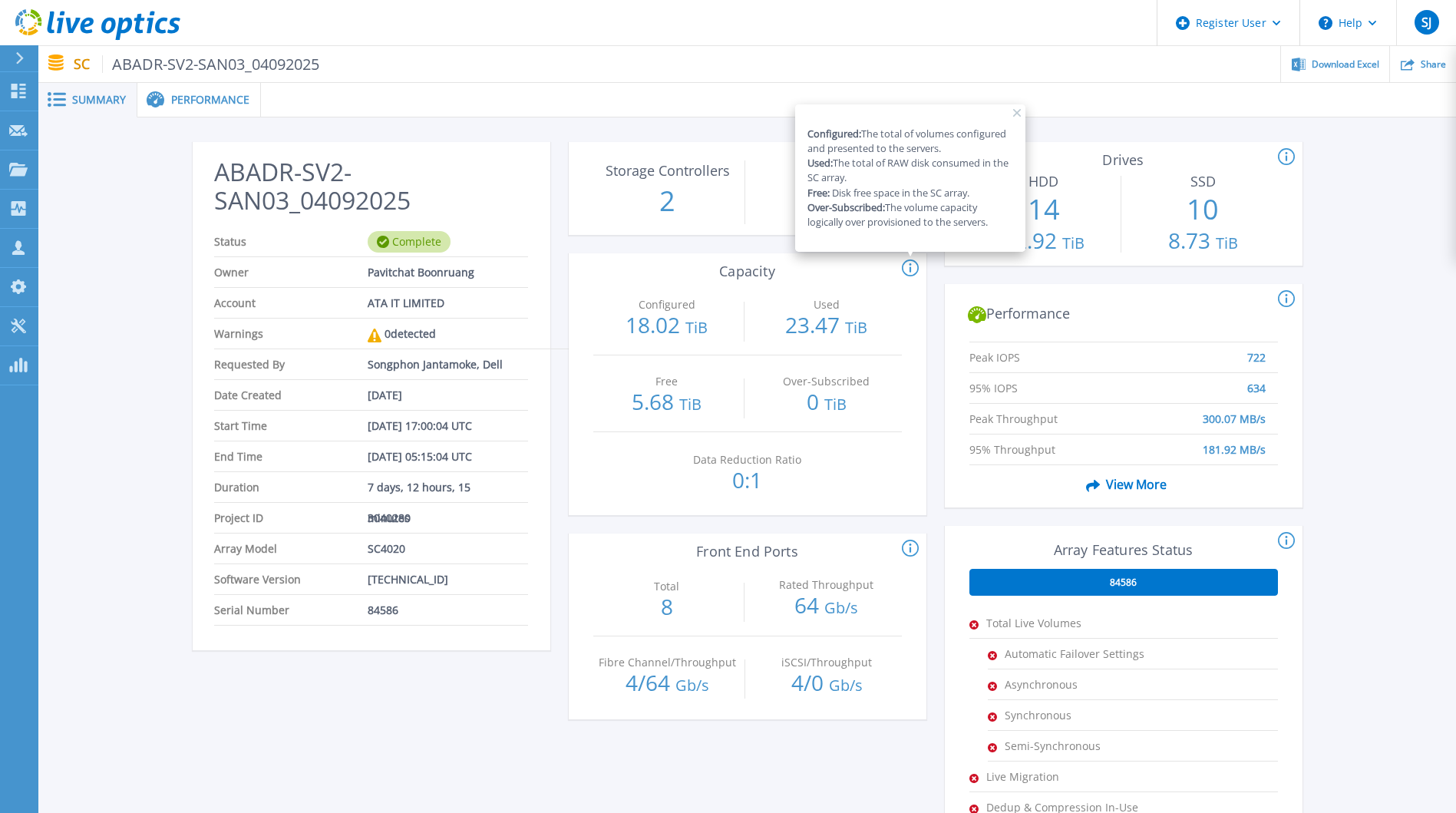
click at [910, 267] on icon at bounding box center [910, 268] width 17 height 18
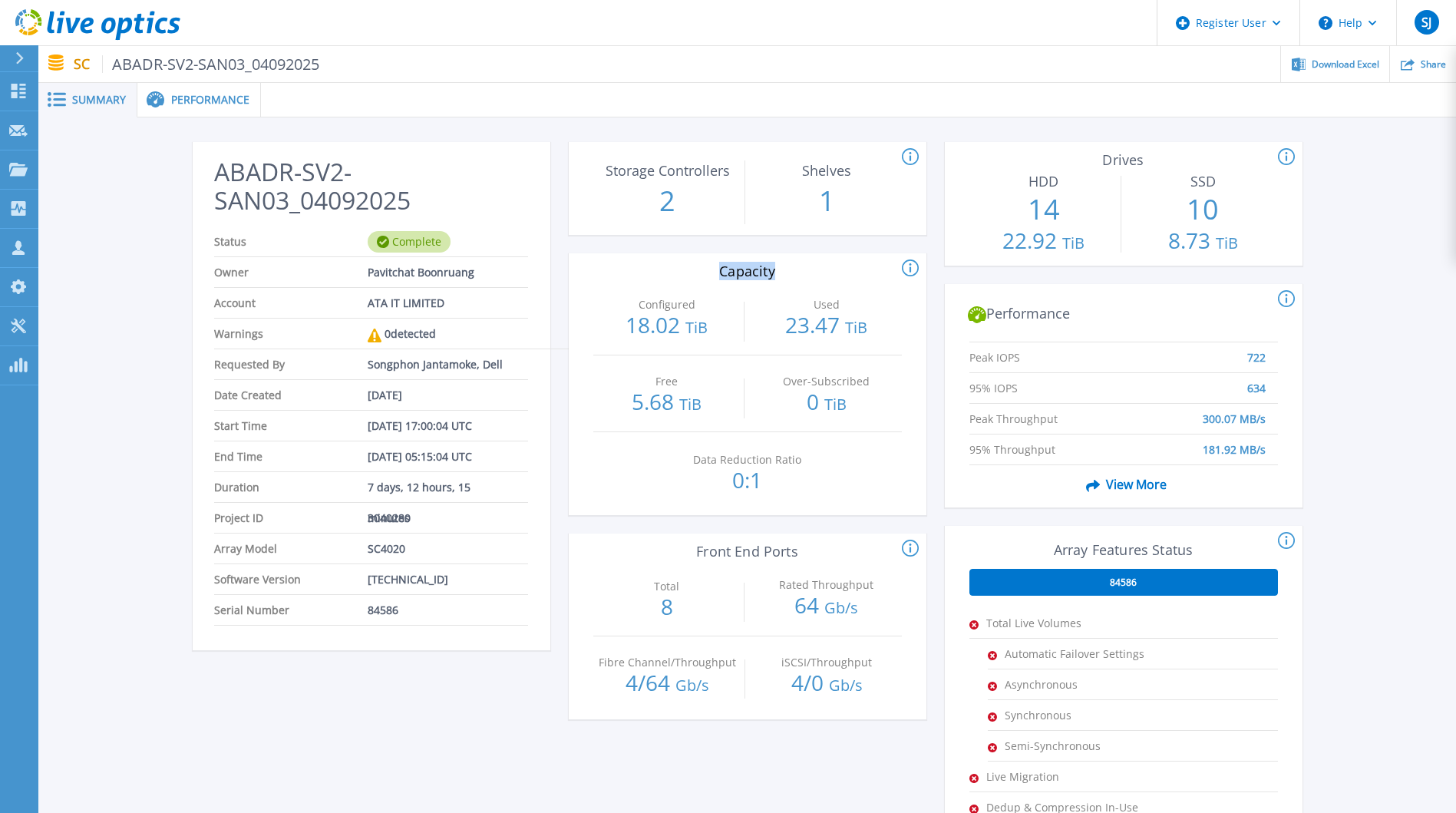
click at [910, 267] on icon at bounding box center [910, 268] width 17 height 18
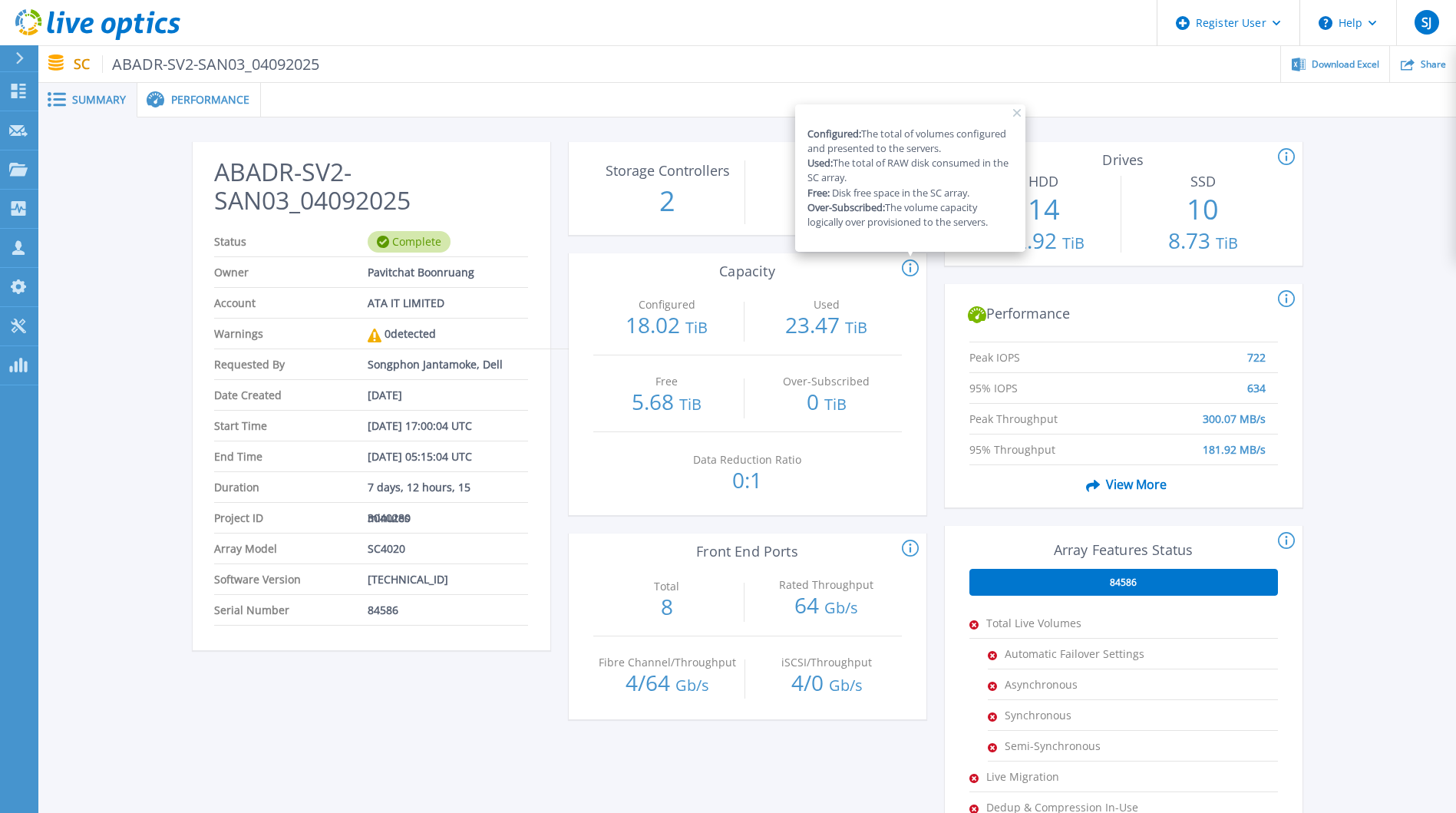
drag, startPoint x: 910, startPoint y: 267, endPoint x: 820, endPoint y: 264, distance: 90.0
click at [820, 264] on div "Configured: The total of volumes configured and presented to the servers. Used:…" at bounding box center [741, 268] width 358 height 18
click at [824, 261] on div "Configured: The total of volumes configured and presented to the servers. Used:…" at bounding box center [741, 268] width 358 height 18
click at [914, 265] on icon at bounding box center [910, 268] width 17 height 18
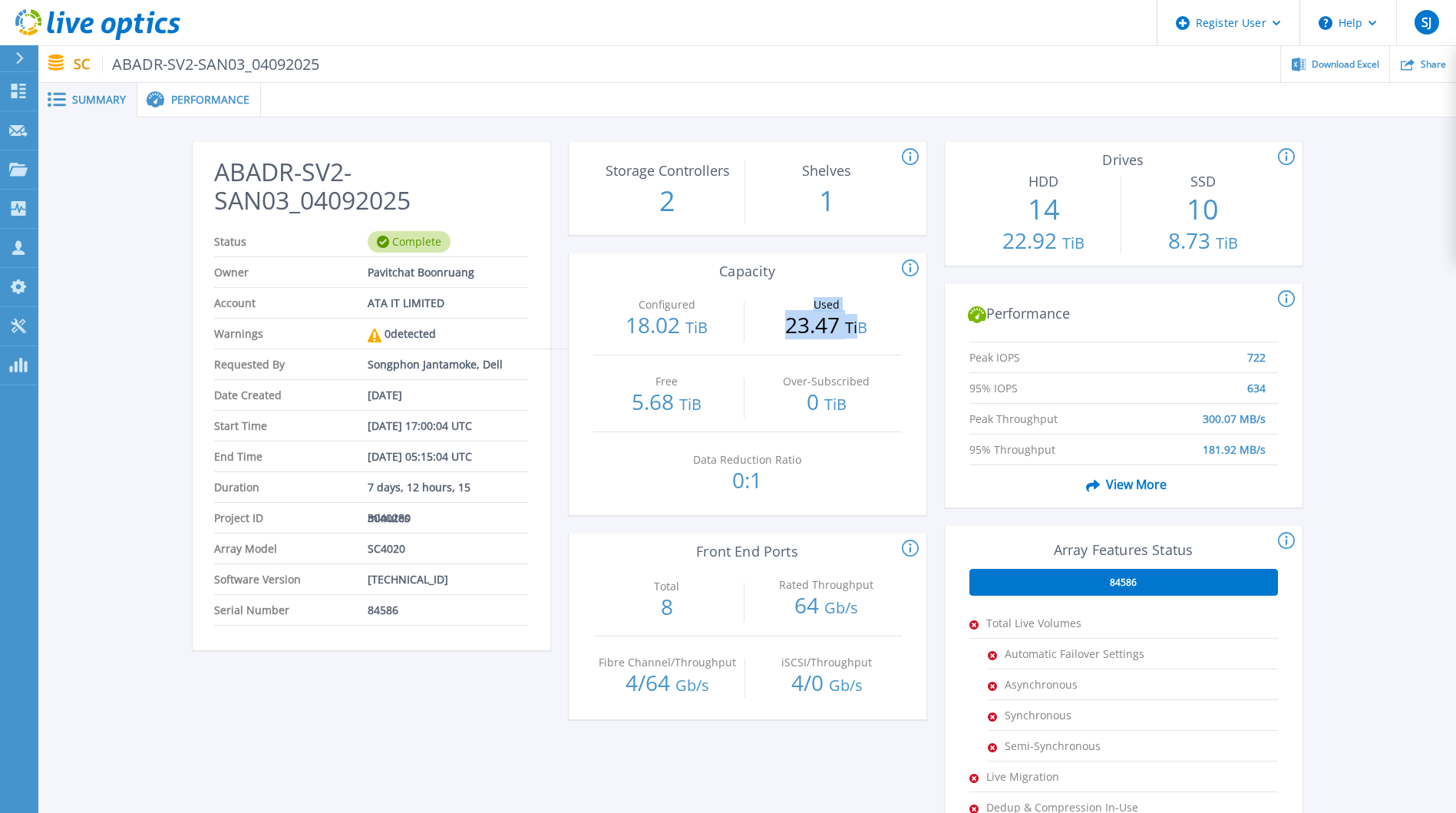
drag, startPoint x: 796, startPoint y: 301, endPoint x: 860, endPoint y: 328, distance: 69.5
click at [860, 328] on div "Used 23.47 TiB" at bounding box center [827, 316] width 148 height 76
drag, startPoint x: 860, startPoint y: 328, endPoint x: 761, endPoint y: 272, distance: 113.7
click at [761, 272] on div "Configured: The total of volumes configured and presented to the servers. Used:…" at bounding box center [741, 268] width 358 height 18
drag, startPoint x: 624, startPoint y: 327, endPoint x: 687, endPoint y: 330, distance: 63.1
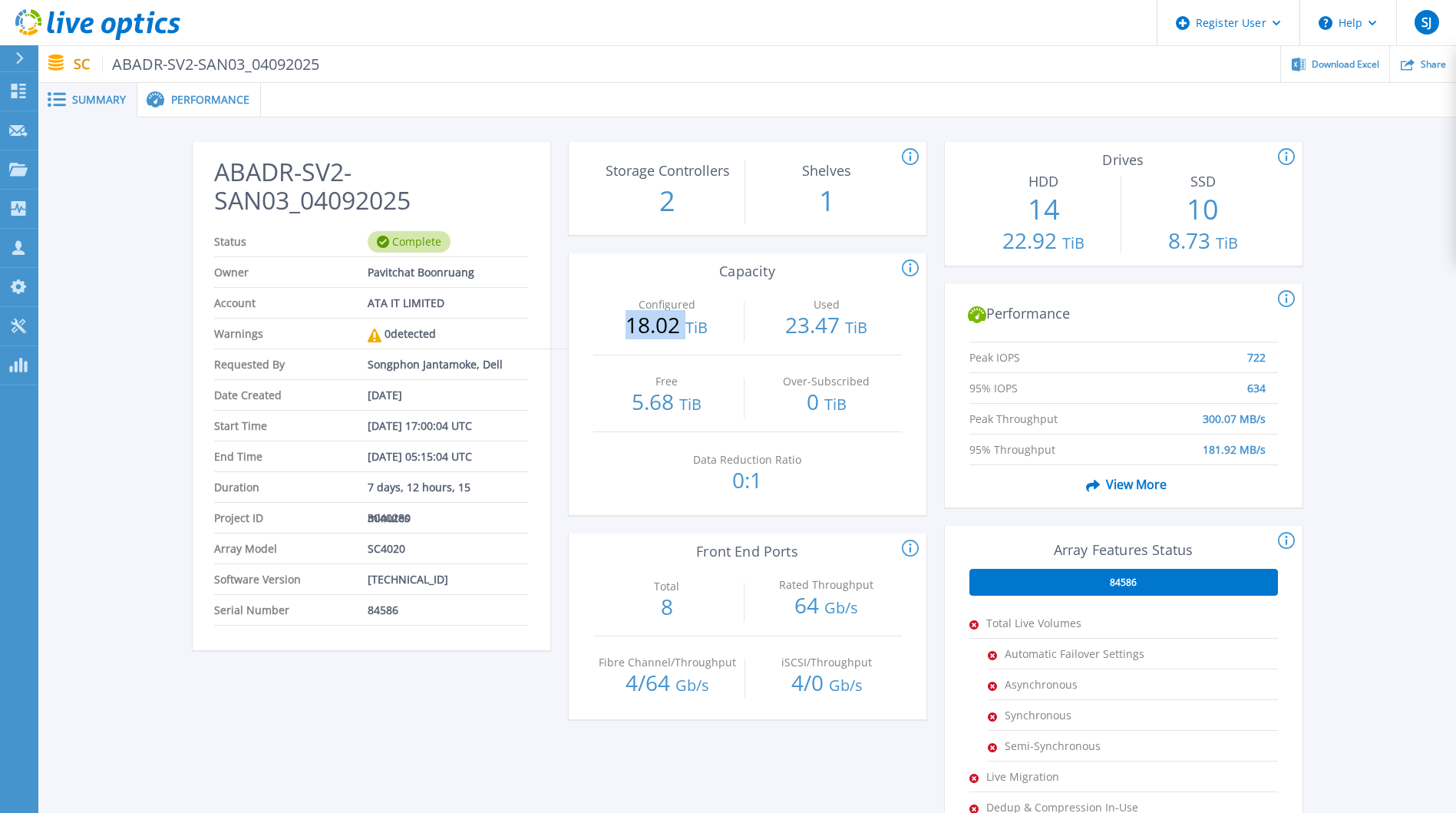
click at [687, 330] on p "18.02 TiB" at bounding box center [667, 326] width 148 height 25
copy p "18.02"
click at [1376, 225] on div "ABADR-SV2-SAN03_04092025 Status Complete Owner Pavitchat Boonruang Account ATA …" at bounding box center [747, 574] width 1418 height 914
click at [61, 96] on p "Dashboard" at bounding box center [68, 92] width 57 height 40
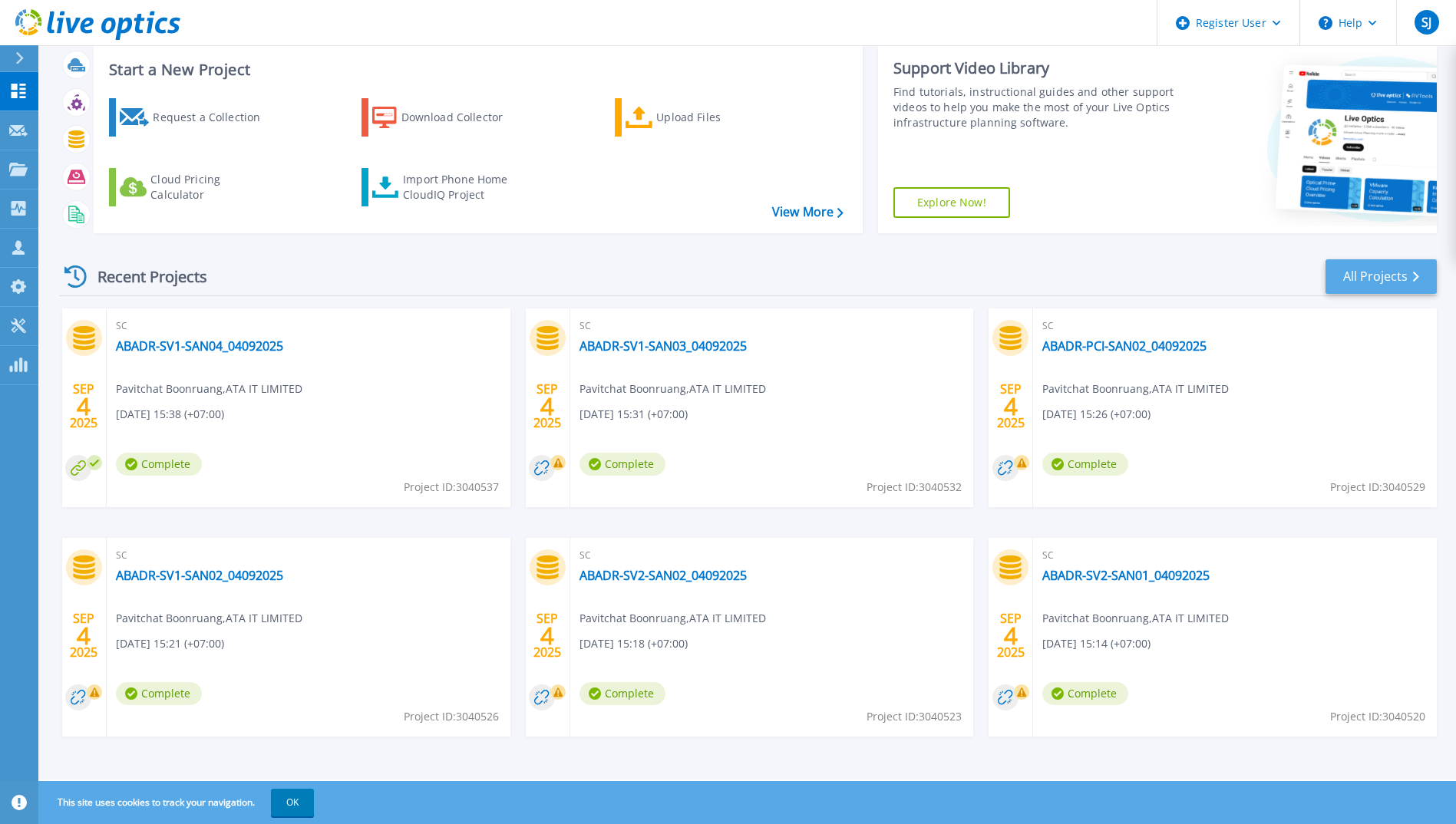
scroll to position [91, 0]
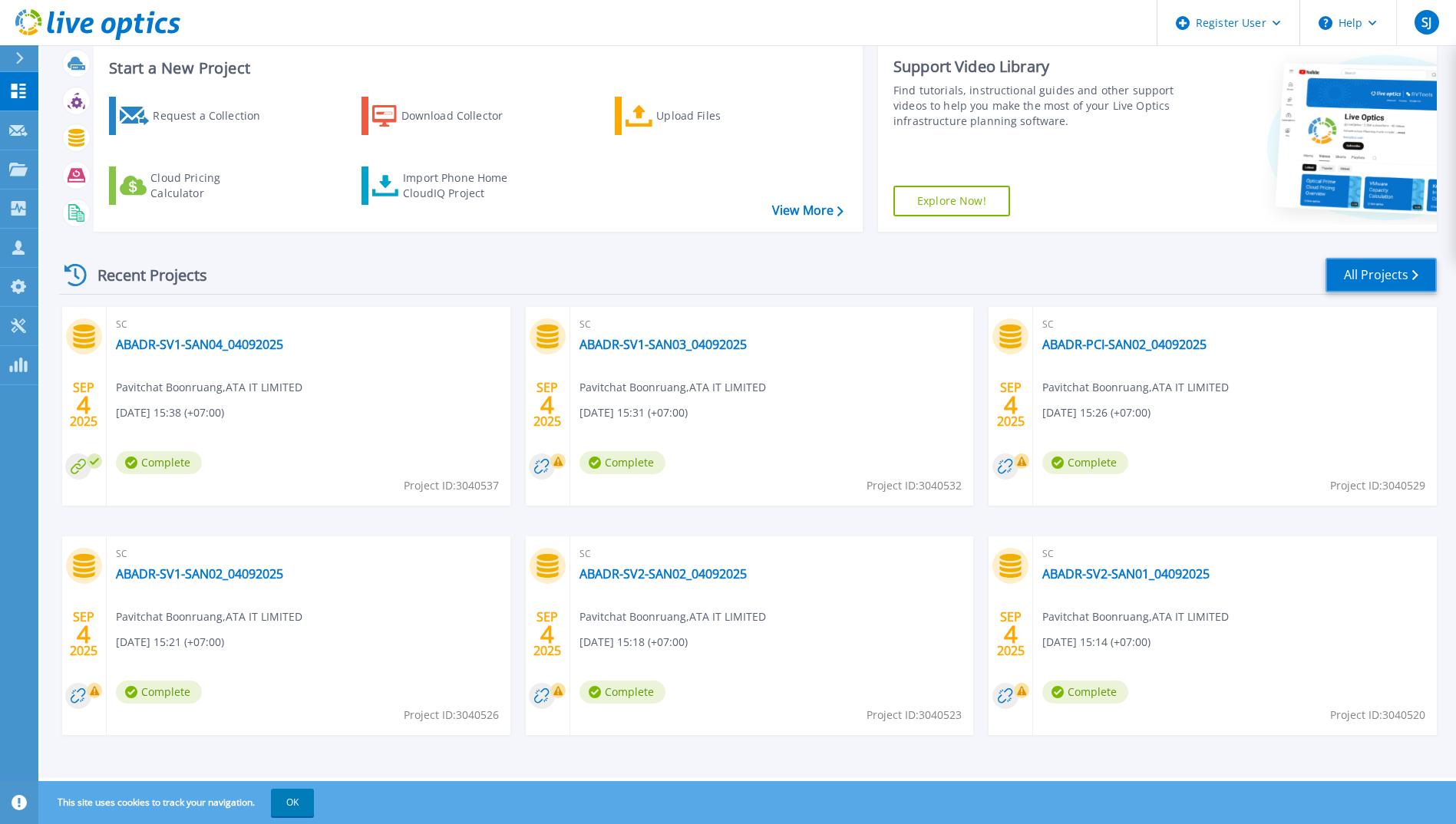
click at [1368, 280] on link "All Projects" at bounding box center [1382, 275] width 112 height 34
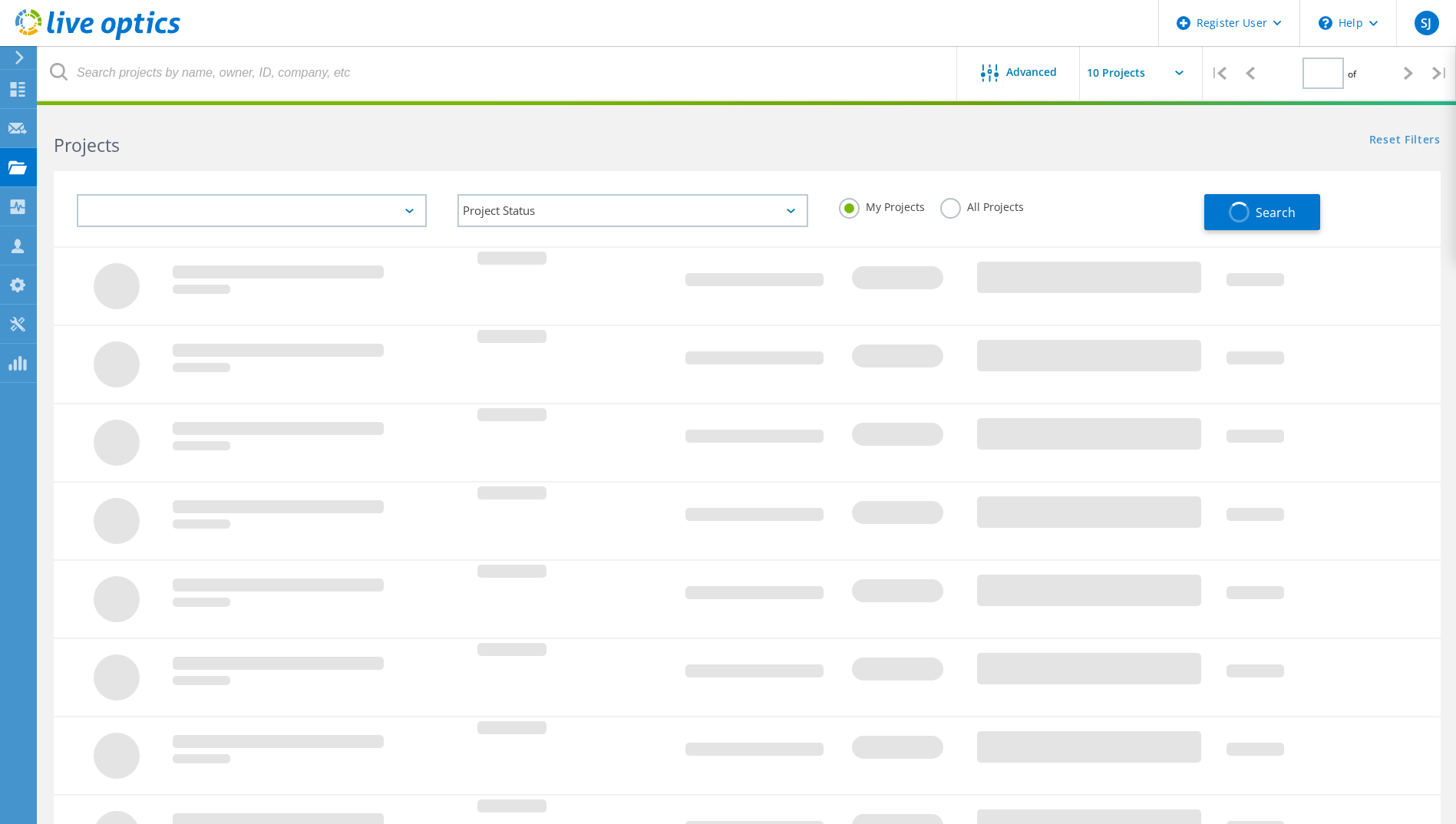
type input "1"
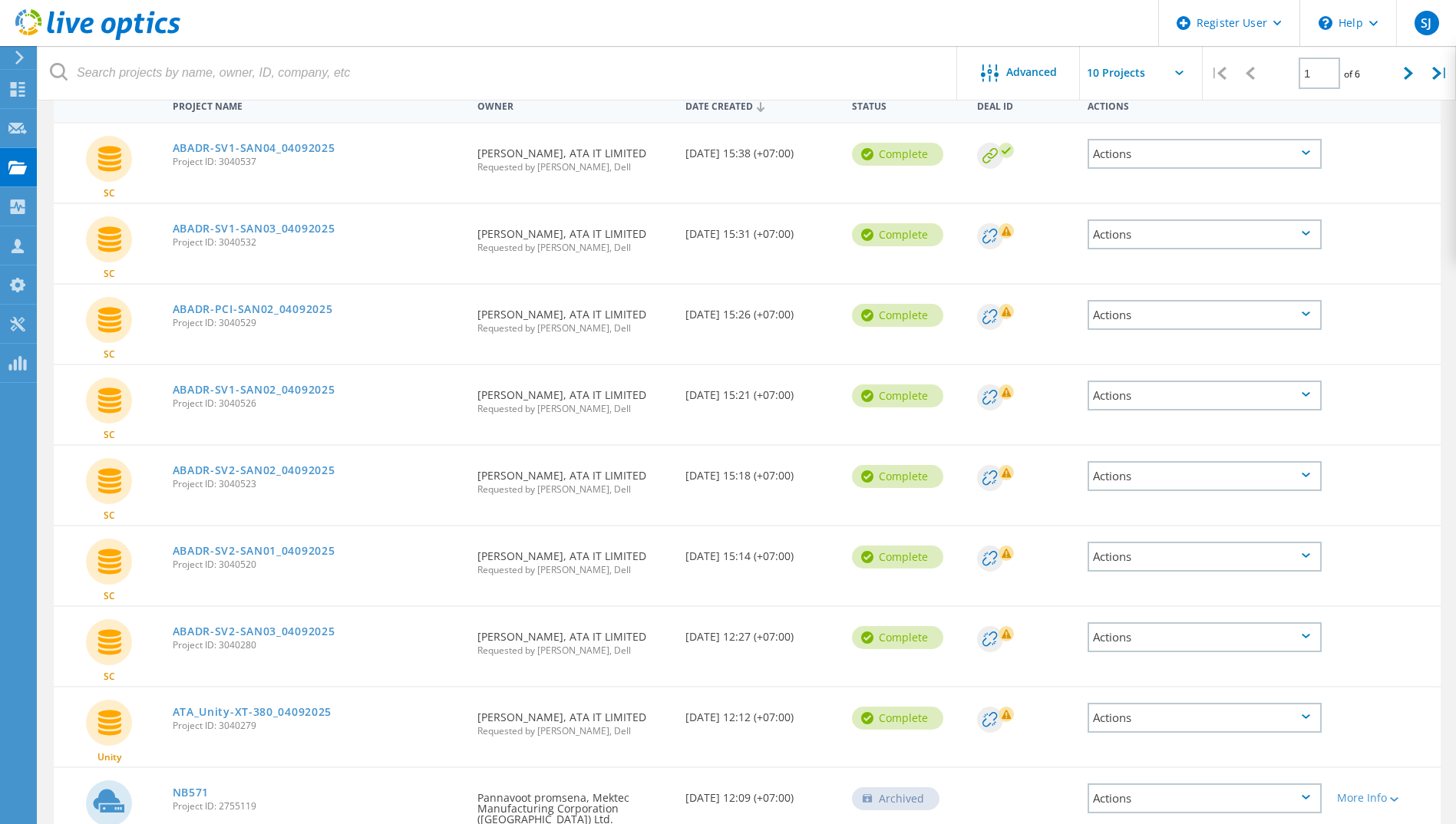
scroll to position [357, 0]
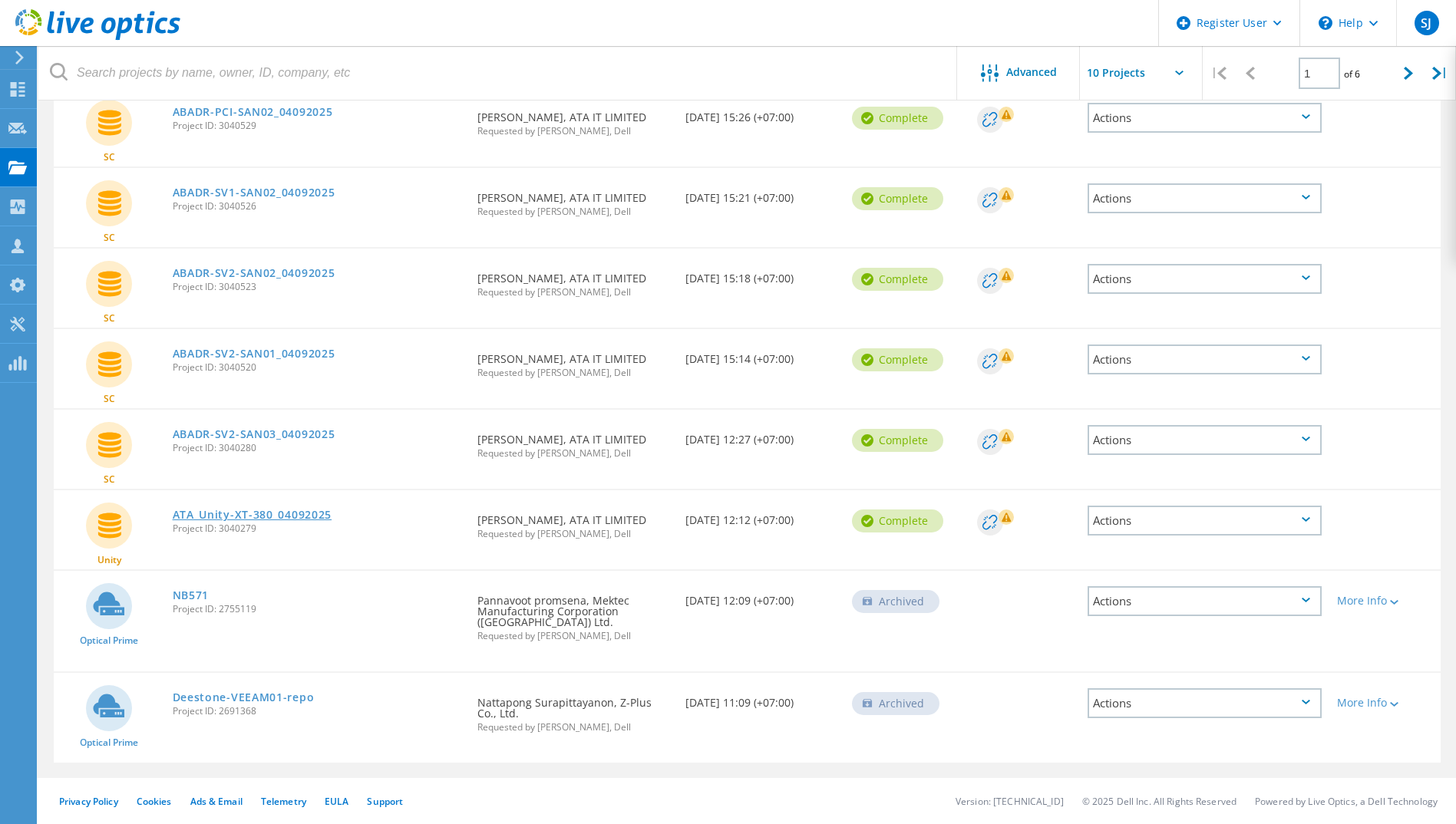
click at [257, 515] on link "ATA_Unity-XT-380_04092025" at bounding box center [252, 514] width 159 height 10
